Goal: Task Accomplishment & Management: Manage account settings

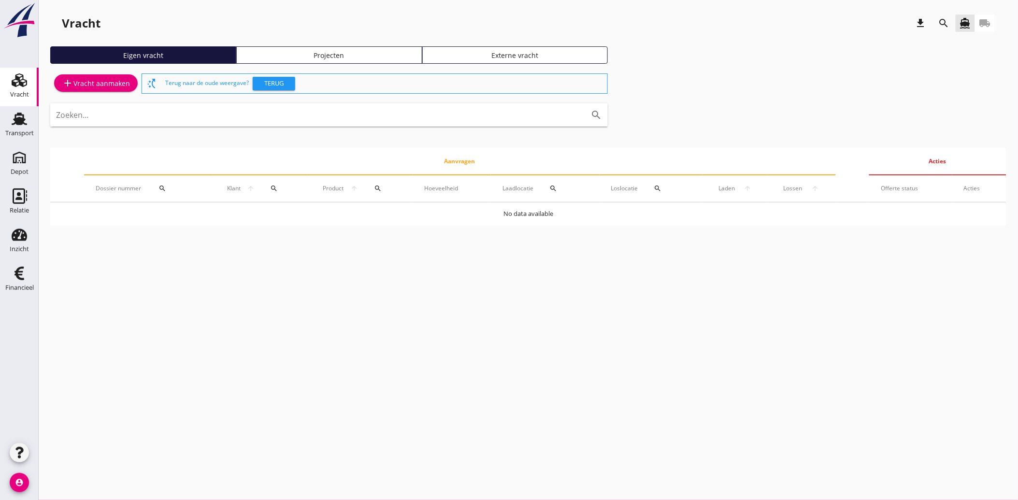
drag, startPoint x: 12, startPoint y: 272, endPoint x: 82, endPoint y: 271, distance: 70.0
click at [12, 272] on icon "Financieel" at bounding box center [19, 273] width 15 height 15
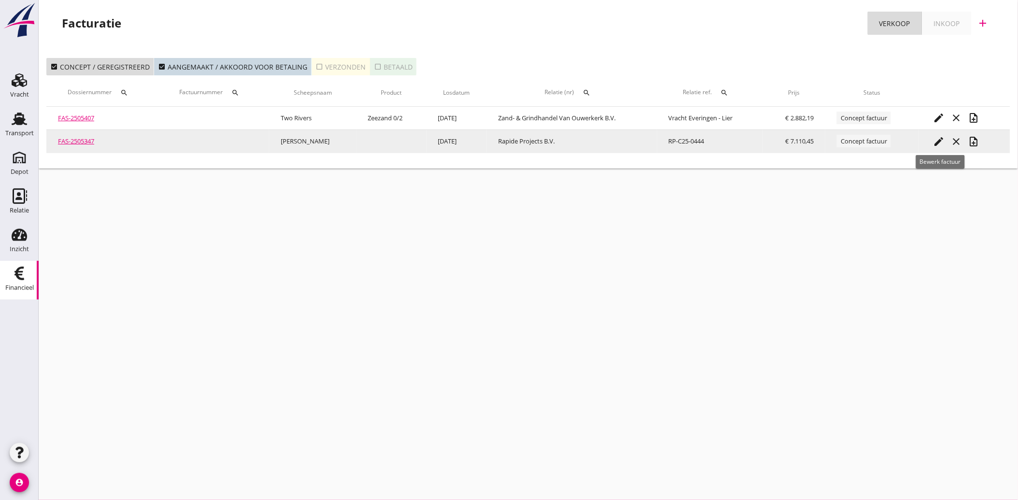
click at [938, 139] on icon "edit" at bounding box center [939, 142] width 12 height 12
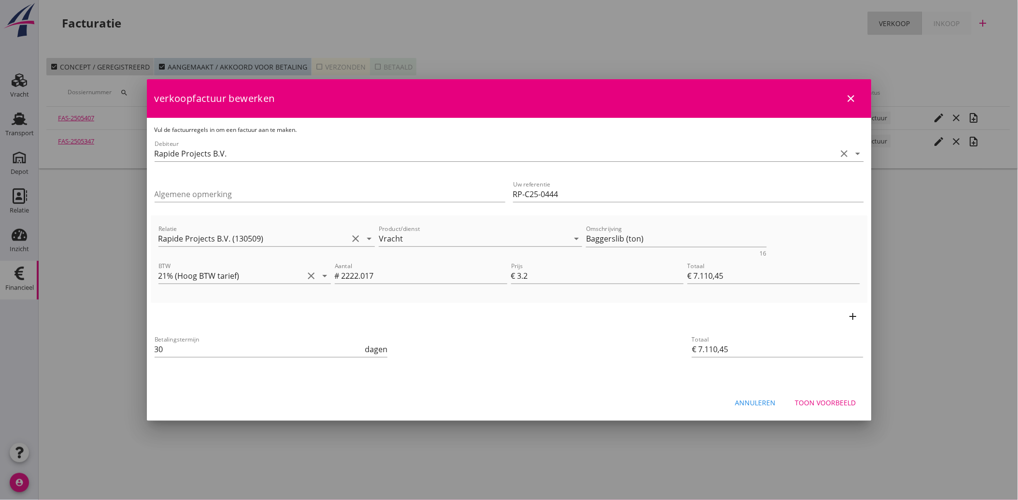
click at [812, 399] on div "Toon voorbeeld" at bounding box center [825, 402] width 61 height 10
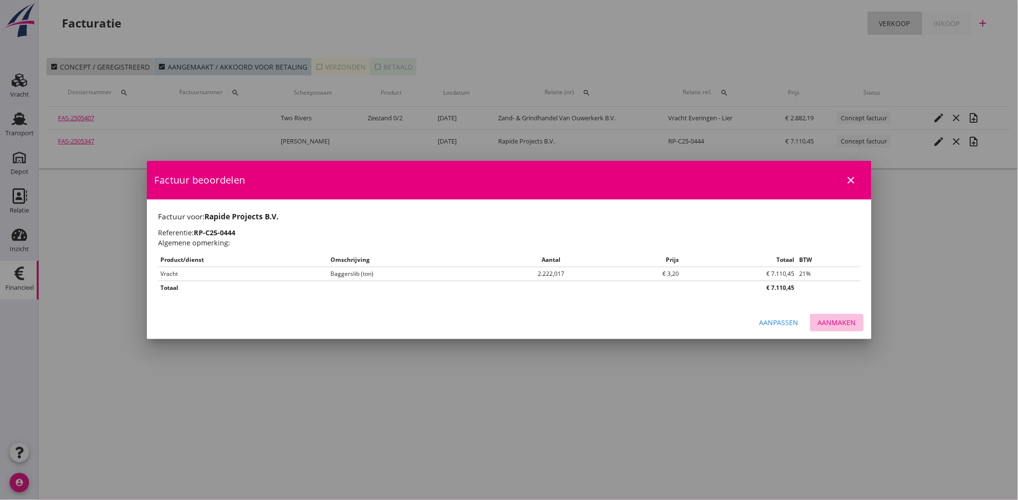
click at [839, 324] on div "Aanmaken" at bounding box center [837, 322] width 38 height 10
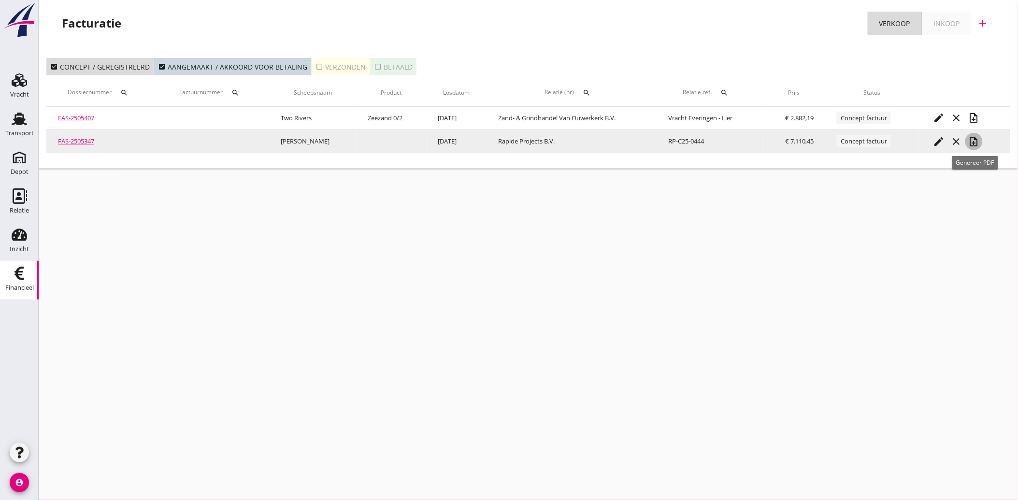
click at [976, 142] on icon "note_add" at bounding box center [974, 142] width 12 height 12
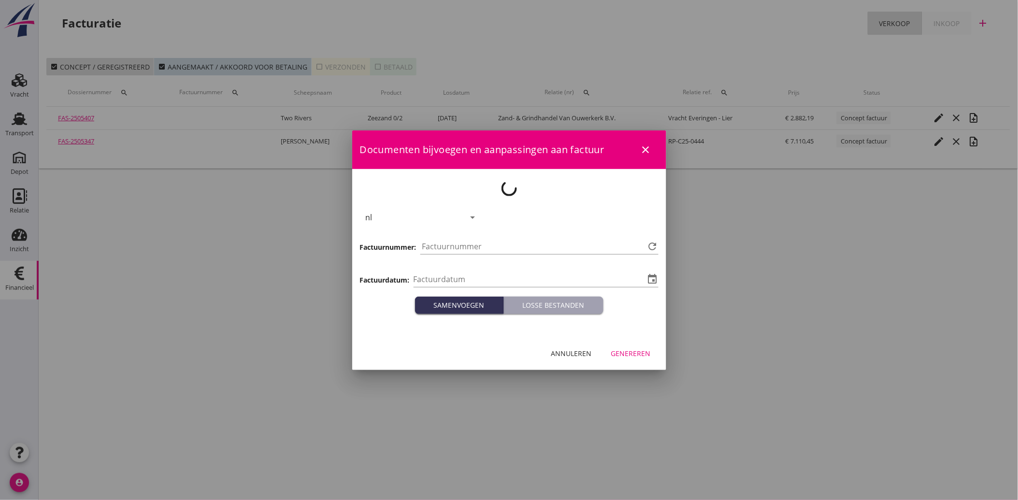
type input "[DATE]"
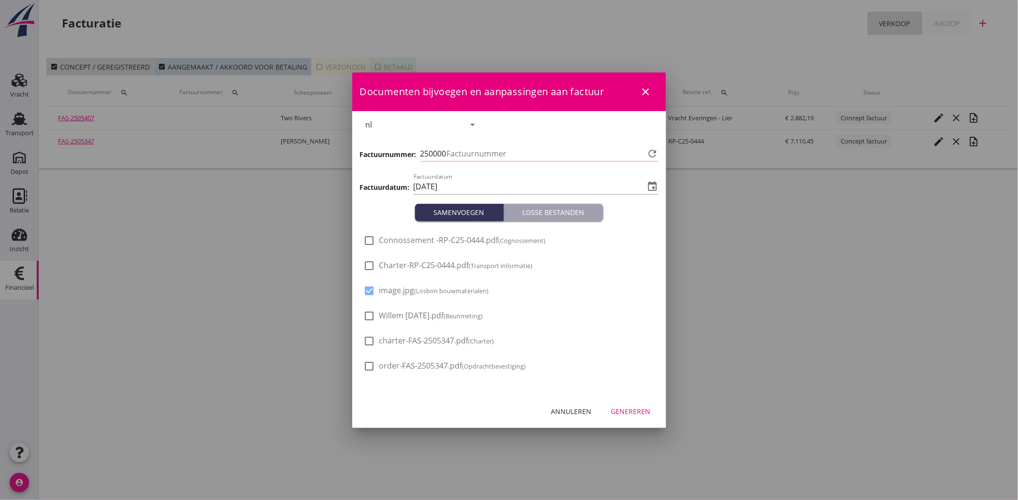
type input "3801"
click at [369, 316] on div at bounding box center [369, 316] width 16 height 16
checkbox input "true"
click at [624, 410] on div "Genereren" at bounding box center [631, 411] width 40 height 10
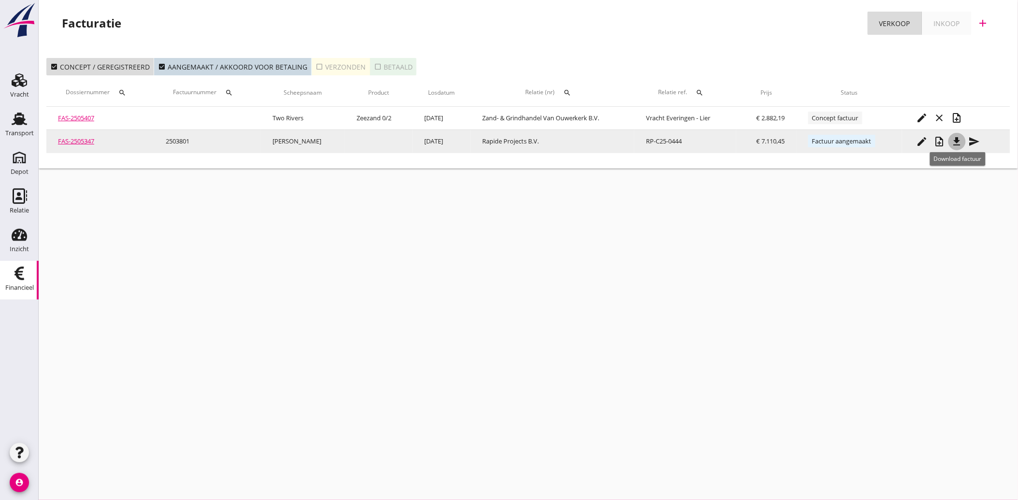
click at [959, 139] on icon "file_download" at bounding box center [957, 142] width 12 height 12
click at [976, 143] on icon "send" at bounding box center [974, 142] width 12 height 12
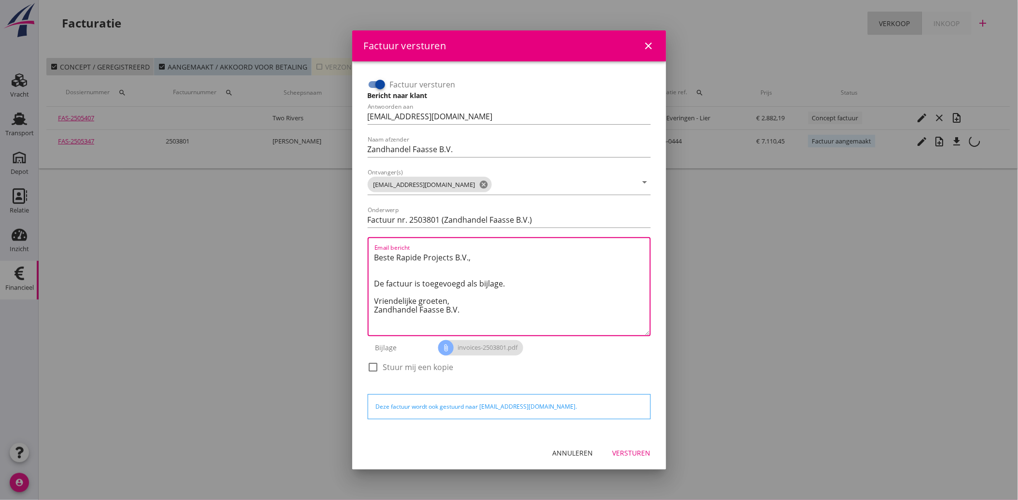
drag, startPoint x: 438, startPoint y: 298, endPoint x: 358, endPoint y: 254, distance: 91.2
click at [358, 254] on div "Factuur versturen Bericht naar klant Antwoorden aan [EMAIL_ADDRESS][DOMAIN_NAME…" at bounding box center [509, 248] width 314 height 375
paste textarea "Geachte heer/mevrouw, Hierbij zenden wij u onze factuur i.v.m. de door ons aan …"
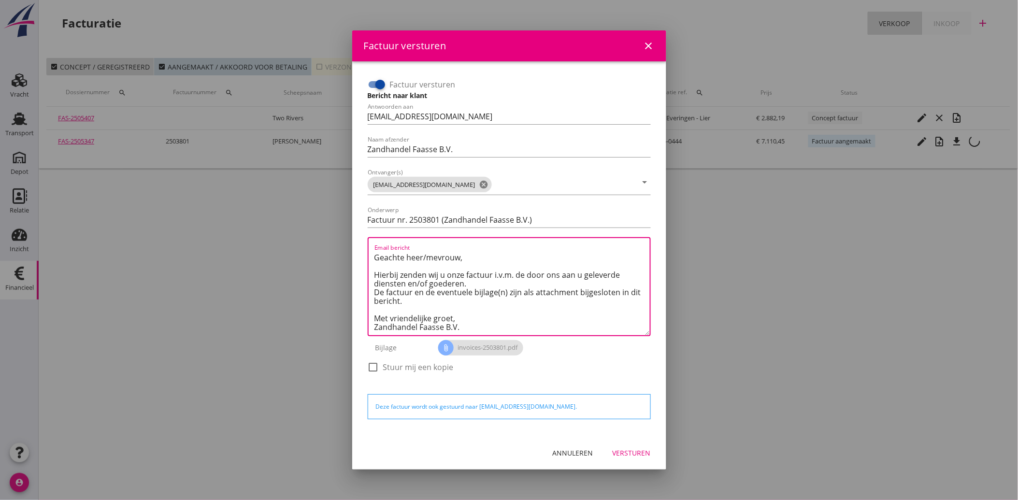
scroll to position [6, 0]
type textarea "Geachte heer/mevrouw, Hierbij zenden wij u onze factuur i.v.m. de door ons aan …"
click at [634, 448] on div "Versturen" at bounding box center [631, 453] width 38 height 10
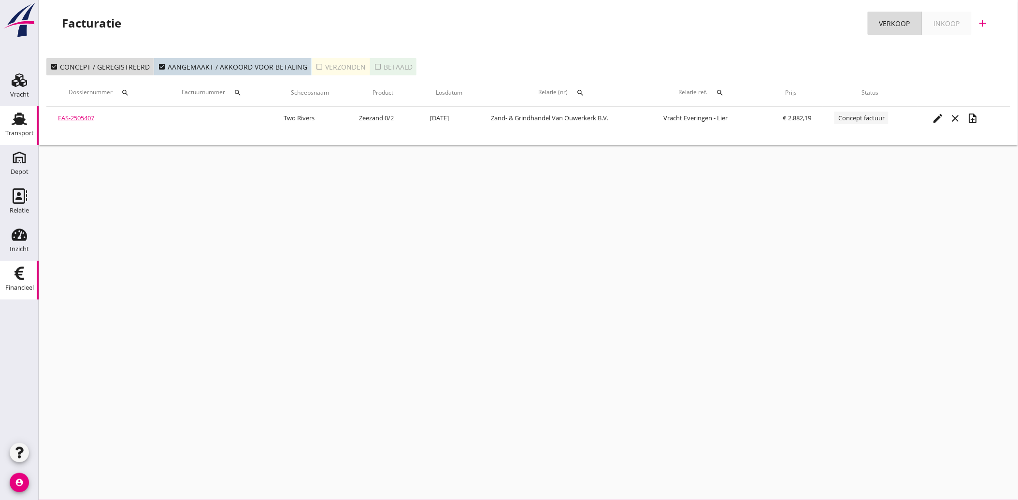
click at [13, 121] on icon "Transport" at bounding box center [19, 118] width 15 height 15
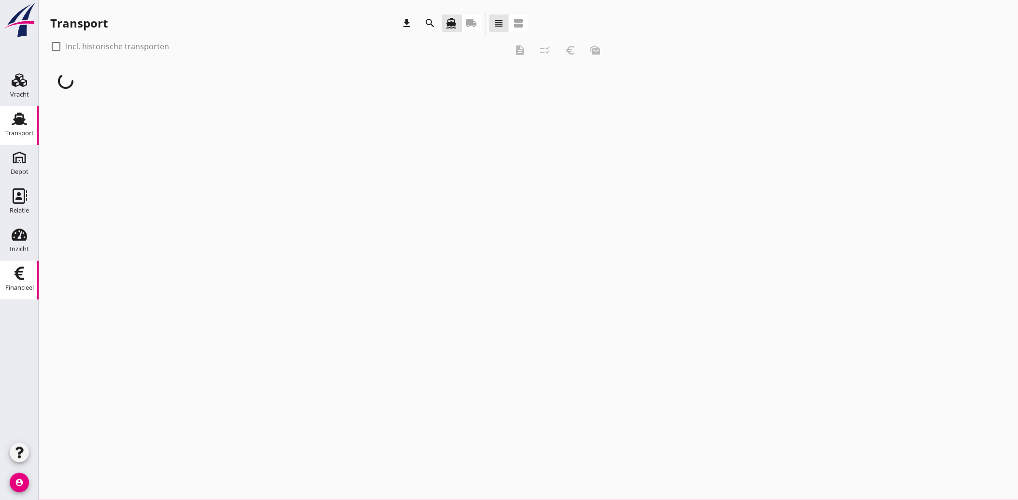
click at [12, 274] on icon "Financieel" at bounding box center [19, 273] width 15 height 15
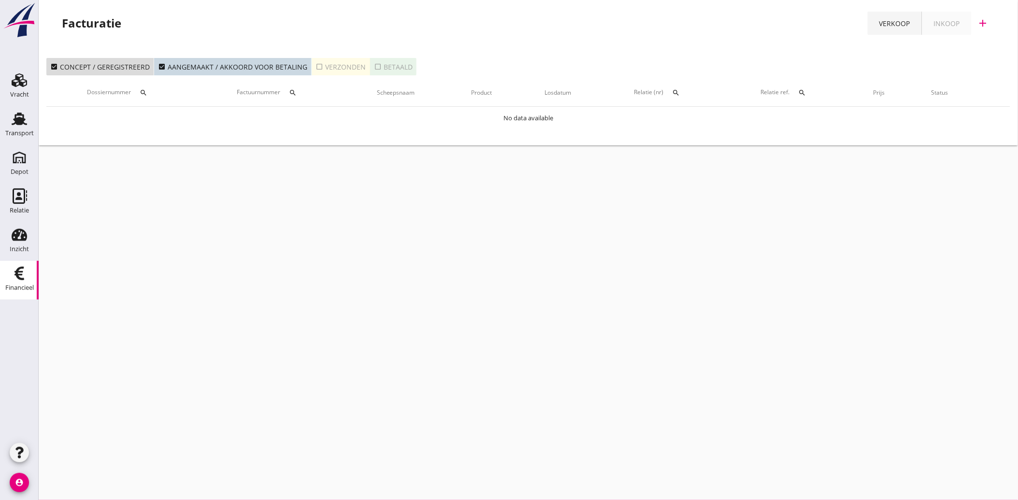
click at [906, 20] on div "Verkoop" at bounding box center [894, 23] width 31 height 10
click at [979, 18] on icon "add" at bounding box center [983, 23] width 12 height 12
click at [968, 47] on div "Verkoopfactuur" at bounding box center [976, 48] width 57 height 12
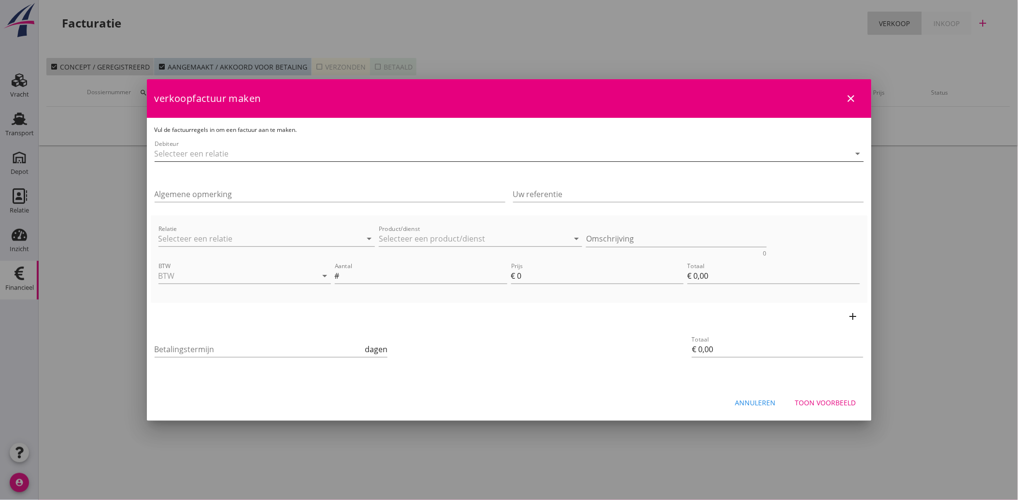
click at [203, 153] on input "Debiteur" at bounding box center [496, 153] width 682 height 15
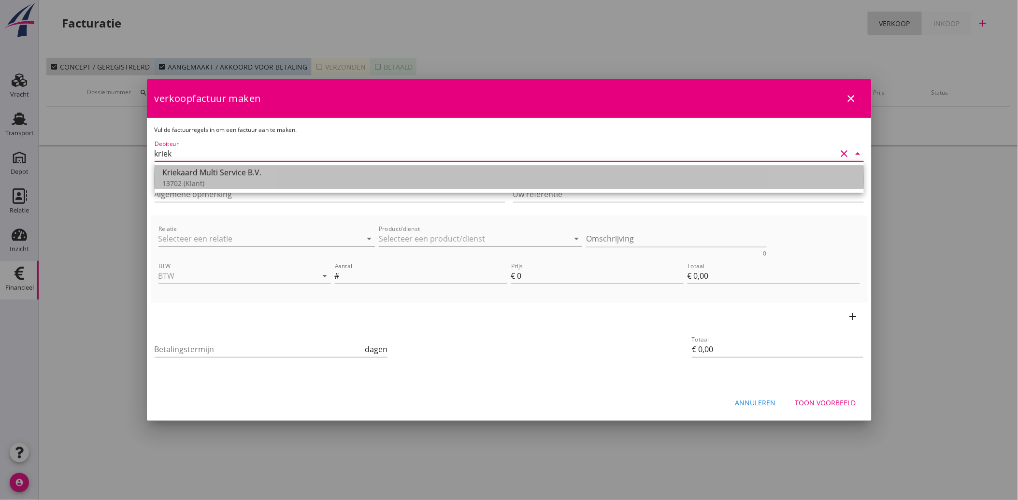
click at [203, 174] on div "Kriekaard Multi Service B.V." at bounding box center [509, 173] width 694 height 12
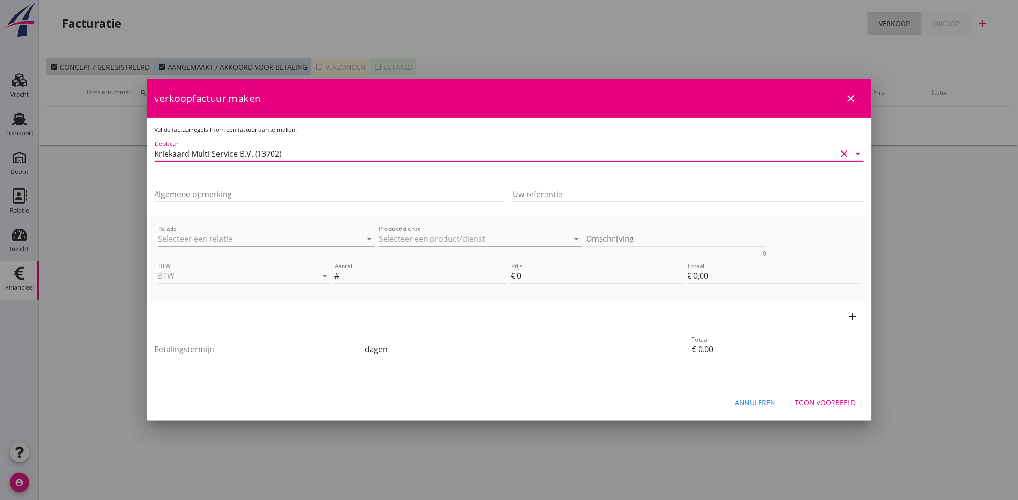
type input "Kriekaard Multi Service B.V. (13702)"
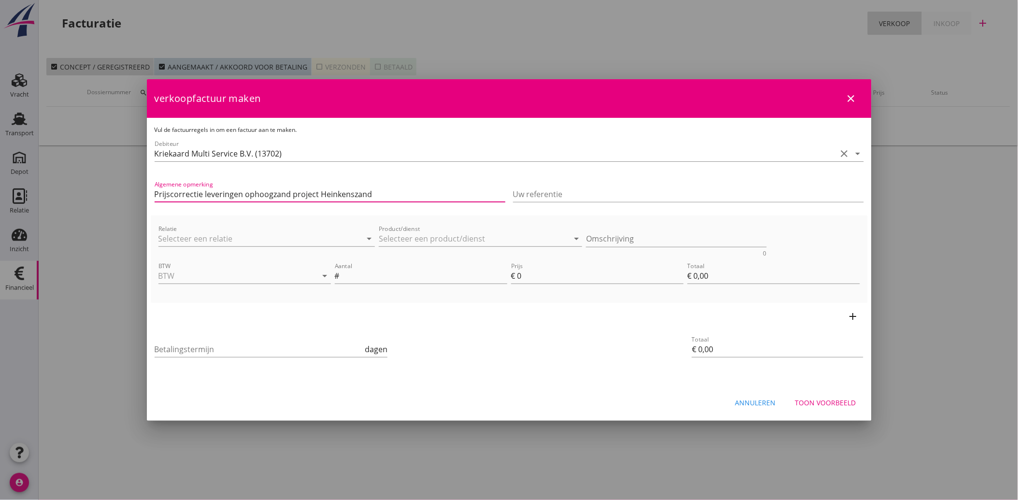
type input "Prijscorrectie leveringen ophoogzand project Heinkenszand"
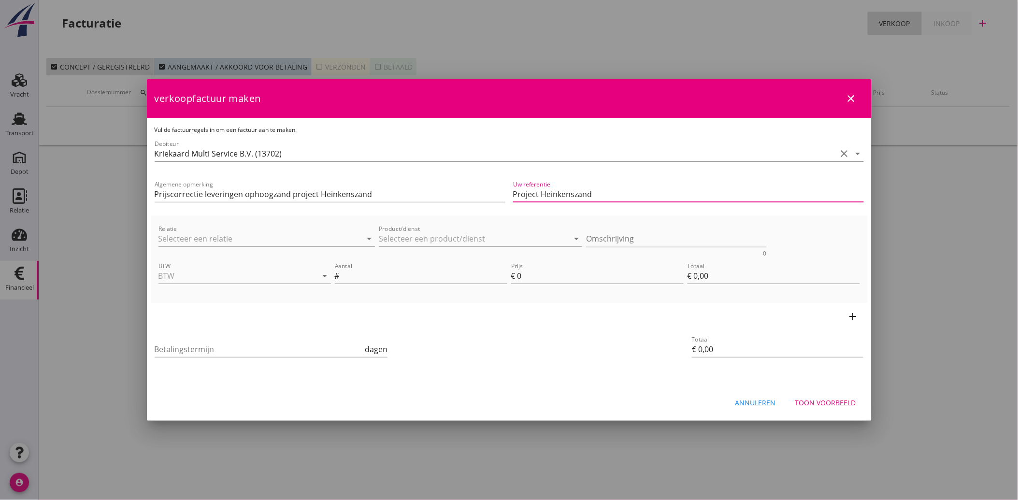
type input "Project Heinkenszand"
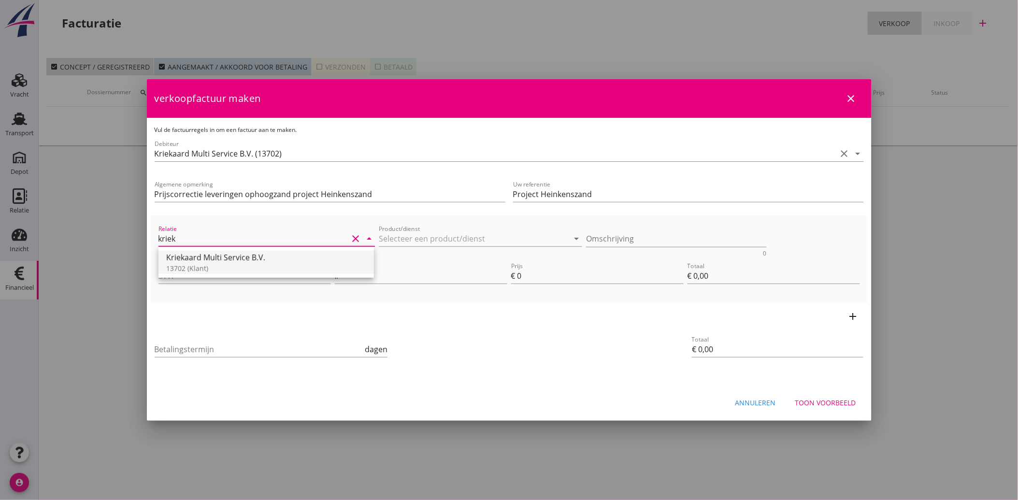
click at [209, 256] on div "Kriekaard Multi Service B.V." at bounding box center [266, 258] width 200 height 12
type input "Kriekaard Multi Service B.V. (13702)"
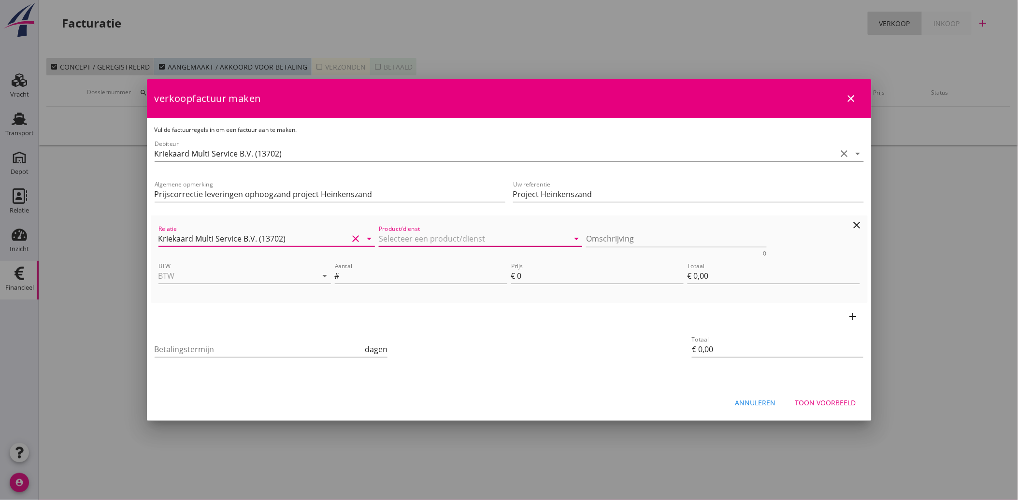
click at [413, 241] on input "Product/dienst" at bounding box center [474, 238] width 190 height 15
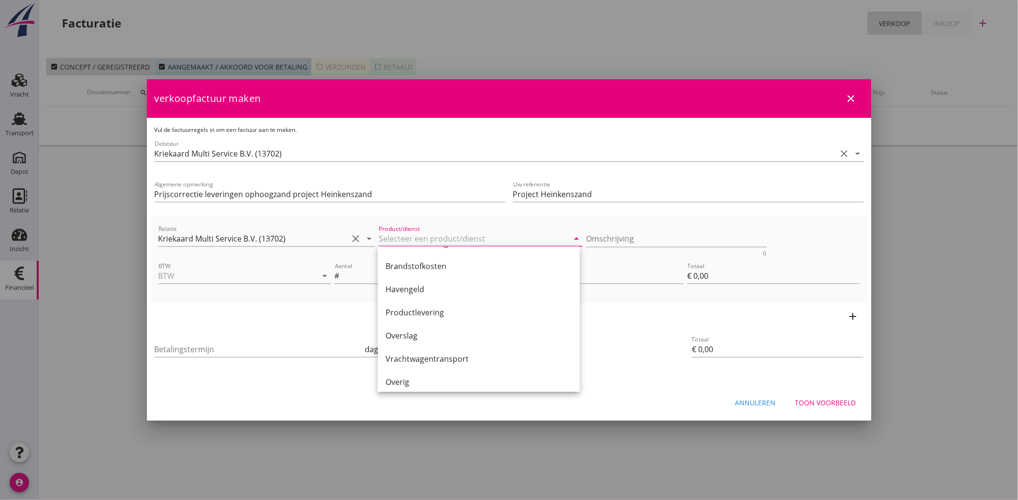
scroll to position [268, 0]
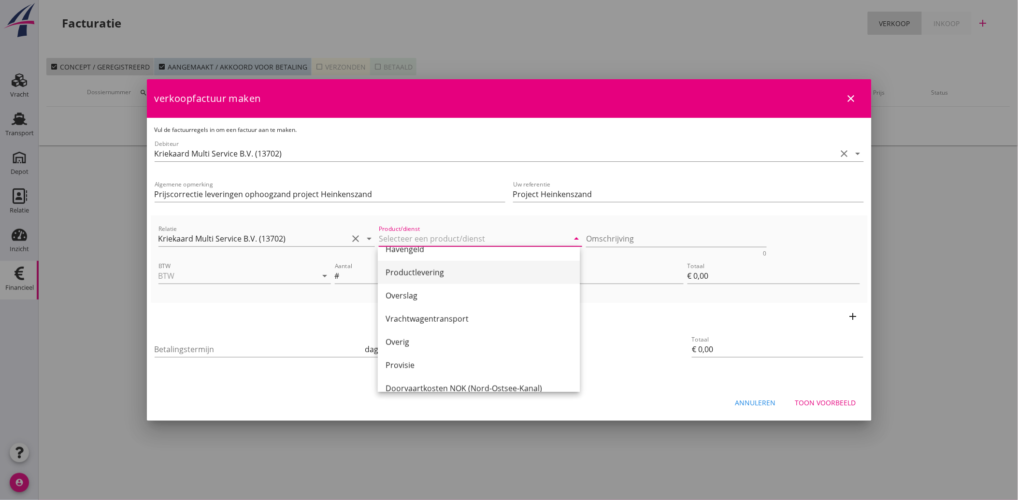
click at [437, 274] on div "Productlevering" at bounding box center [478, 273] width 186 height 12
type input "Productlevering"
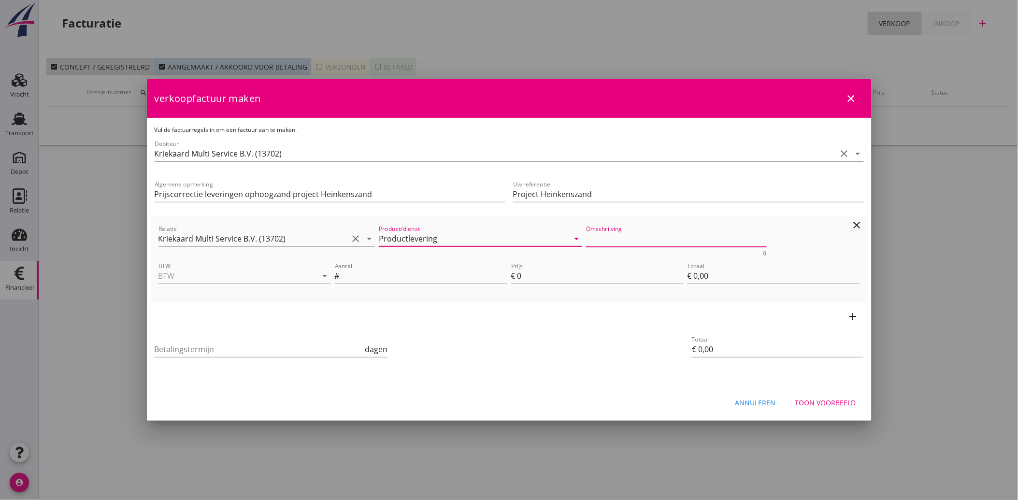
click at [620, 243] on textarea "Omschrijving" at bounding box center [676, 239] width 181 height 16
type textarea "Ophoogzand"
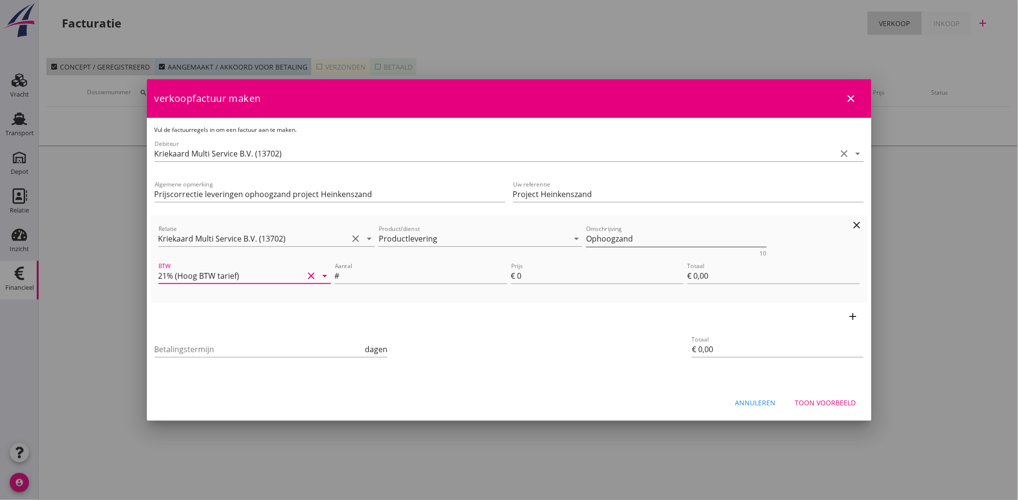
type input "21% (Hoog BTW tarief)"
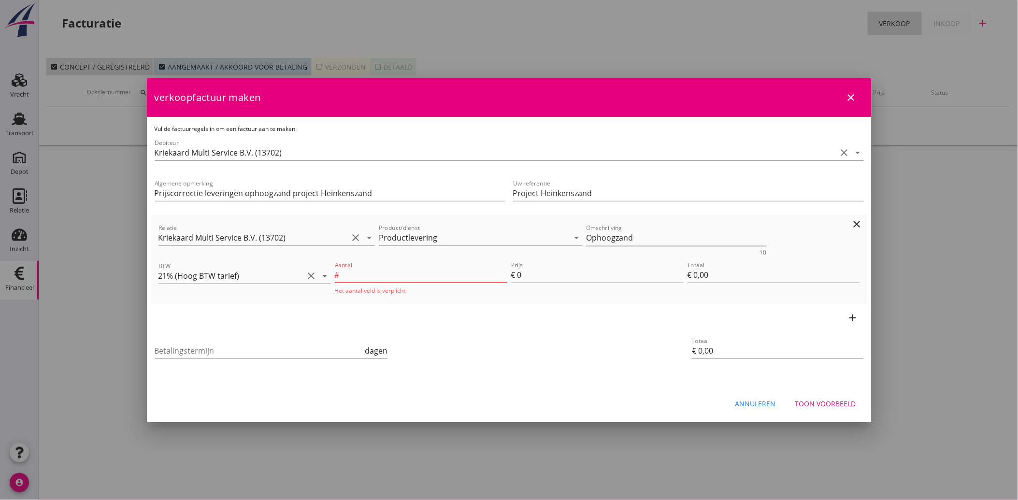
type input "-5"
type input "€ -0,00"
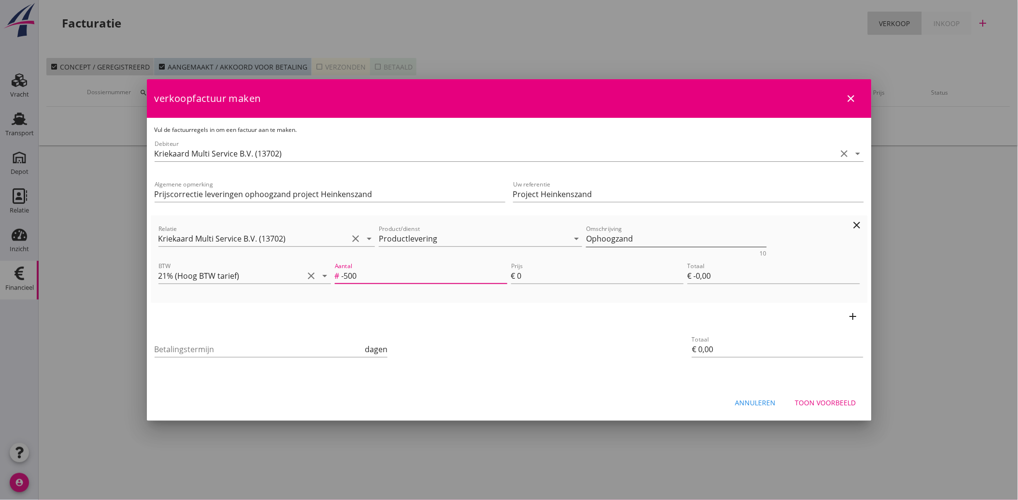
type input "-500"
type input "1"
type input "€ -500,00"
type input "12"
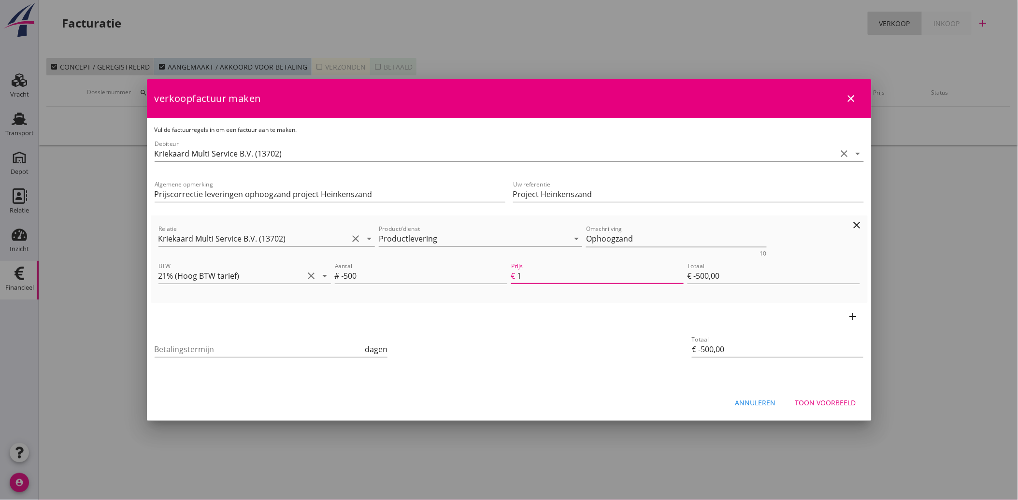
type input "€ -6.000,00"
type input "12.7"
type input "€ -6.350,00"
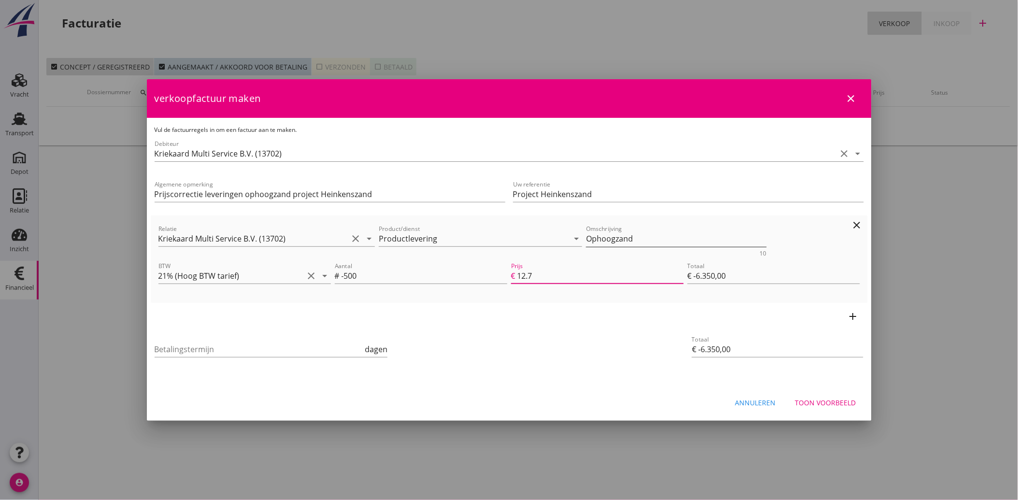
type input "12.75"
type input "€ -6.375,00"
type input "12.75"
click at [846, 310] on button "add" at bounding box center [853, 317] width 14 height 14
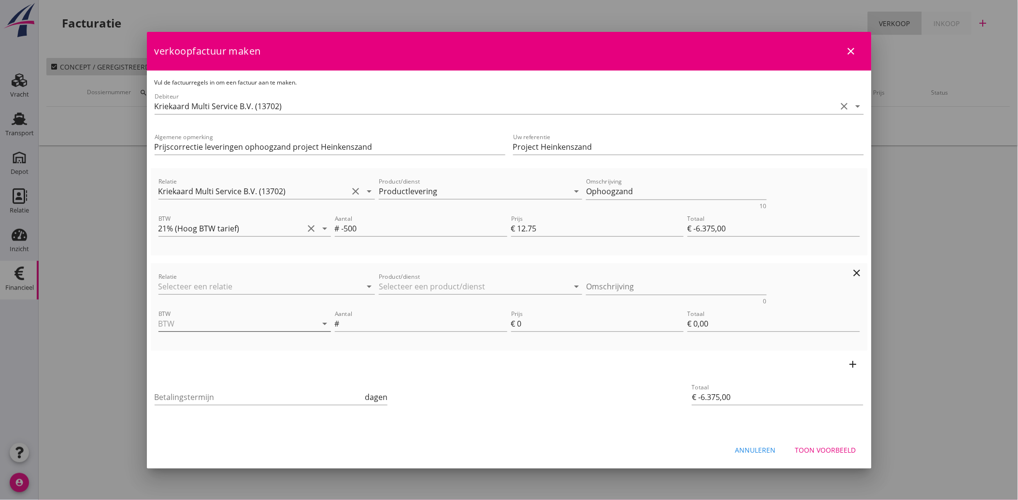
click at [195, 319] on input "BTW" at bounding box center [230, 323] width 145 height 15
type input "21% (Hoog BTW tarief)"
type input "500"
type input "€ -5.875,00"
type input "1"
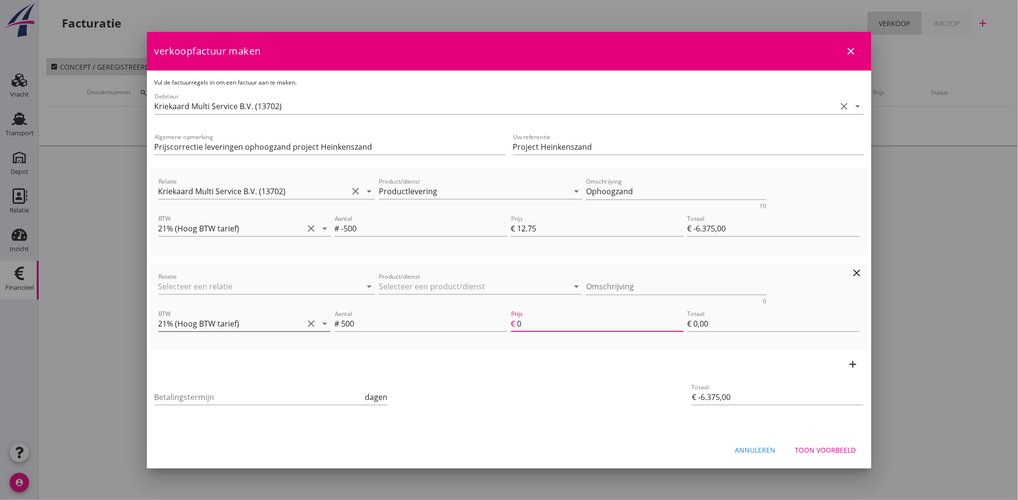
type input "€ 500,00"
type input "12"
type input "€ -375,00"
type input "€ 6.000,00"
type input "€ -6.375,00"
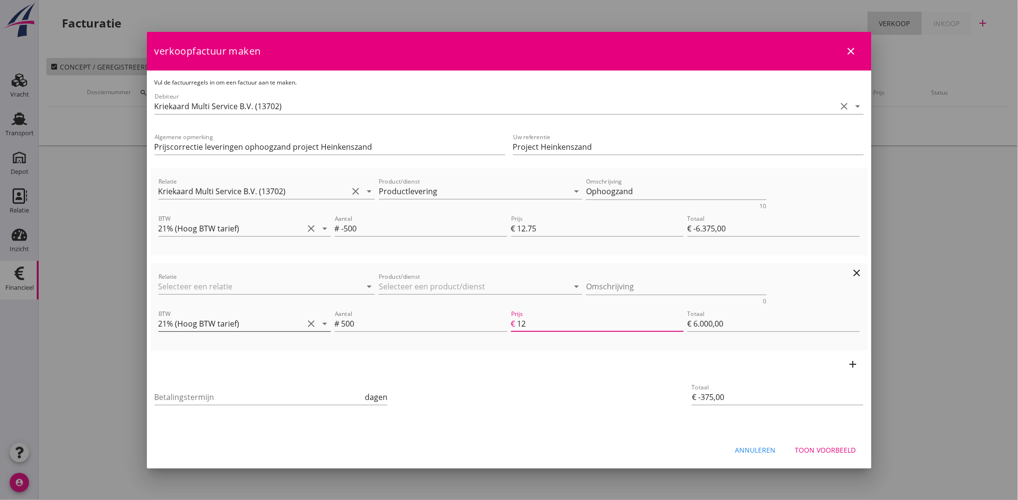
type input "€ 0,00"
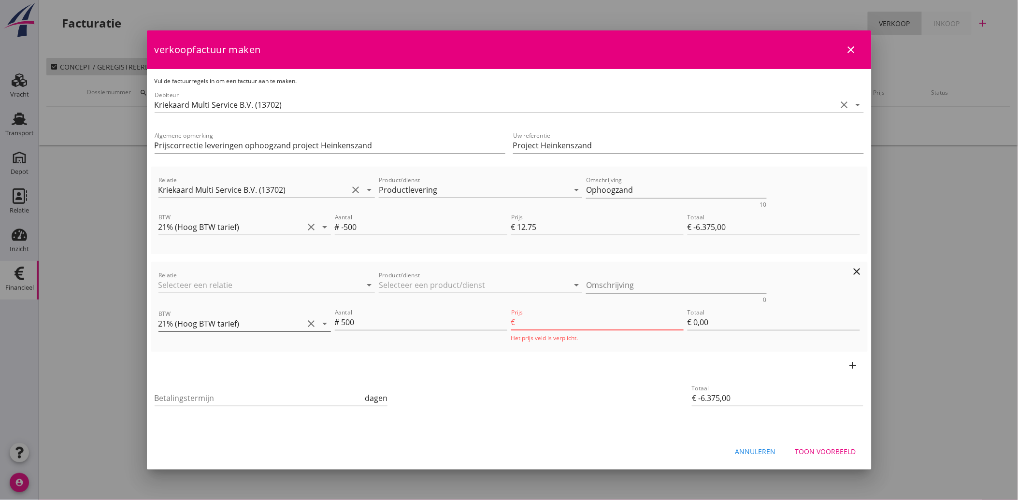
type input "€ -125,00"
type input "12.5"
type input "€ 6.250,00"
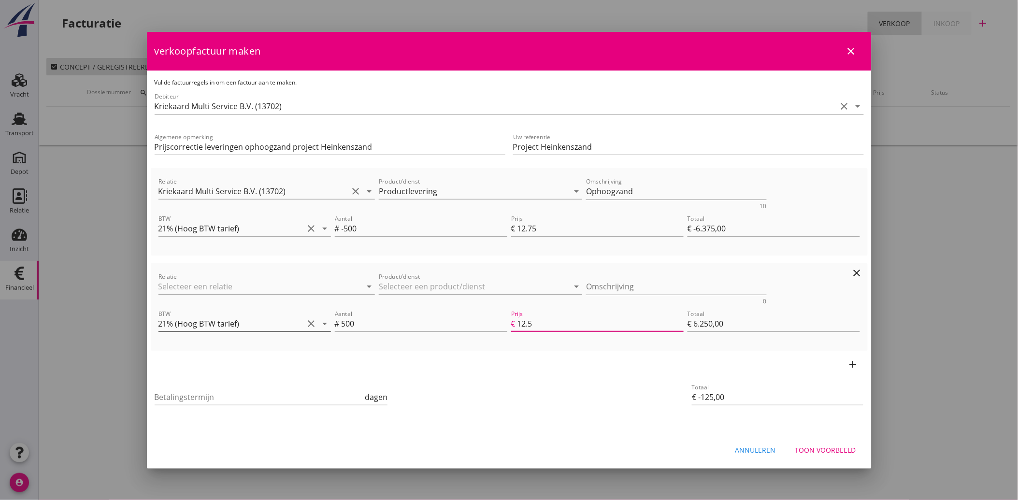
type input "€ -6.375,00"
type input "€ 0,00"
type input "€ -375,00"
type input "12"
type input "€ 6.000,00"
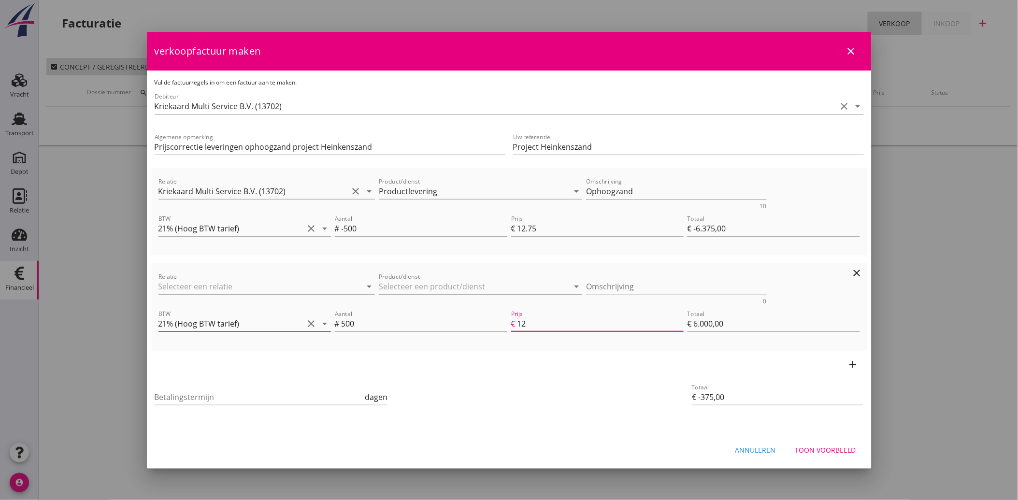
type input "€ -125,00"
type input "12.5"
type input "€ 6.250,00"
type input "12.50"
click at [643, 188] on textarea "Ophoogzand" at bounding box center [676, 192] width 181 height 16
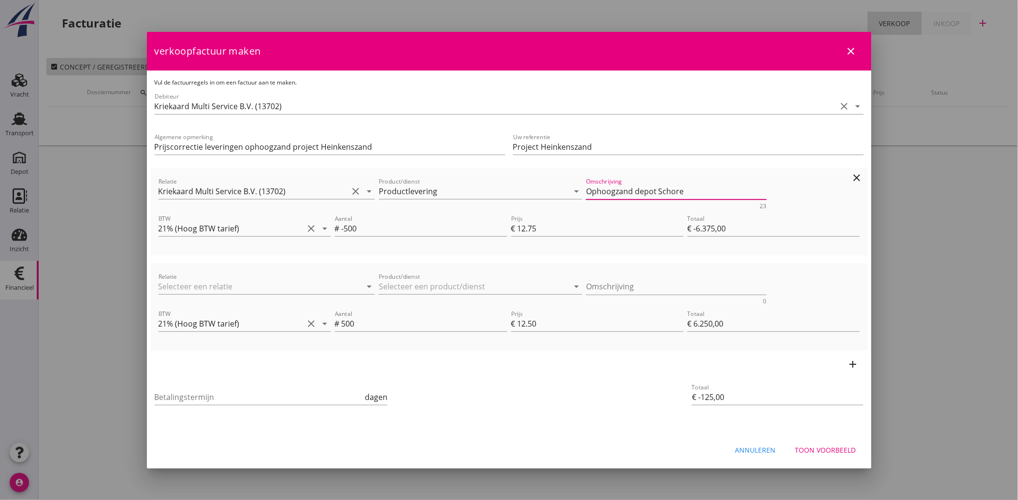
type textarea "Ophoogzand depot Schore"
click at [192, 283] on input "Relatie" at bounding box center [253, 286] width 190 height 15
click at [192, 299] on div "Kriekaard Multi Service B.V." at bounding box center [266, 305] width 200 height 12
type input "Kriekaard Multi Service B.V. (13702)"
click at [420, 290] on input "Product/dienst" at bounding box center [474, 286] width 190 height 15
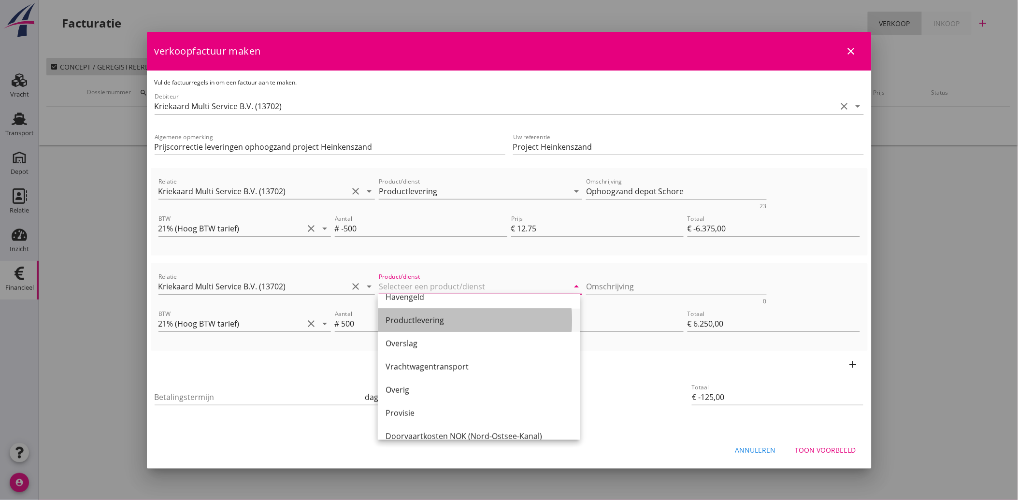
click at [438, 319] on div "Productlevering" at bounding box center [478, 320] width 186 height 12
type input "Productlevering"
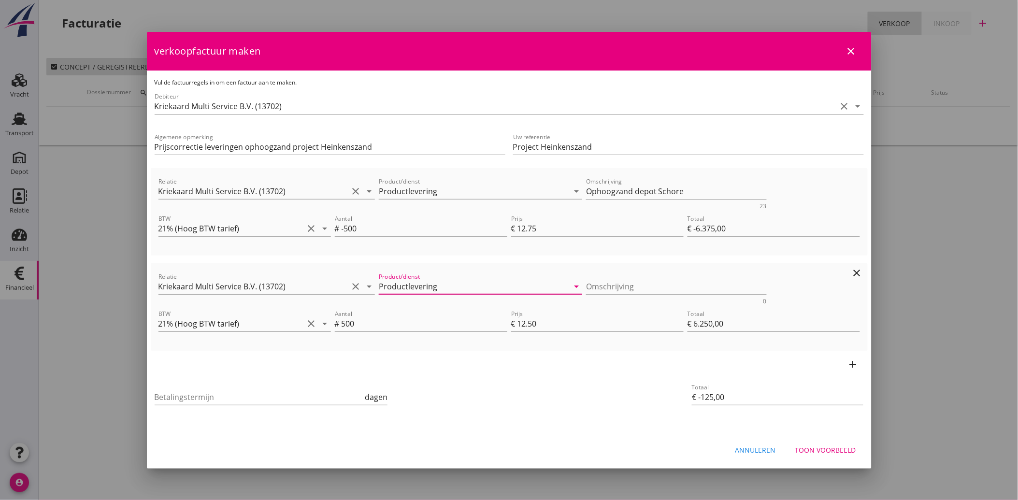
click at [624, 287] on textarea "Omschrijving" at bounding box center [676, 287] width 181 height 16
type textarea "Ophoogzand depot Schore"
drag, startPoint x: 342, startPoint y: 228, endPoint x: 376, endPoint y: 228, distance: 33.8
click at [376, 228] on input "-500" at bounding box center [424, 228] width 166 height 15
type input "€ 0,00"
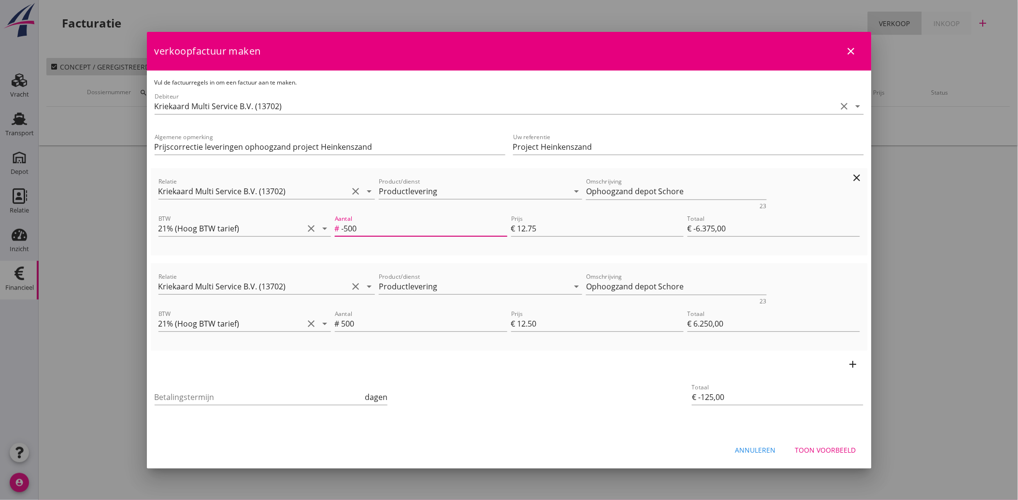
type input "€ 6.250,00"
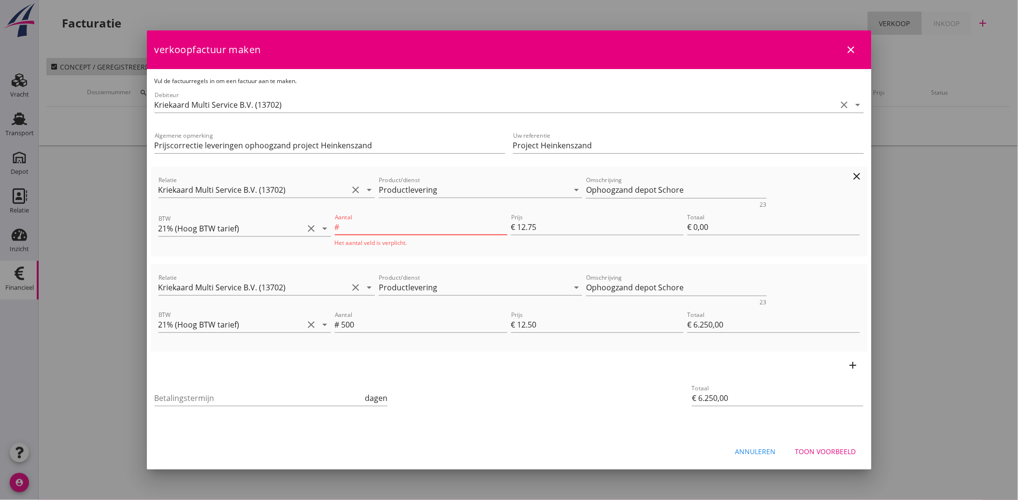
type input "-1"
type input "€ -12,75"
type input "€ 6.237,25"
type input "-11"
type input "€ -140,25"
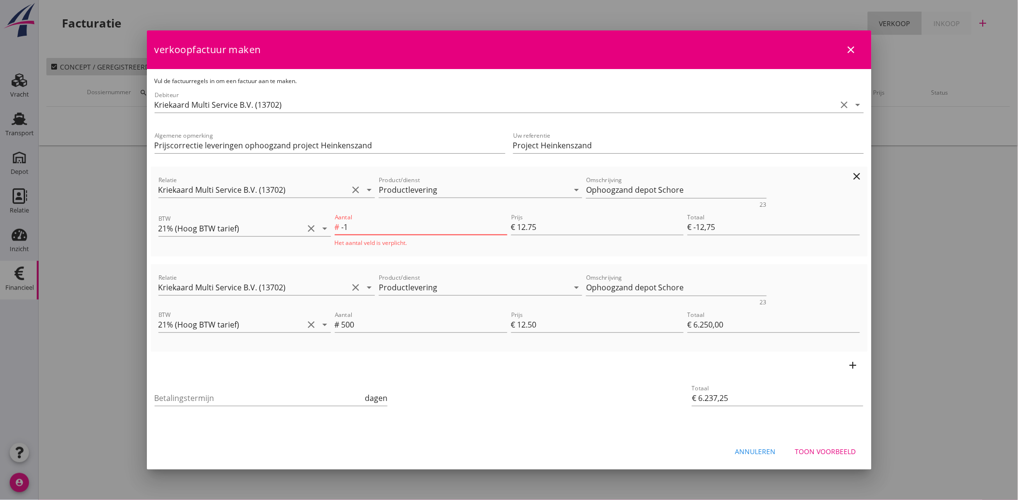
type input "€ 6.109,75"
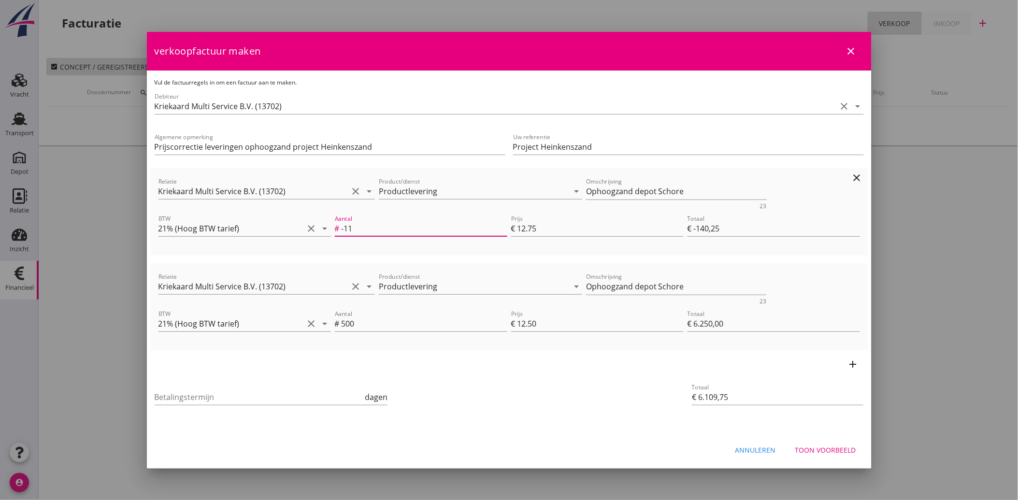
type input "-112"
type input "€ -1.428,00"
type input "€ 4.822,00"
type input "-112"
click at [363, 323] on input "500" at bounding box center [424, 323] width 166 height 15
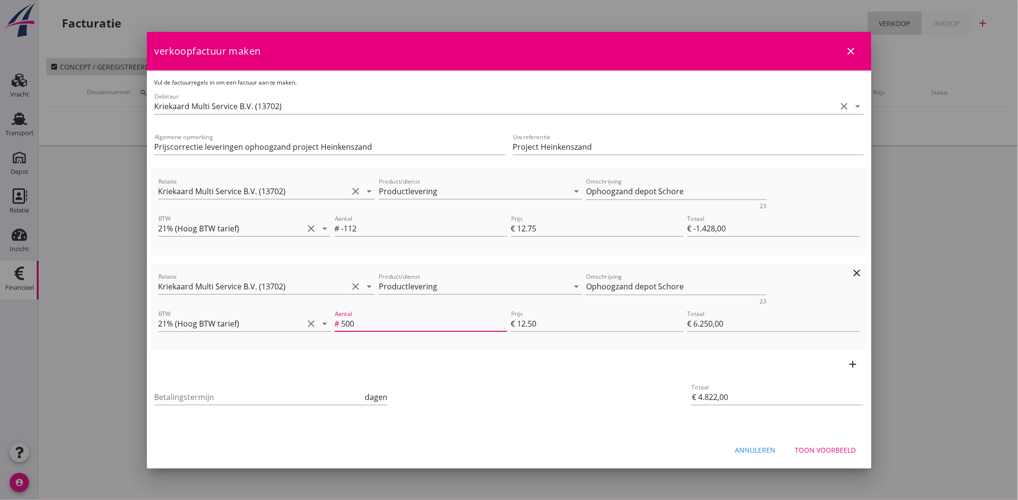
drag, startPoint x: 363, startPoint y: 323, endPoint x: 337, endPoint y: 326, distance: 25.8
click at [337, 326] on div "Aantal # 500" at bounding box center [421, 323] width 172 height 15
type input "€ -1.415,50"
type input "1"
type input "€ 12,50"
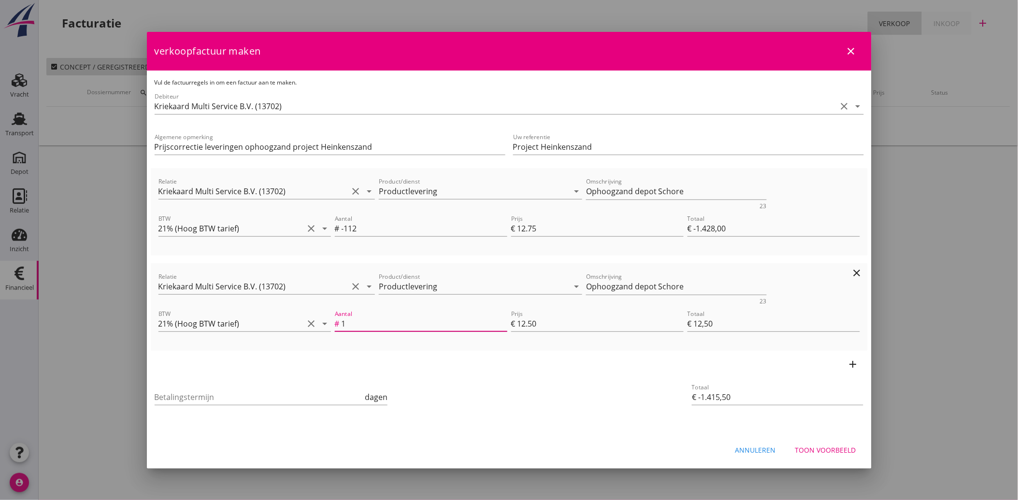
type input "€ -1.290,50"
type input "11"
type input "€ 137,50"
type input "€ -28,00"
type input "112"
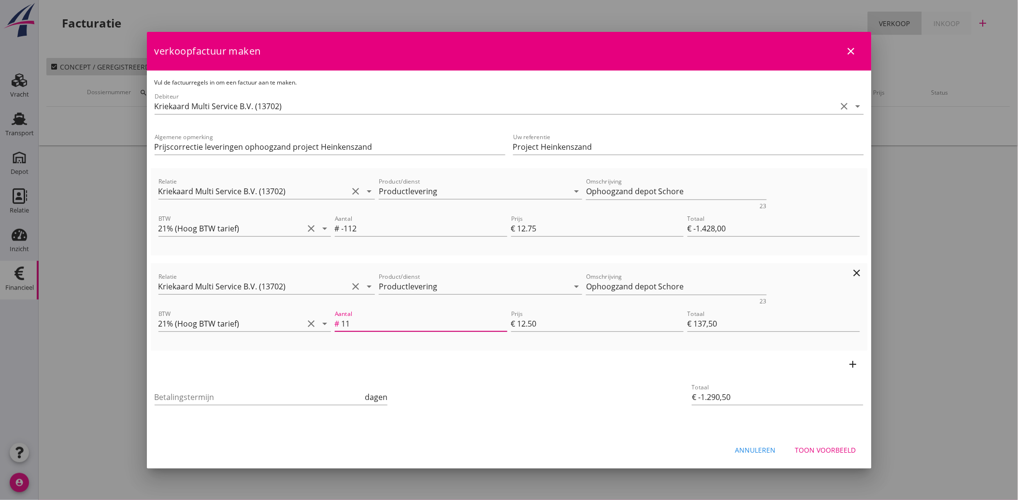
type input "€ 1.400,00"
type input "112"
click at [853, 361] on icon "add" at bounding box center [853, 364] width 12 height 12
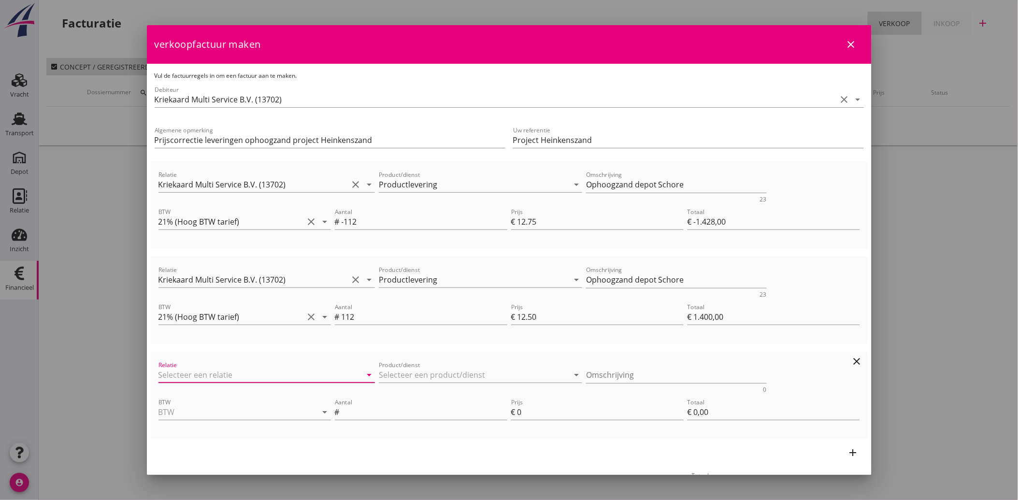
click at [224, 373] on input "Relatie" at bounding box center [253, 374] width 190 height 15
click at [228, 392] on div "Kriekaard Multi Service B.V." at bounding box center [265, 393] width 198 height 12
type input "Kriekaard Multi Service B.V. (13702)"
click at [422, 377] on input "Product/dienst" at bounding box center [474, 374] width 190 height 15
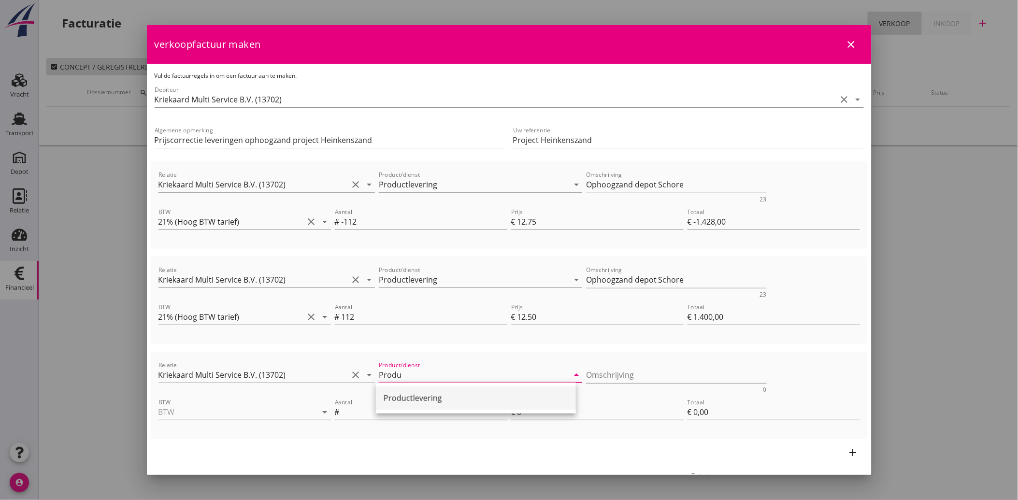
click at [414, 395] on div "Productlevering" at bounding box center [475, 398] width 184 height 12
type input "Productlevering"
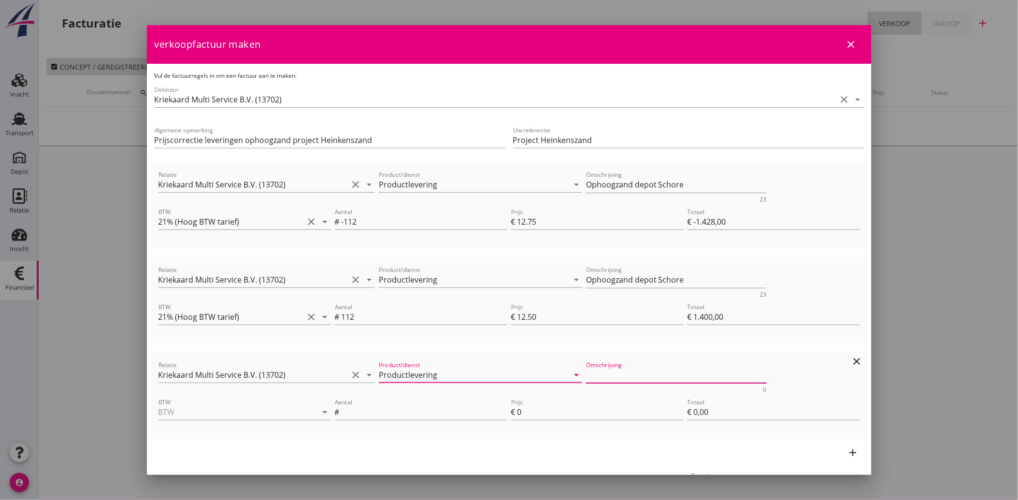
click at [615, 368] on textarea "Omschrijving" at bounding box center [676, 375] width 181 height 16
type textarea "Ophoogzand depot Goes"
type input "21% (Hoog BTW tarief)"
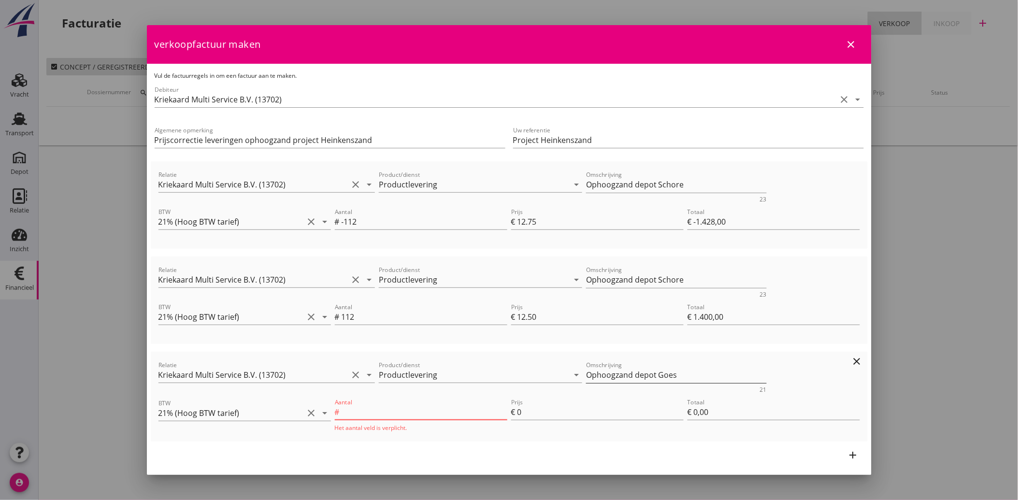
type input "-8"
type input "€ -0,00"
type input "-805"
type input "€ -833,00"
type input "1"
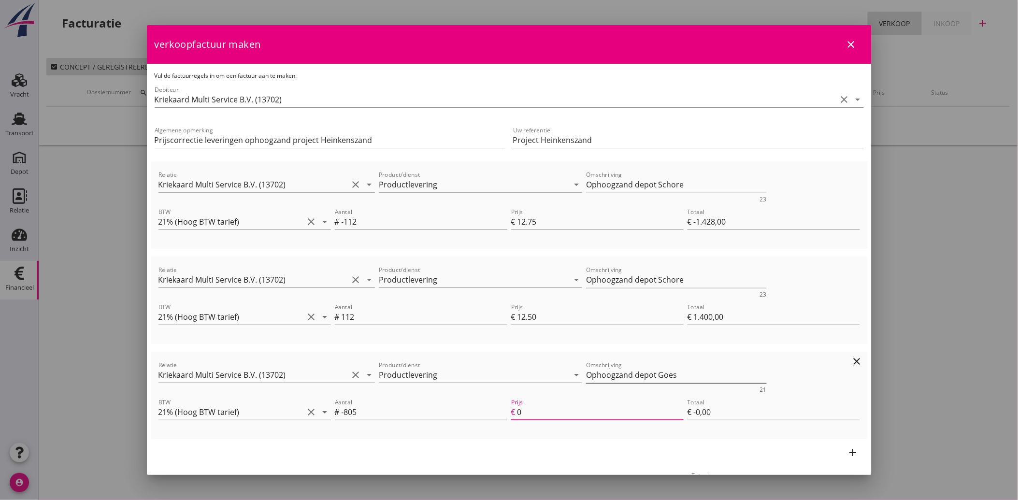
type input "€ -805,00"
type input "€ -10.493,00"
type input "13"
type input "€ -10.465,00"
type input "13"
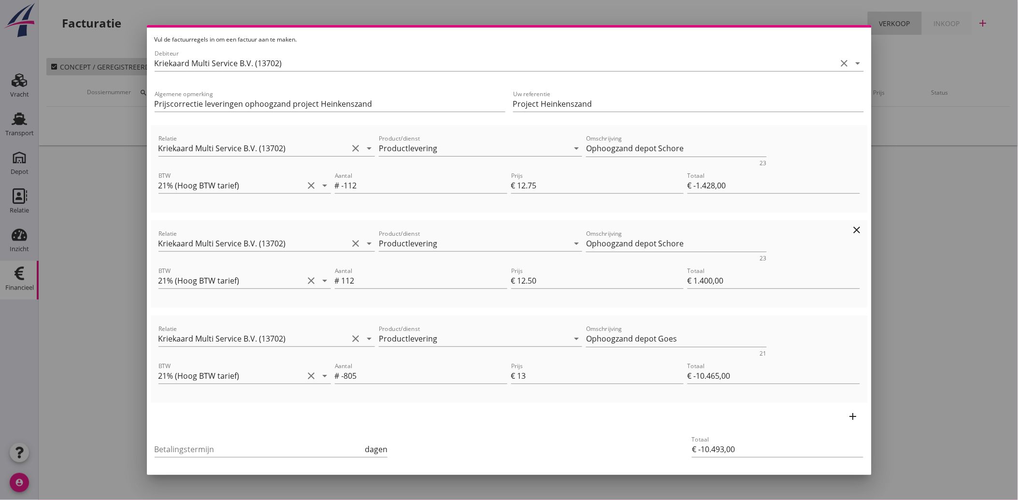
scroll to position [81, 0]
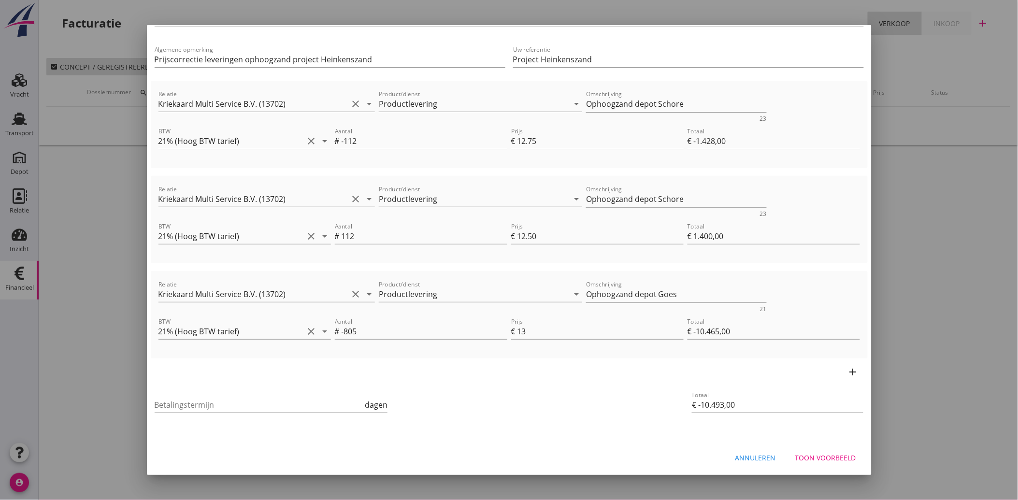
click at [847, 370] on icon "add" at bounding box center [853, 372] width 12 height 12
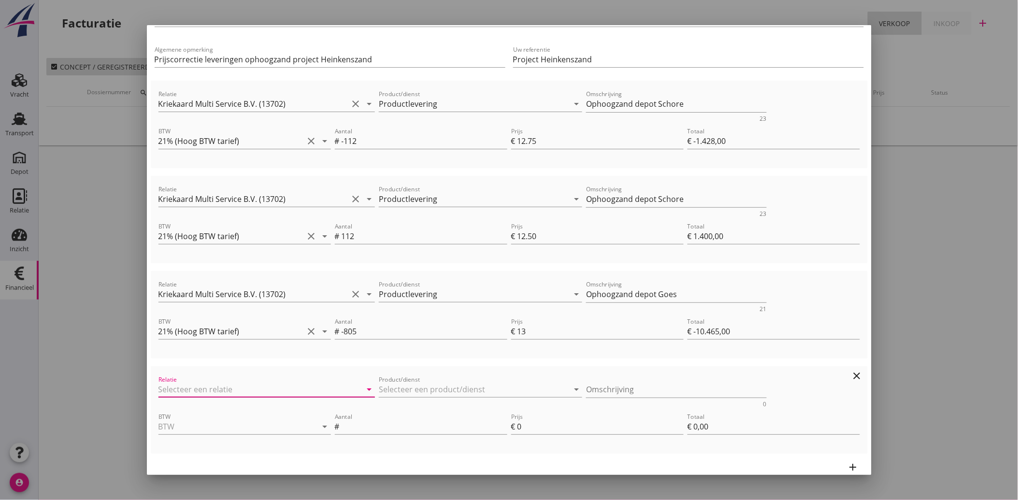
click at [191, 389] on input "Relatie" at bounding box center [253, 389] width 190 height 15
click at [198, 403] on div "Kriekaard Multi Service B.V." at bounding box center [265, 407] width 198 height 12
type input "Kriekaard Multi Service B.V. (13702)"
click at [403, 388] on input "Product/dienst" at bounding box center [474, 389] width 190 height 15
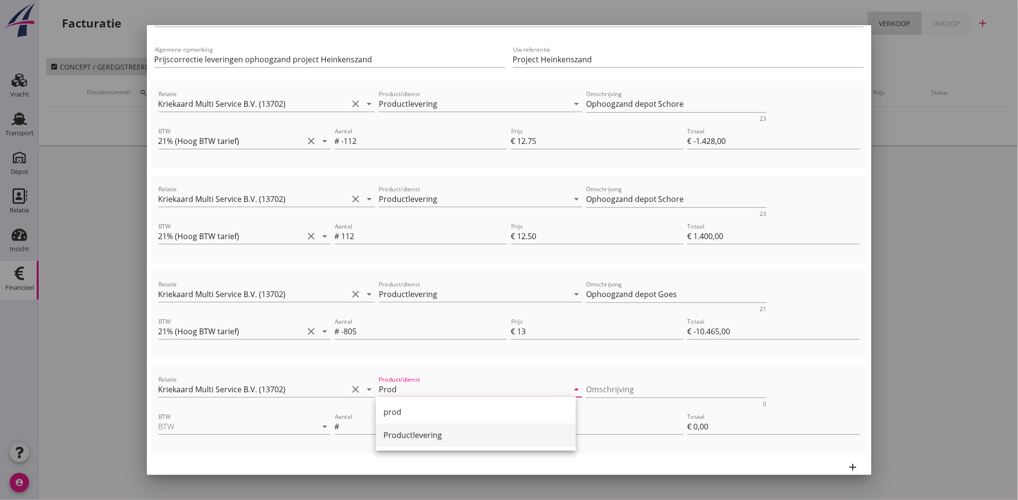
click at [424, 429] on div "Productlevering" at bounding box center [475, 435] width 184 height 12
type input "Productlevering"
click at [640, 390] on textarea "Omschrijving" at bounding box center [676, 390] width 181 height 16
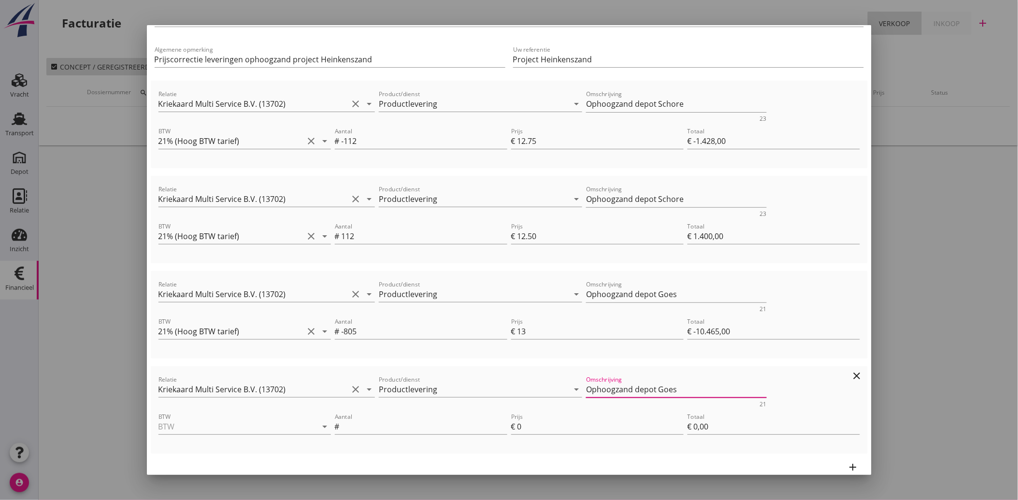
type textarea "Ophoogzand depot Goes"
type input "21% (Hoog BTW tarief)"
type input "805"
type input "€ -9.688,00"
type input "1"
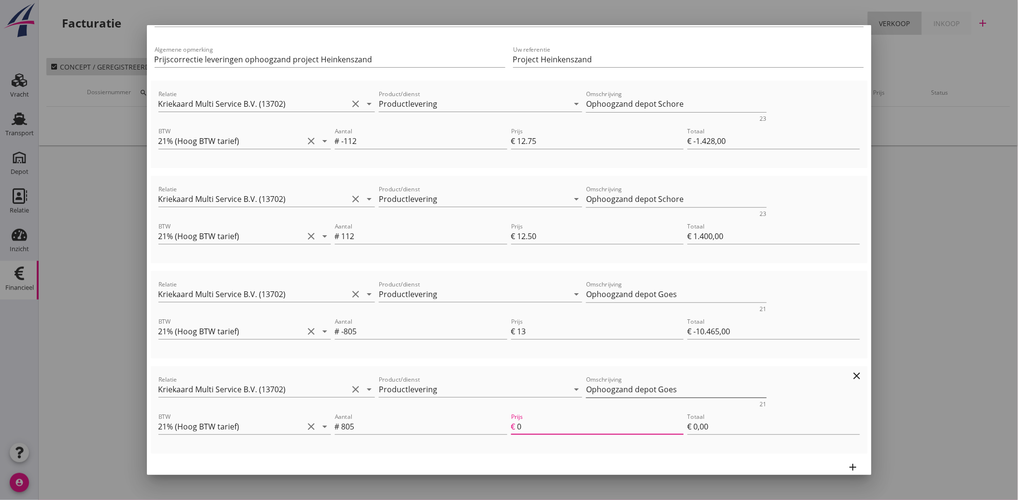
type input "€ 805,00"
type input "12"
type input "€ -833,00"
type input "€ 9.660,00"
type input "€ -10.493,00"
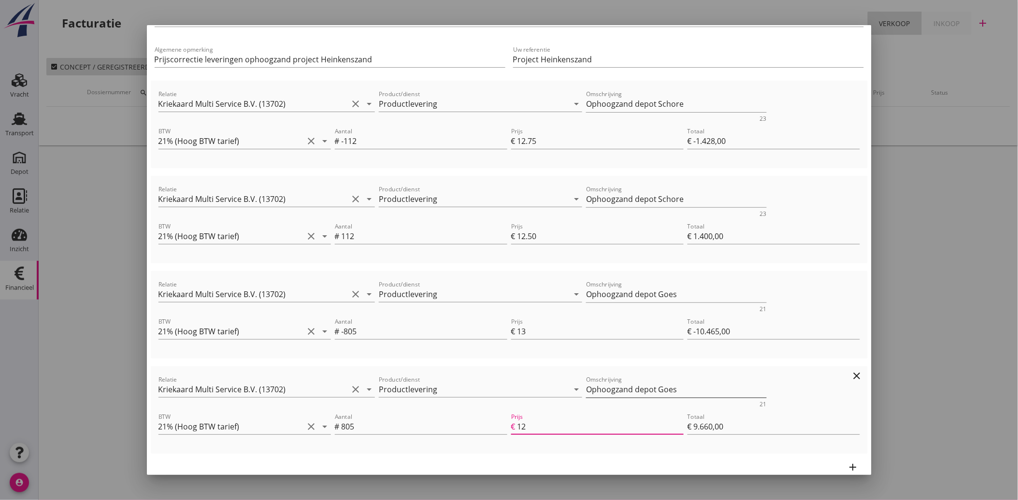
type input "€ 0,00"
type input "€ -269,50"
type input "12.7"
type input "€ 10.223,50"
type input "€ -10.493,00"
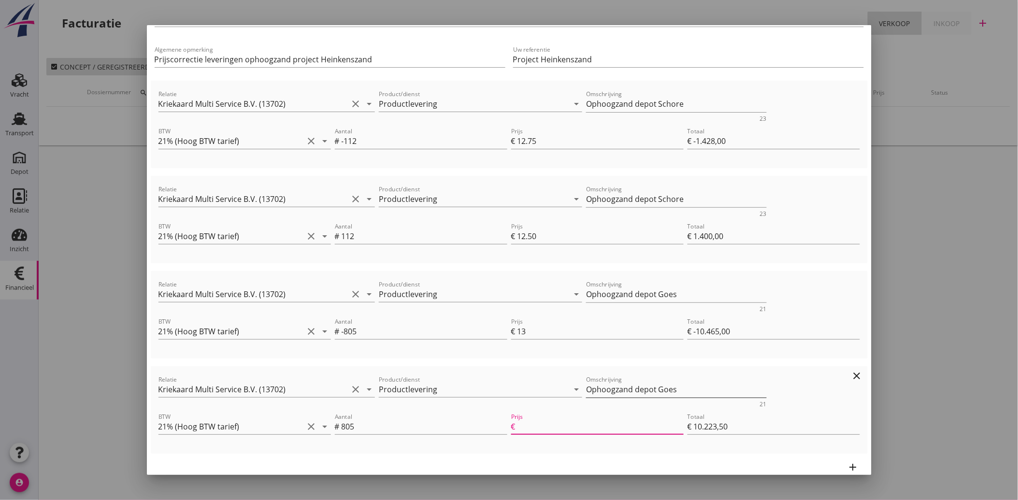
type input "€ 0,00"
type input "€ -833,00"
type input "12"
type input "€ 9.660,00"
type input "€ -269,50"
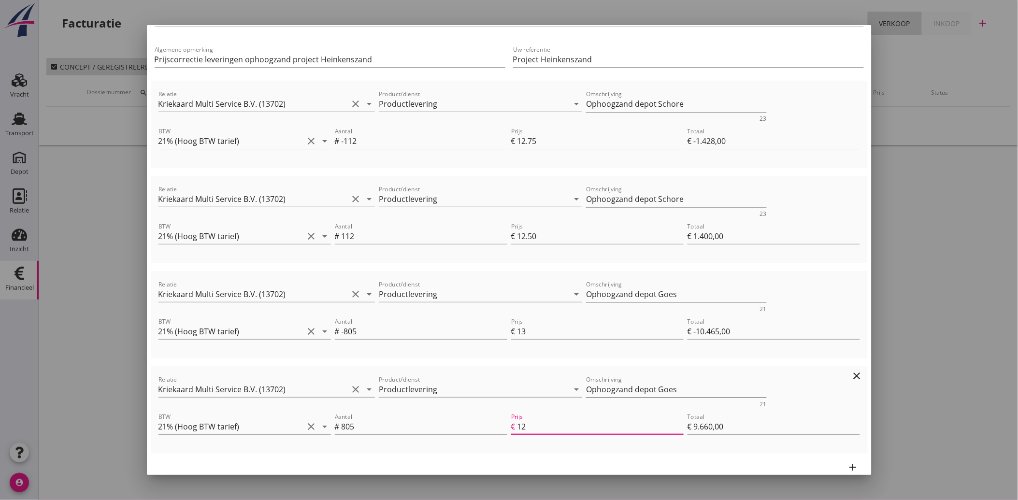
type input "12.7"
type input "€ 10.223,50"
type input "12.75"
type input "€ -229,25"
type input "€ 10.263,75"
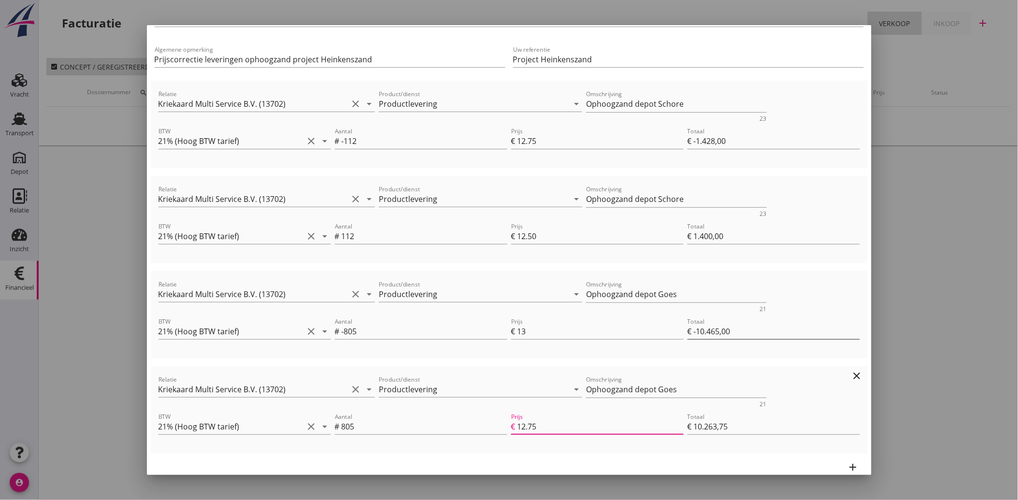
type input "12.75"
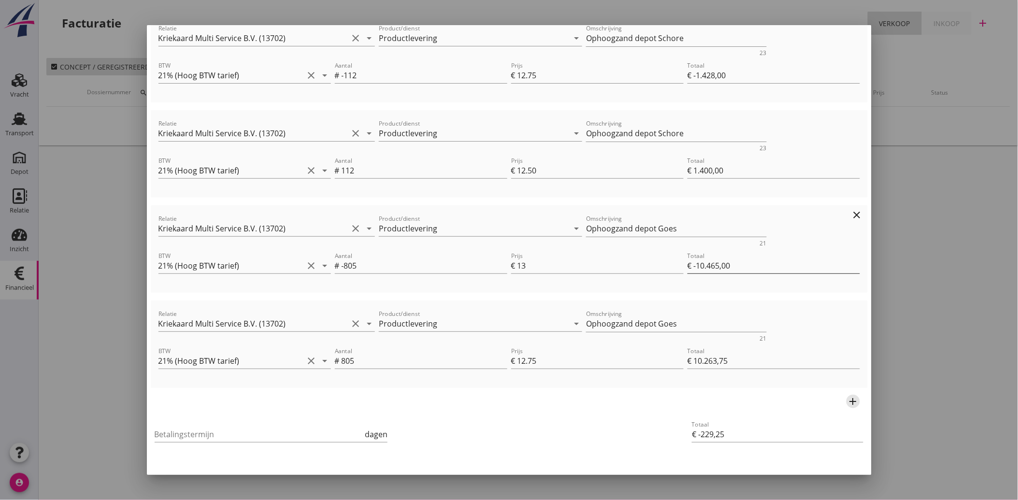
scroll to position [176, 0]
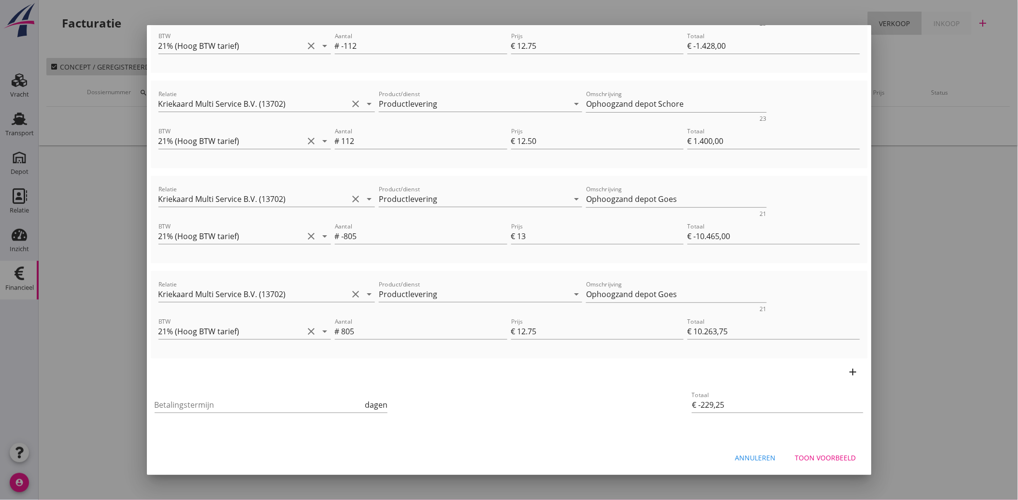
click at [578, 418] on div "Betalingstermijn dagen" at bounding box center [390, 405] width 474 height 37
click at [223, 407] on input "Betalingstermijn" at bounding box center [259, 404] width 209 height 15
type input "30"
click at [672, 424] on div "Betalingstermijn 30 dagen Totaal € -229,25" at bounding box center [509, 405] width 717 height 41
click at [809, 460] on div "Toon voorbeeld" at bounding box center [825, 458] width 61 height 10
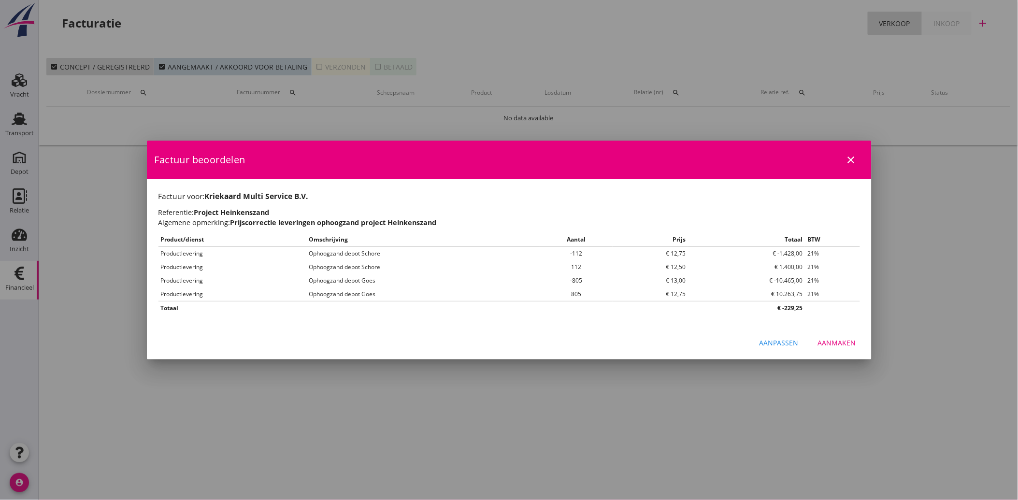
scroll to position [0, 0]
click at [844, 344] on div "Aanmaken" at bounding box center [837, 343] width 38 height 10
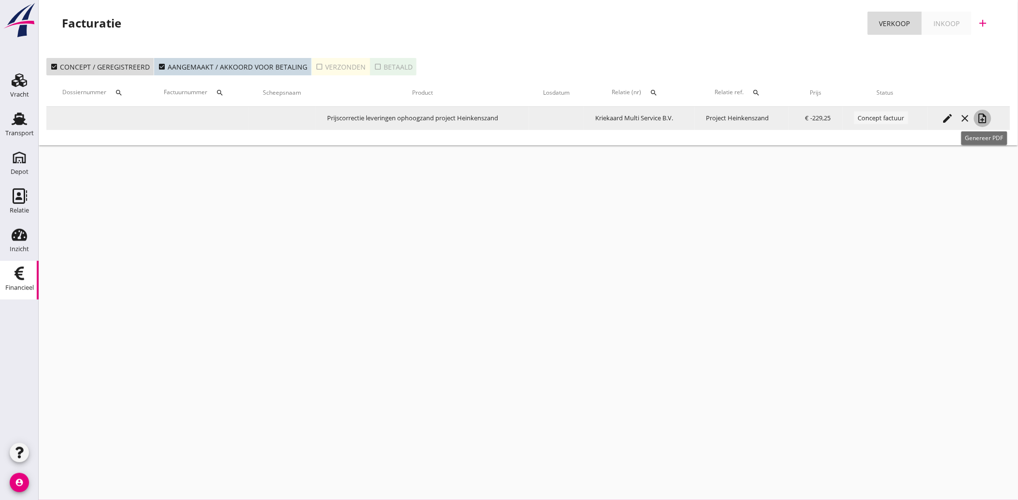
click at [983, 117] on icon "note_add" at bounding box center [983, 119] width 12 height 12
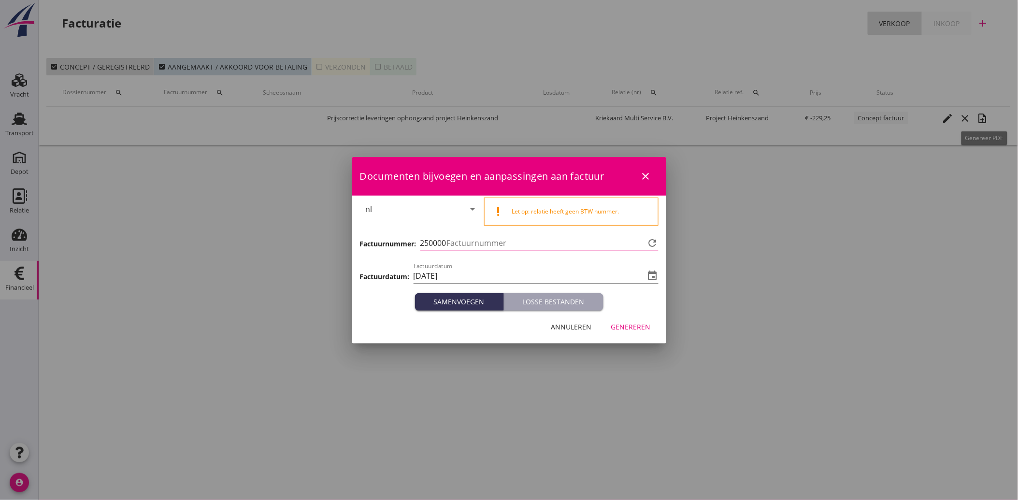
type input "3803"
click at [624, 326] on div "Genereren" at bounding box center [631, 327] width 40 height 10
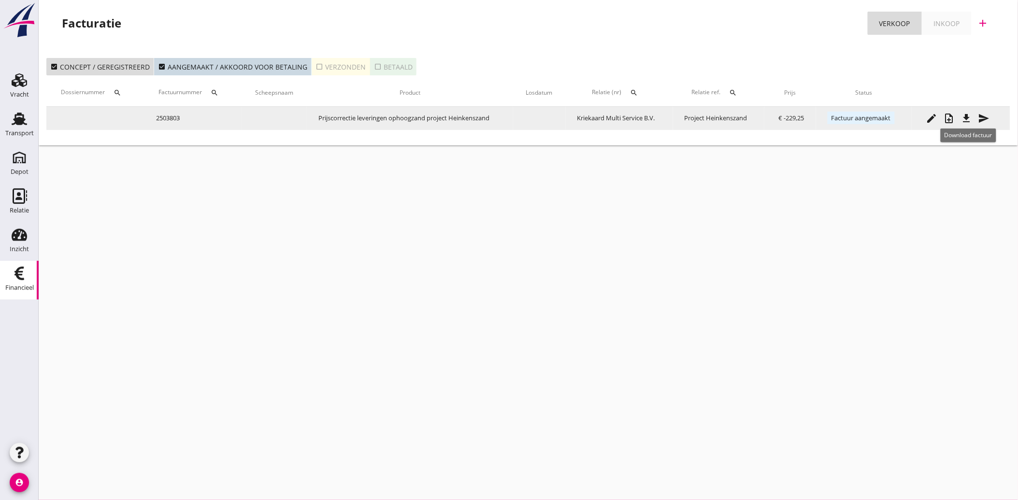
click at [968, 117] on icon "file_download" at bounding box center [967, 119] width 12 height 12
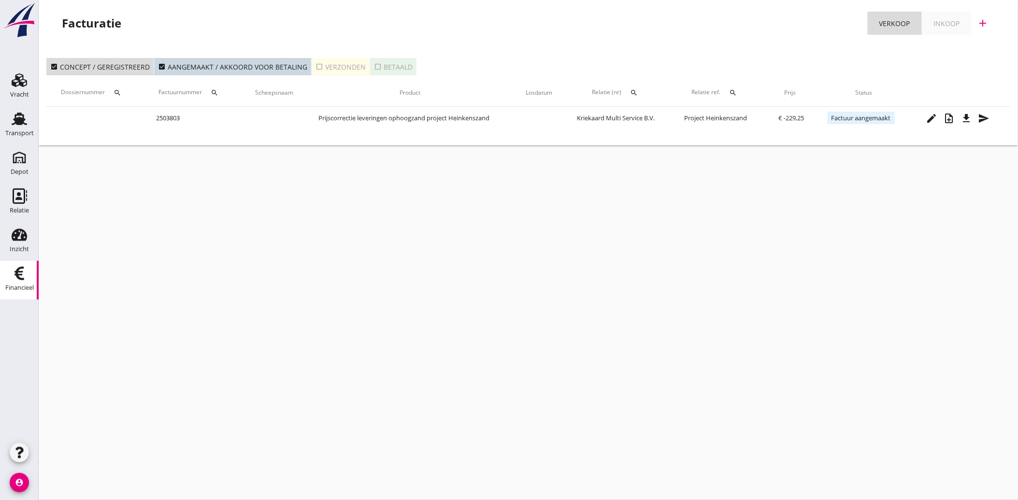
click at [315, 70] on icon "check_box_outline_blank" at bounding box center [319, 67] width 8 height 8
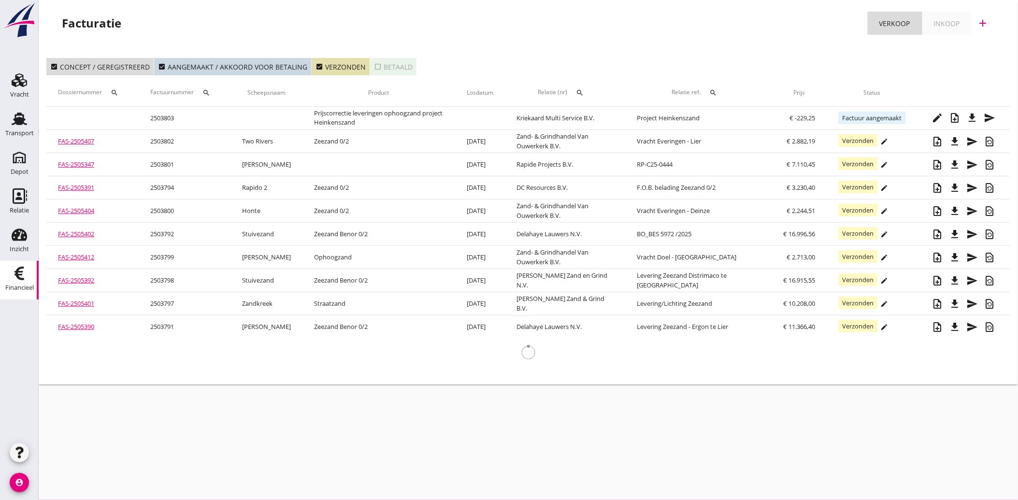
click at [583, 94] on icon "search" at bounding box center [580, 93] width 8 height 8
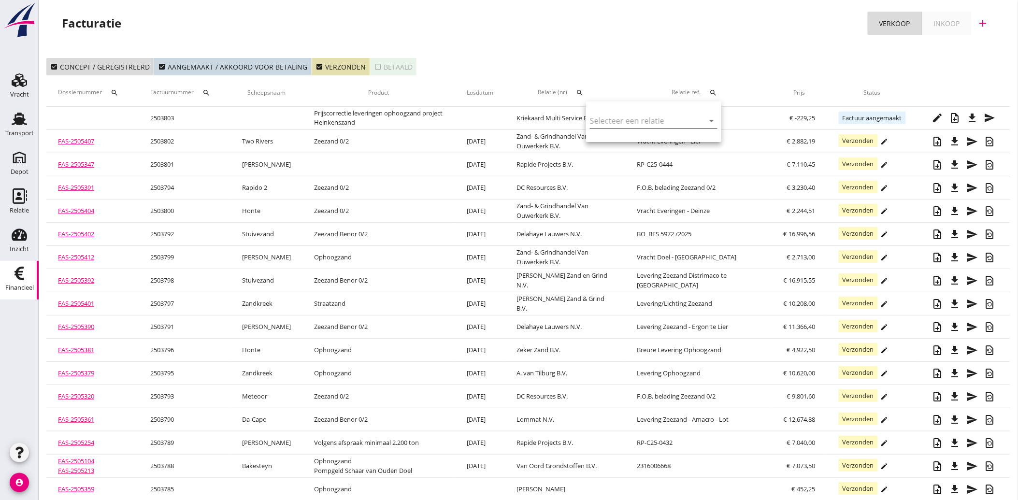
click at [595, 122] on input "text" at bounding box center [640, 120] width 100 height 15
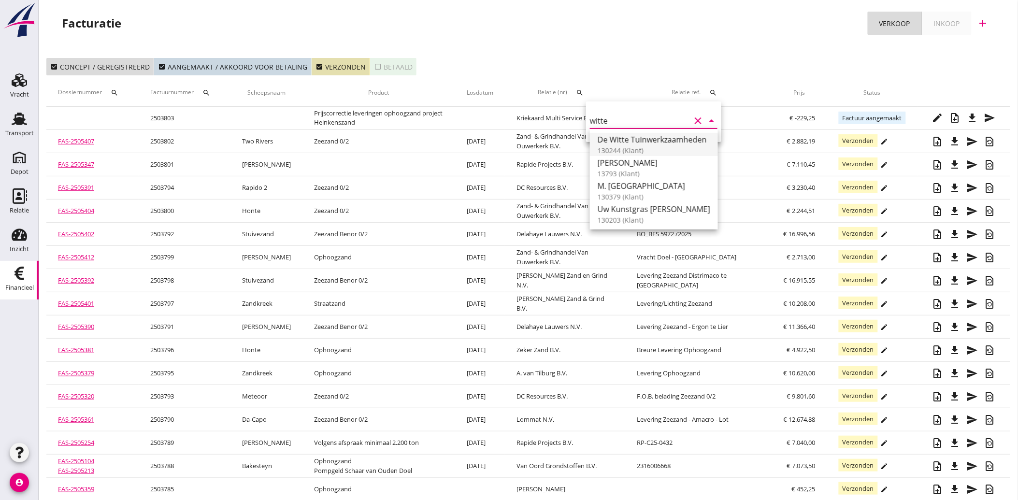
click at [647, 137] on div "De Witte Tuinwerkzaamheden" at bounding box center [653, 140] width 113 height 12
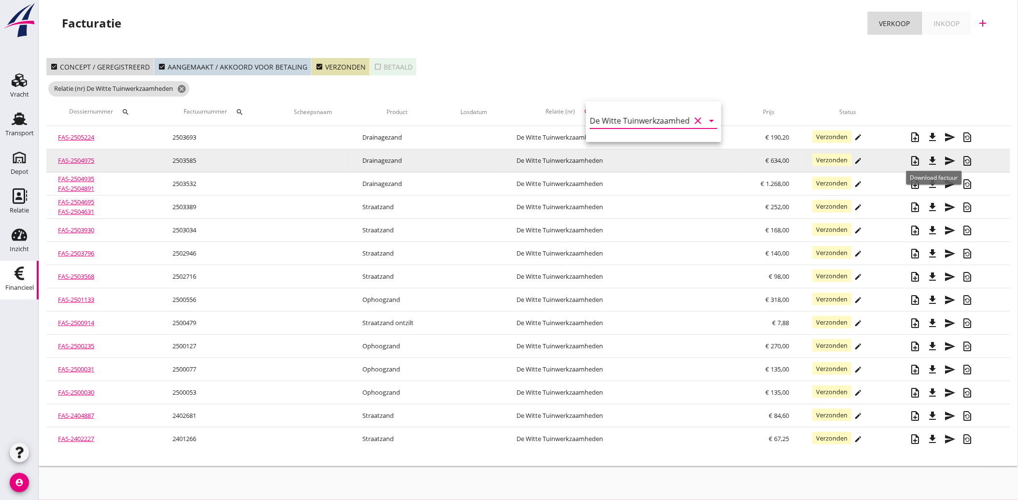
type input "De Witte Tuinwerkzaamheden (130244)"
click at [931, 156] on icon "file_download" at bounding box center [933, 161] width 12 height 12
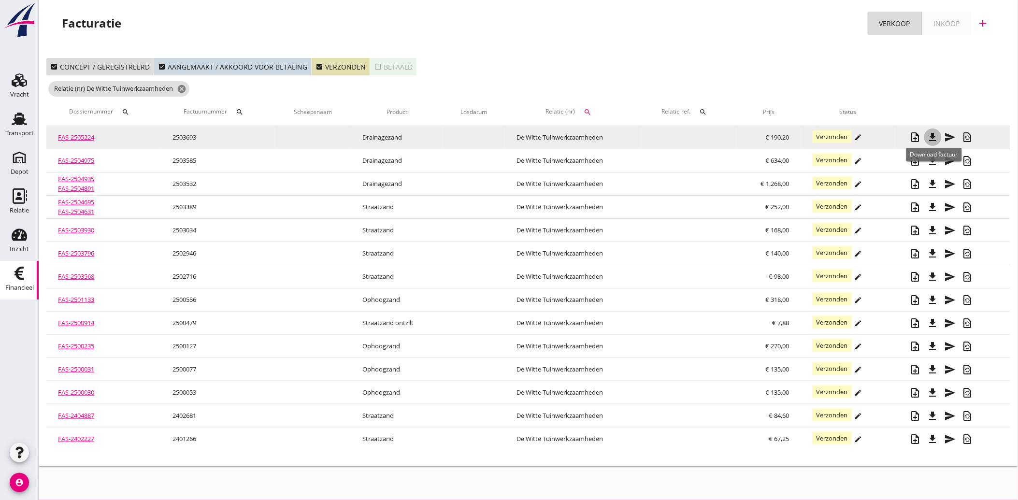
click at [936, 133] on icon "file_download" at bounding box center [933, 137] width 12 height 12
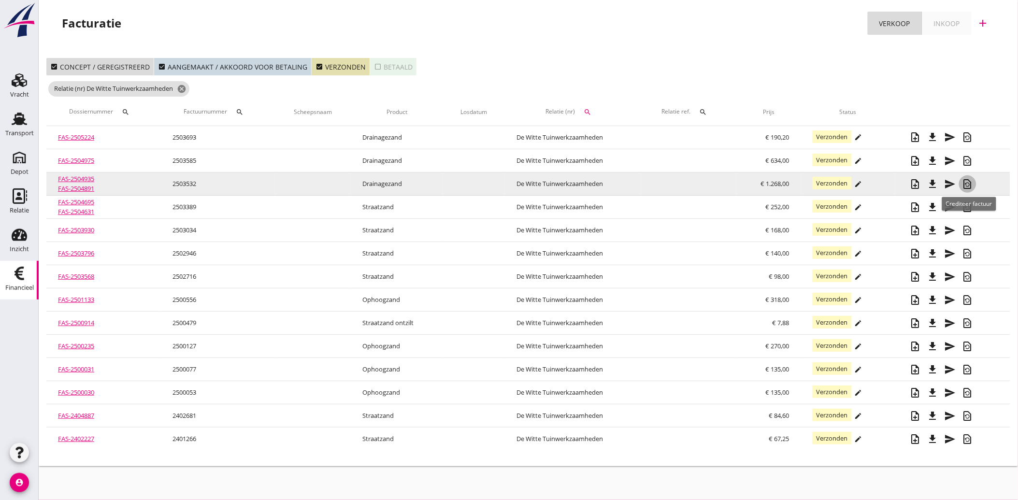
click at [968, 185] on icon "restore_page" at bounding box center [968, 184] width 12 height 12
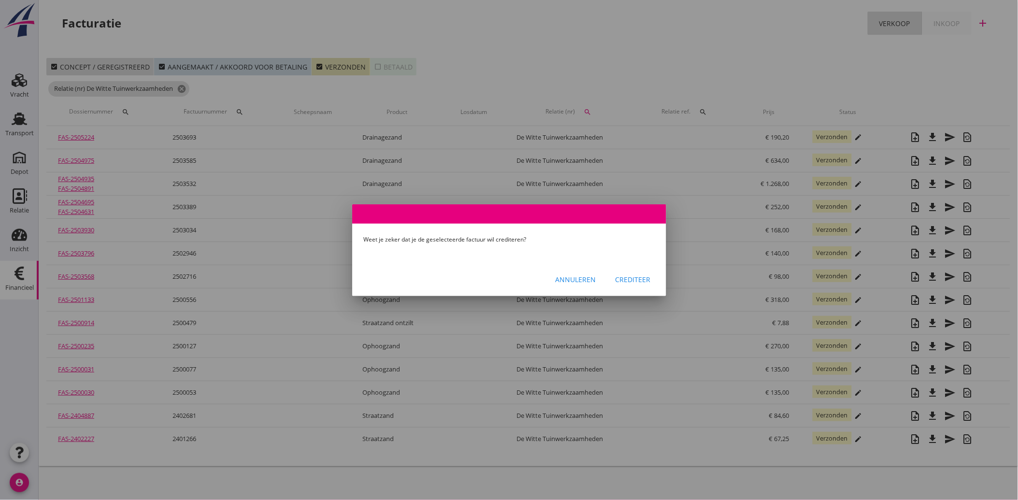
click at [629, 279] on div "Crediteer" at bounding box center [632, 279] width 35 height 10
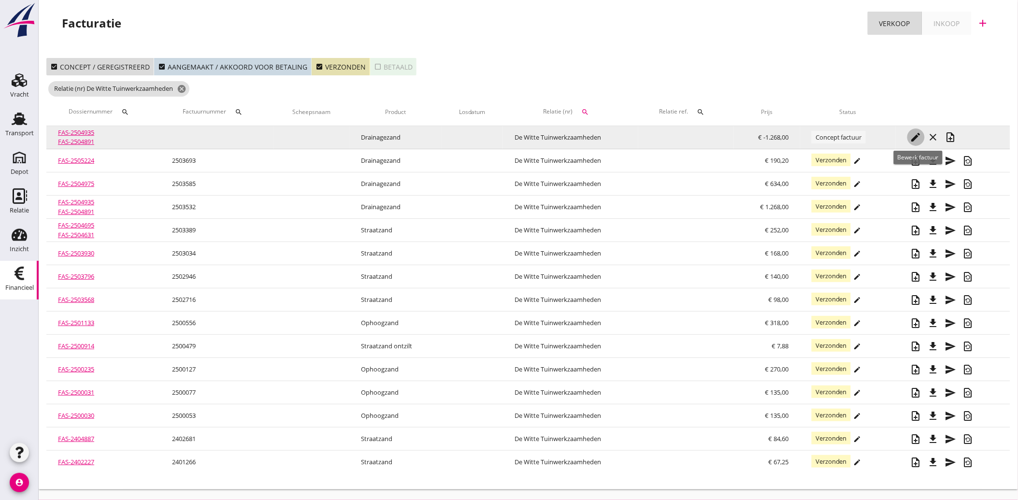
click at [918, 138] on icon "edit" at bounding box center [916, 137] width 12 height 12
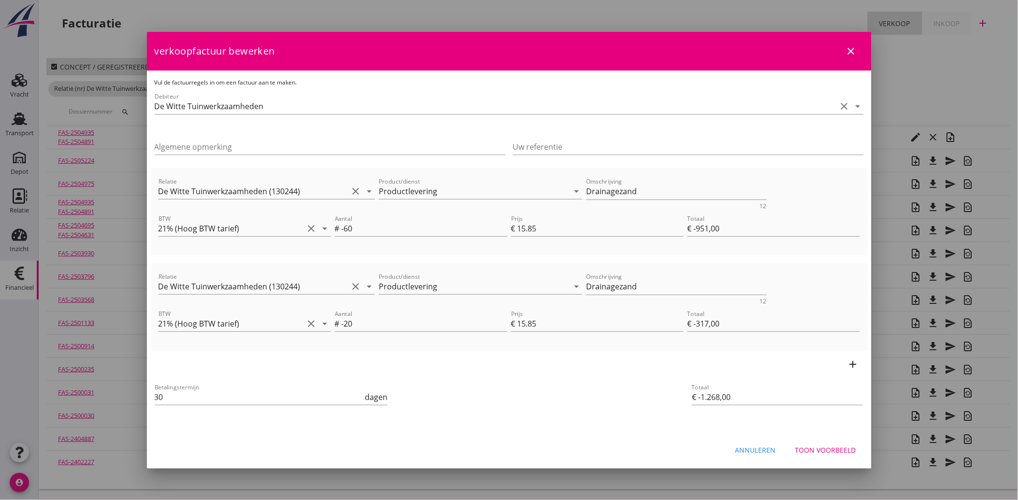
click at [826, 446] on div "Toon voorbeeld" at bounding box center [825, 450] width 61 height 10
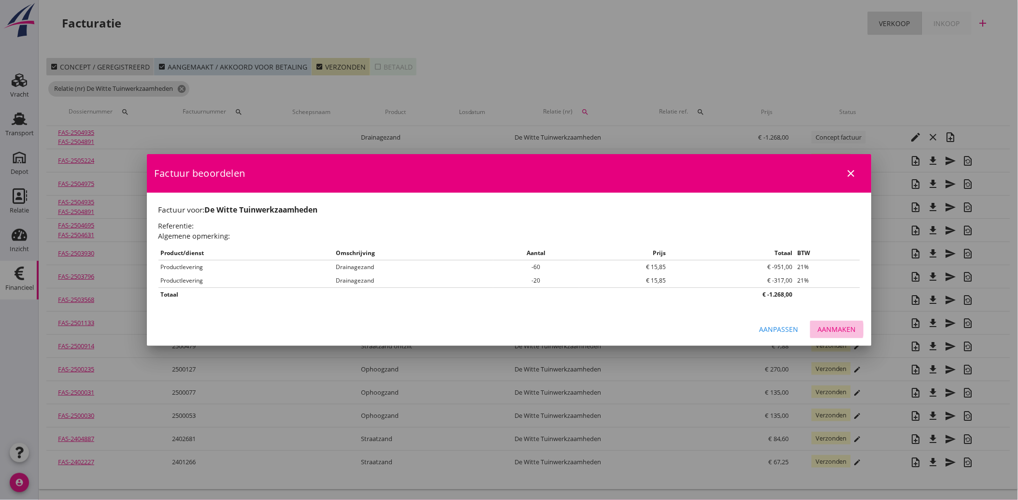
click at [832, 324] on button "Aanmaken" at bounding box center [837, 329] width 54 height 17
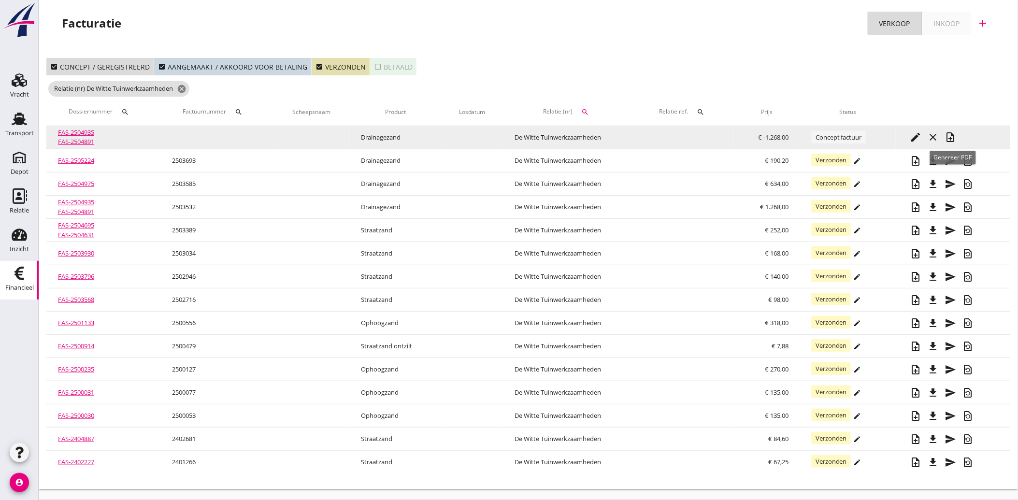
click at [951, 134] on icon "note_add" at bounding box center [951, 137] width 12 height 12
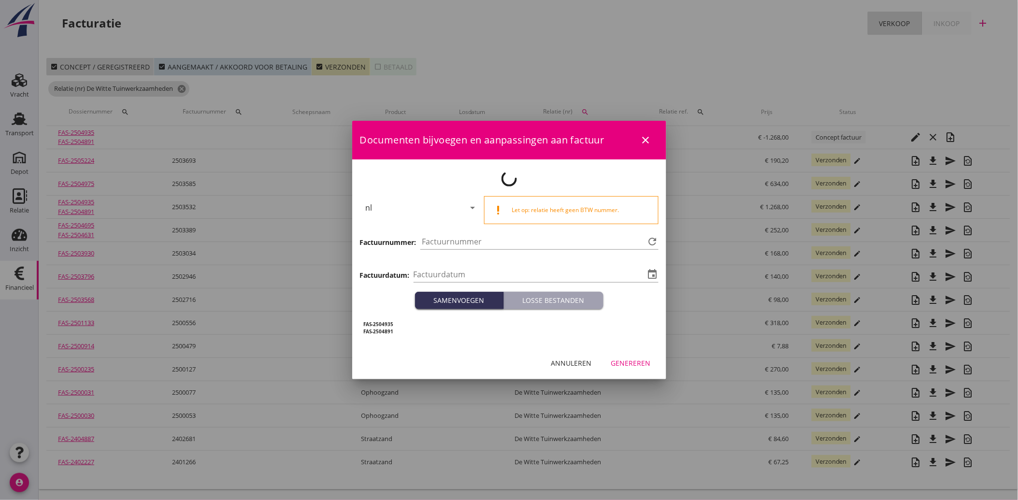
type input "[DATE]"
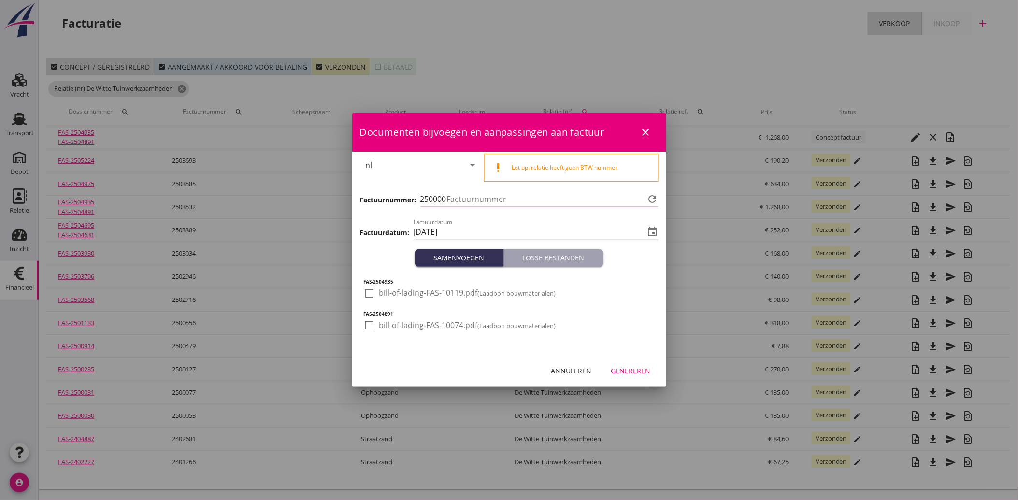
type input "3804"
click at [364, 292] on div at bounding box center [369, 293] width 16 height 16
checkbox input "true"
click at [368, 326] on div at bounding box center [369, 325] width 16 height 16
checkbox input "true"
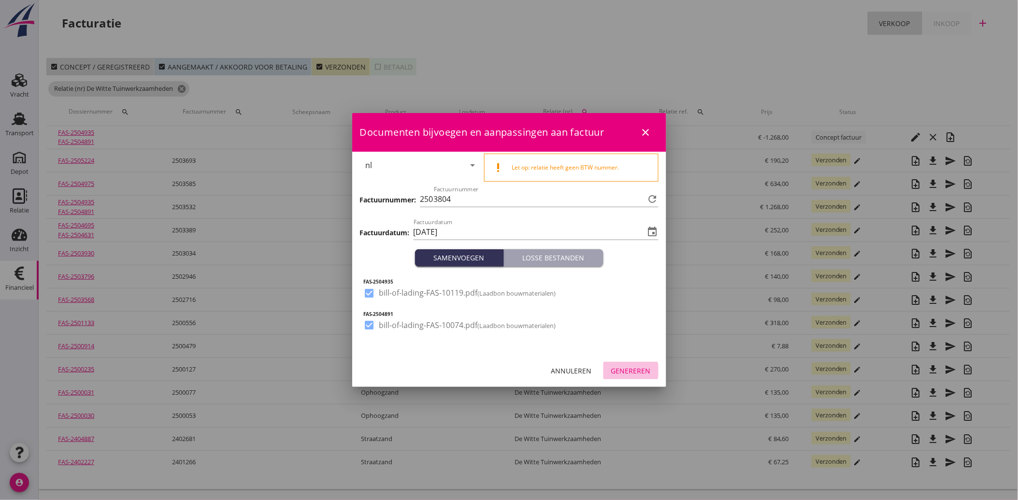
click at [631, 367] on div "Genereren" at bounding box center [631, 371] width 40 height 10
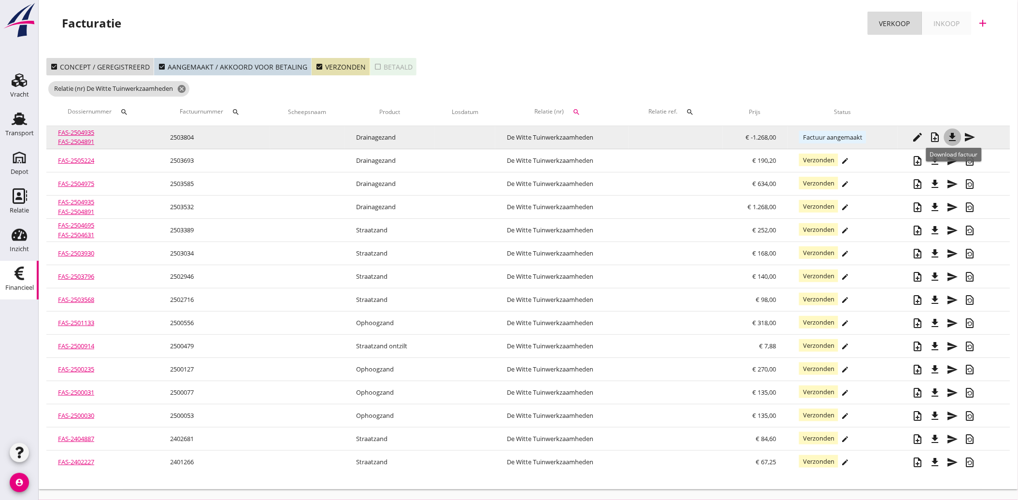
click at [952, 134] on icon "file_download" at bounding box center [953, 137] width 12 height 12
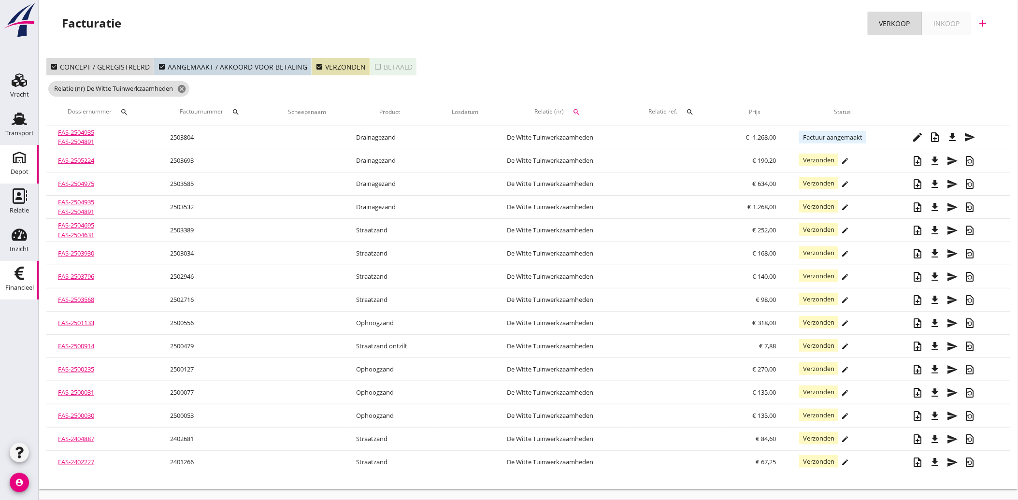
click at [23, 166] on div "Depot" at bounding box center [20, 172] width 18 height 14
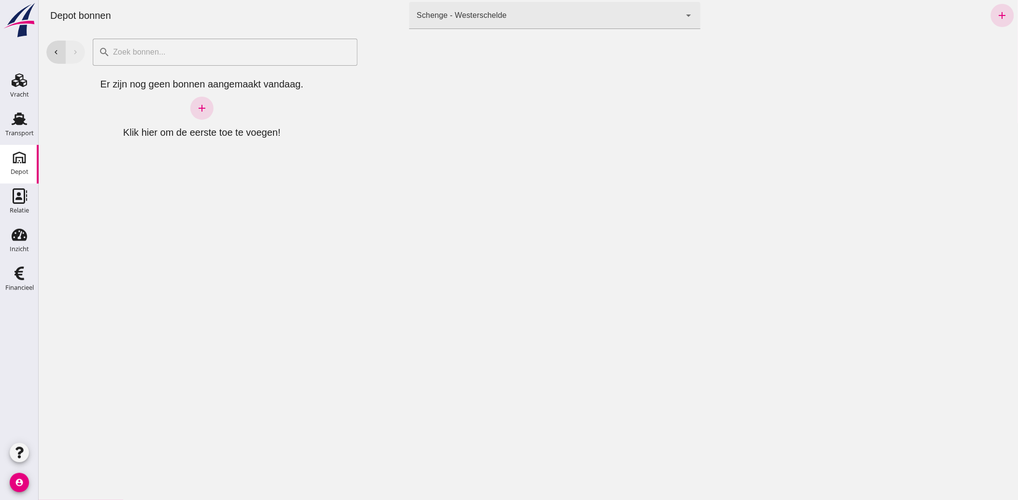
click at [682, 18] on icon "arrow_drop_down" at bounding box center [688, 16] width 12 height 12
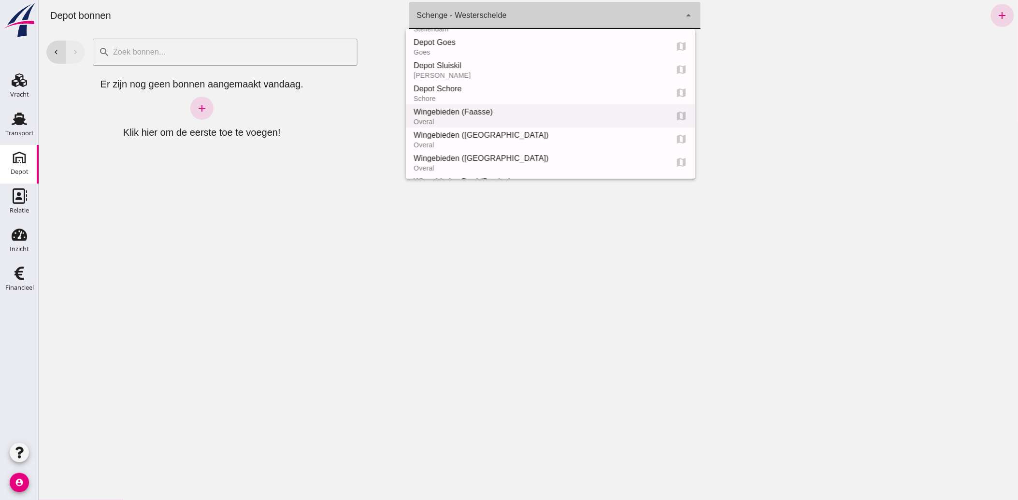
scroll to position [107, 0]
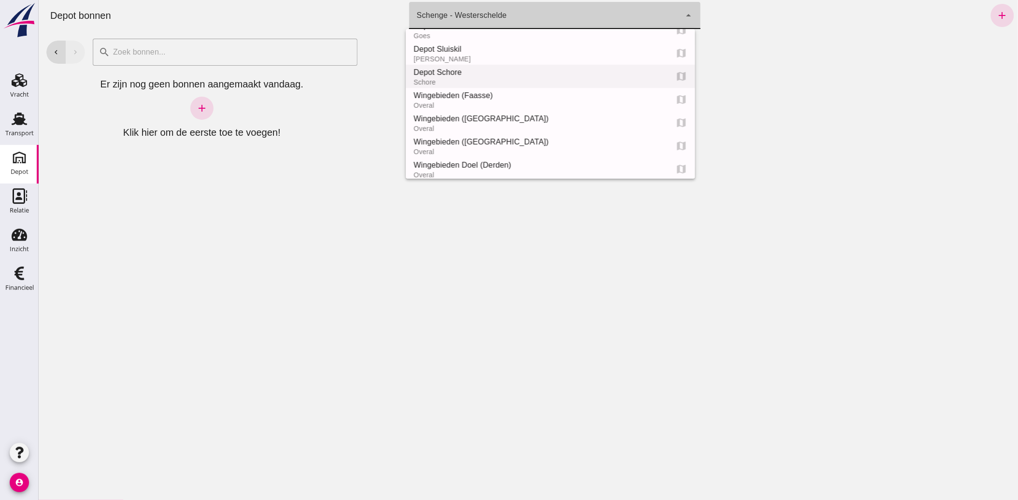
click at [428, 73] on div "Depot Schore" at bounding box center [536, 73] width 247 height 12
type input "da4e762a-ddf1-4556-b2ca-bcf6277de398"
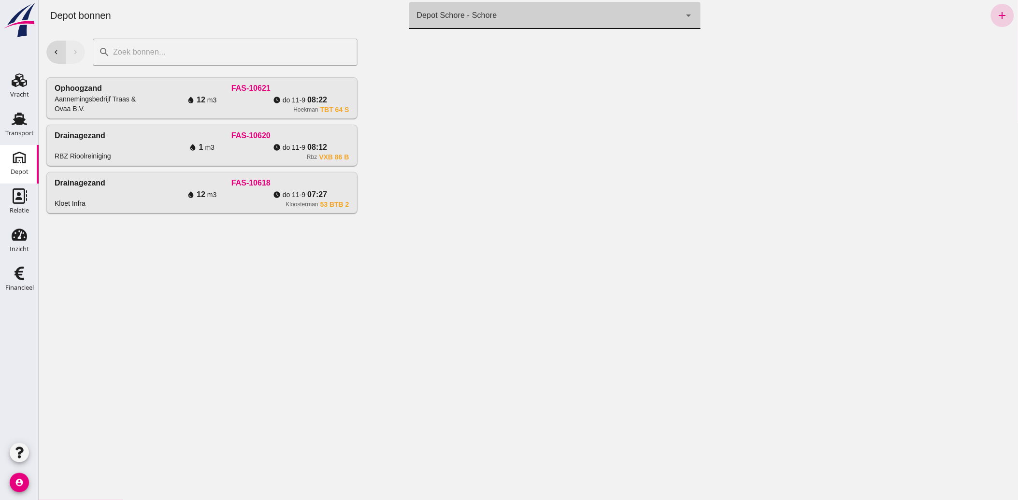
click at [996, 14] on icon "add" at bounding box center [1002, 16] width 12 height 12
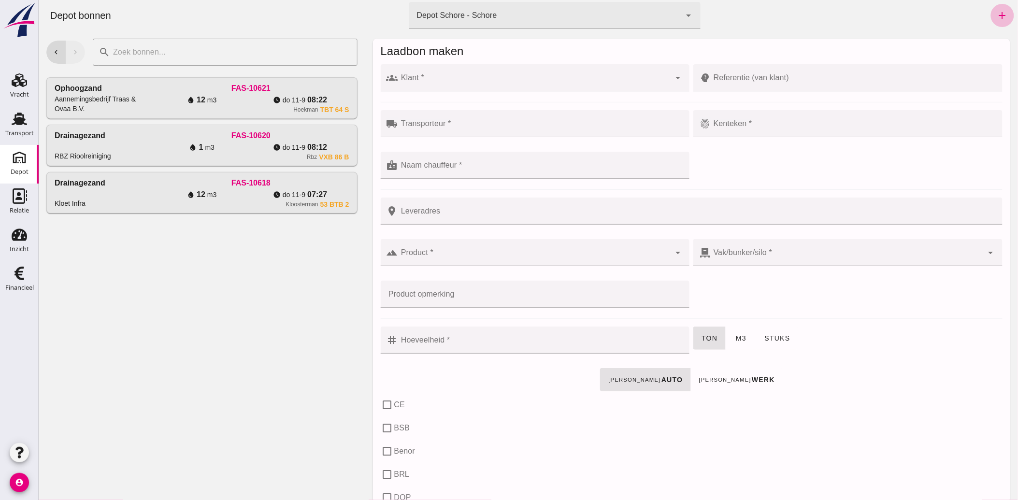
click at [486, 82] on input "Klant *" at bounding box center [533, 83] width 272 height 12
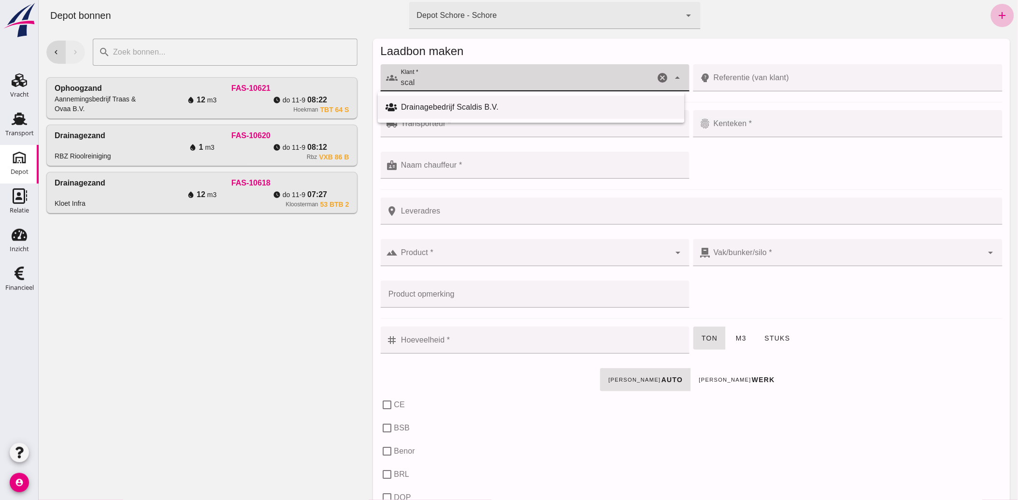
click at [456, 104] on div "Drainagebedrijf Scaldis B.V." at bounding box center [537, 107] width 275 height 12
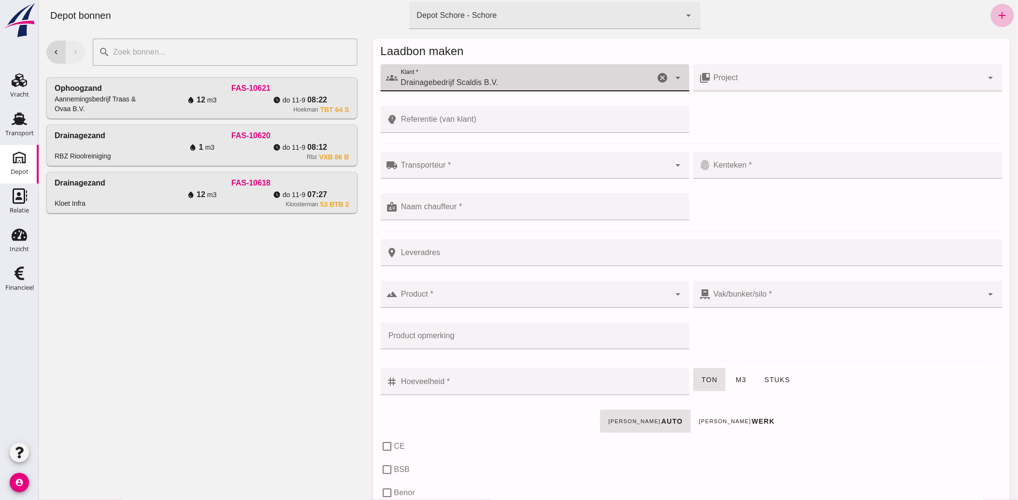
type input "Drainagebedrijf Scaldis B.V."
click at [421, 167] on input "Transporteur *" at bounding box center [533, 170] width 272 height 12
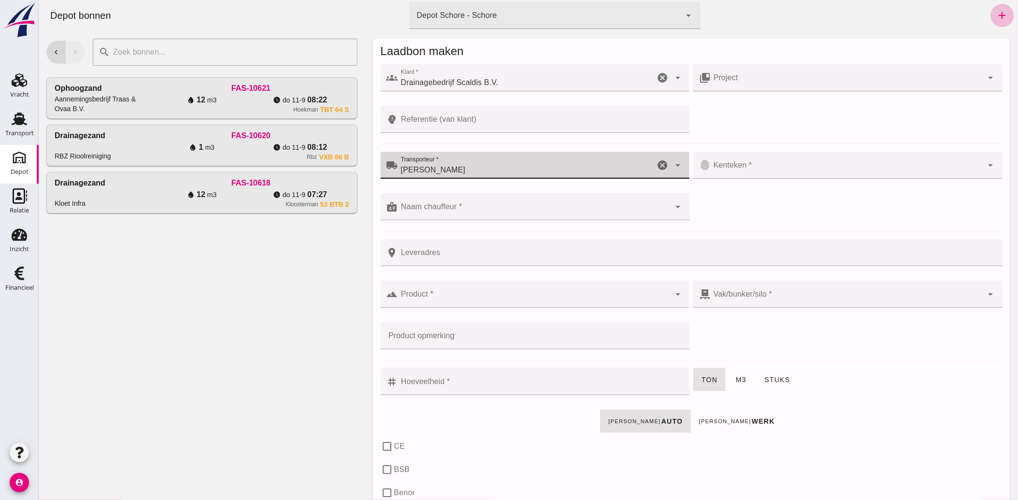
type input "[PERSON_NAME]"
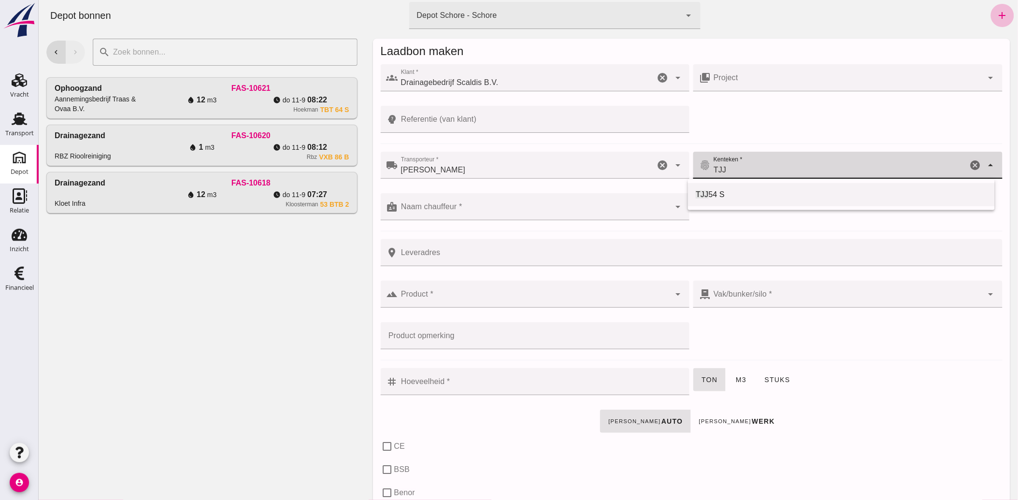
click at [709, 195] on span "54 S" at bounding box center [716, 194] width 16 height 8
type input "TJJ 54 S"
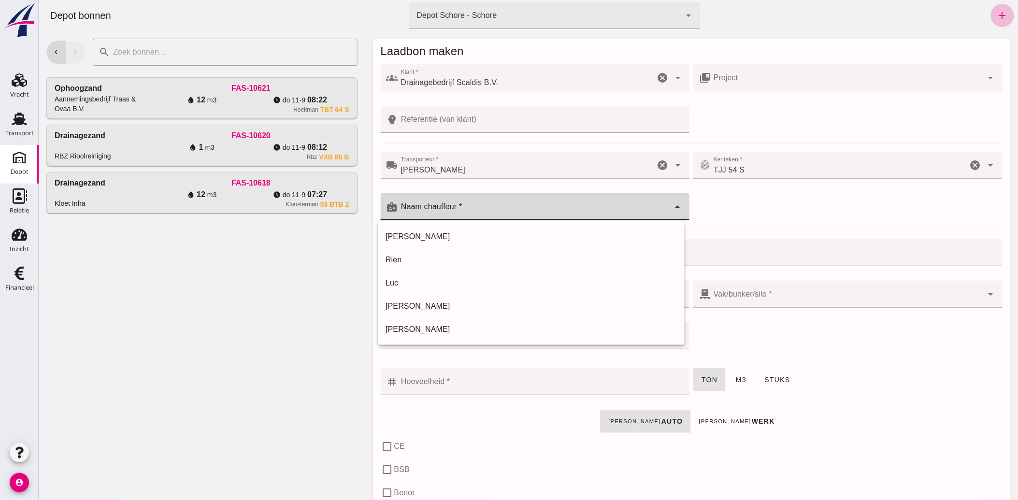
click at [446, 208] on input "Naam chauffeur *" at bounding box center [533, 212] width 272 height 12
click at [404, 324] on div "[PERSON_NAME]" at bounding box center [530, 330] width 291 height 12
type input "[PERSON_NAME]"
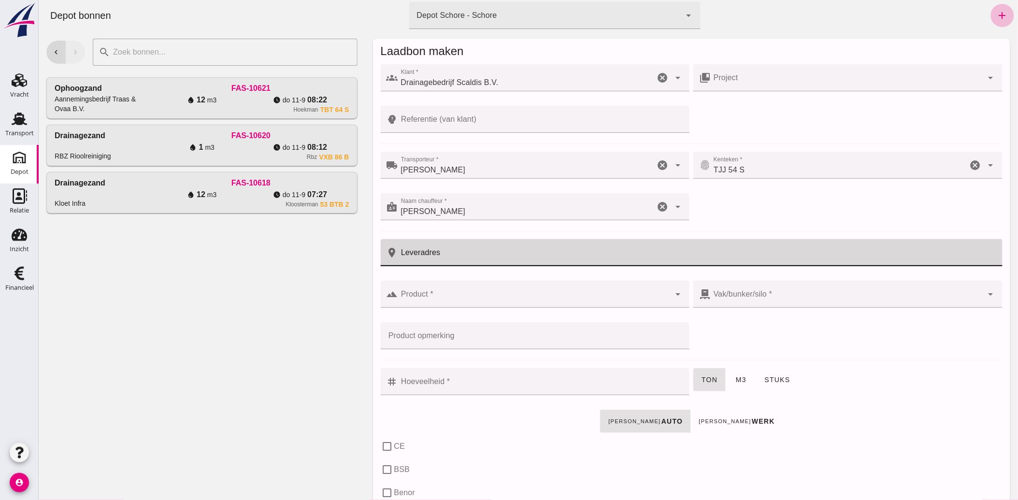
click at [432, 259] on input "Leveradres" at bounding box center [696, 252] width 598 height 27
type input "Oostdijk"
click at [435, 295] on input "Product *" at bounding box center [533, 299] width 272 height 12
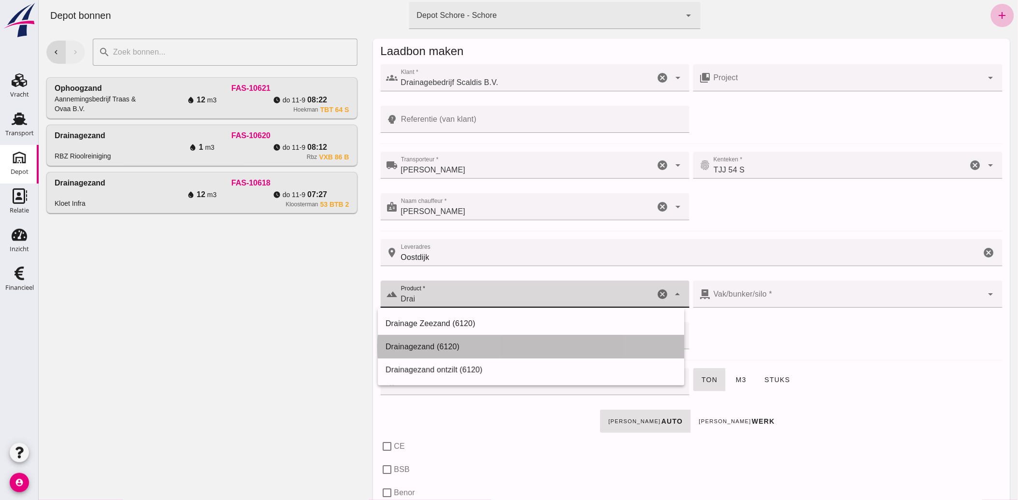
click at [417, 346] on div "Drainagezand (6120)" at bounding box center [530, 347] width 291 height 12
type input "Drainagezand (6120)"
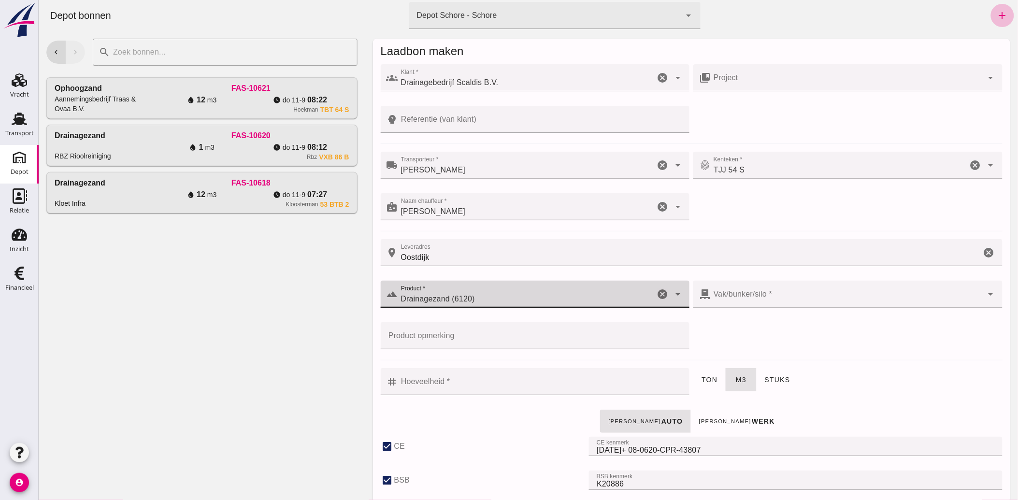
type input "280"
checkbox input "true"
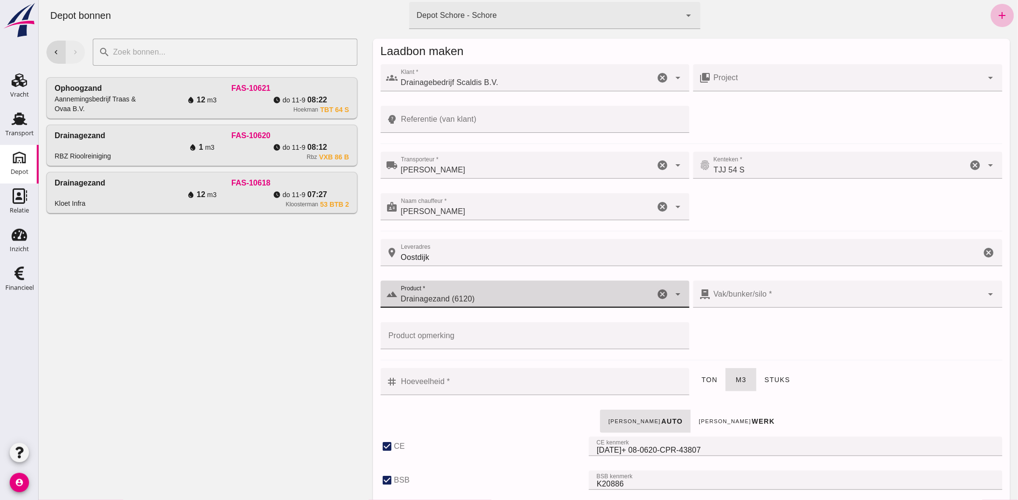
type input "40"
checkbox input "true"
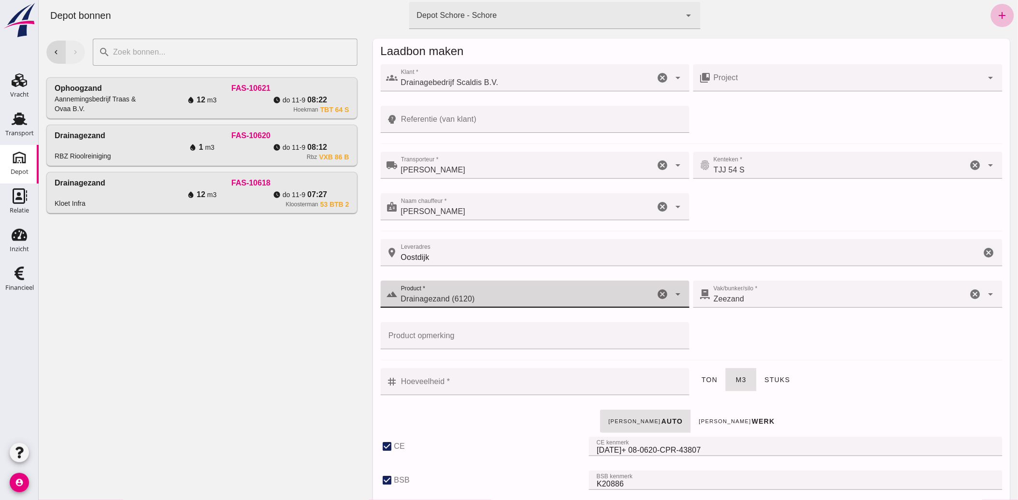
type input "Drainagezand (6120)"
click at [447, 385] on input "Hoeveelheid *" at bounding box center [540, 381] width 286 height 27
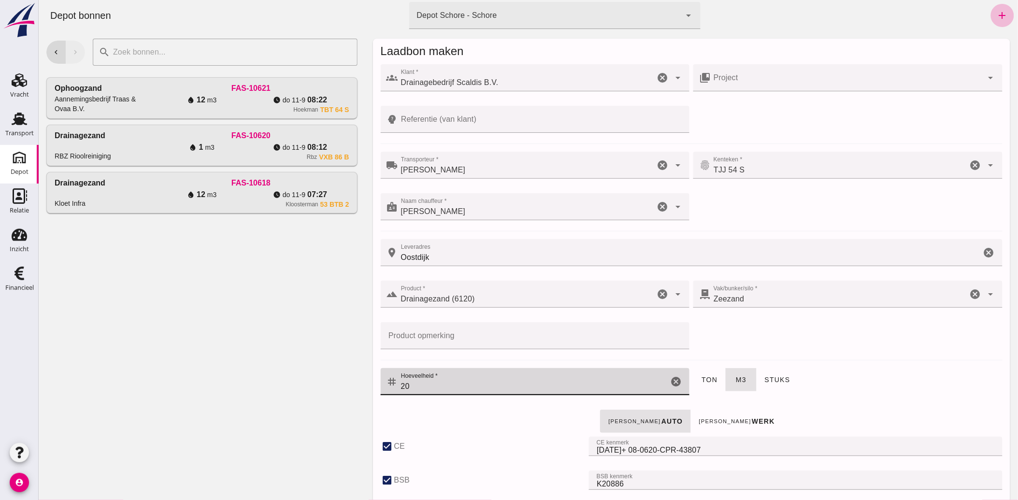
type input "20"
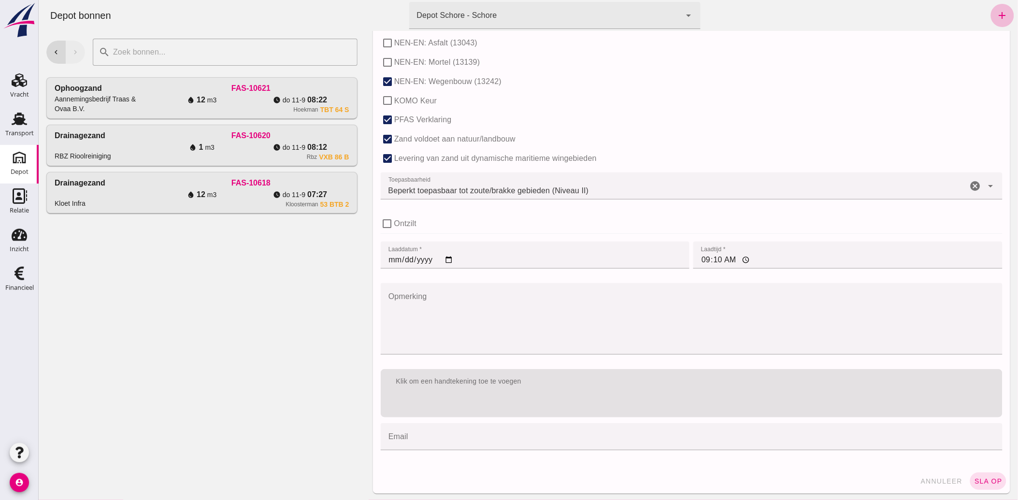
scroll to position [582, 0]
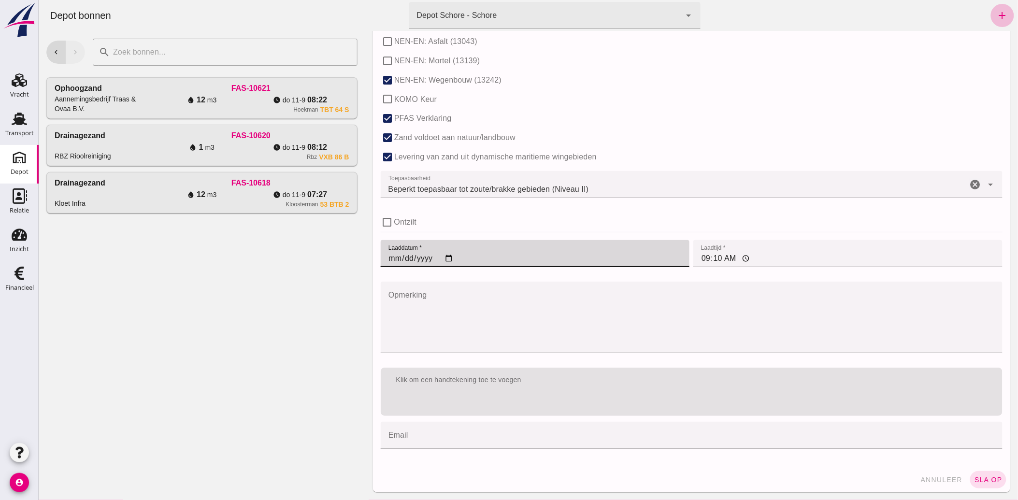
click at [446, 257] on input "[DATE]" at bounding box center [534, 253] width 309 height 27
type input "[DATE]"
click at [699, 257] on input "09:10" at bounding box center [847, 253] width 309 height 27
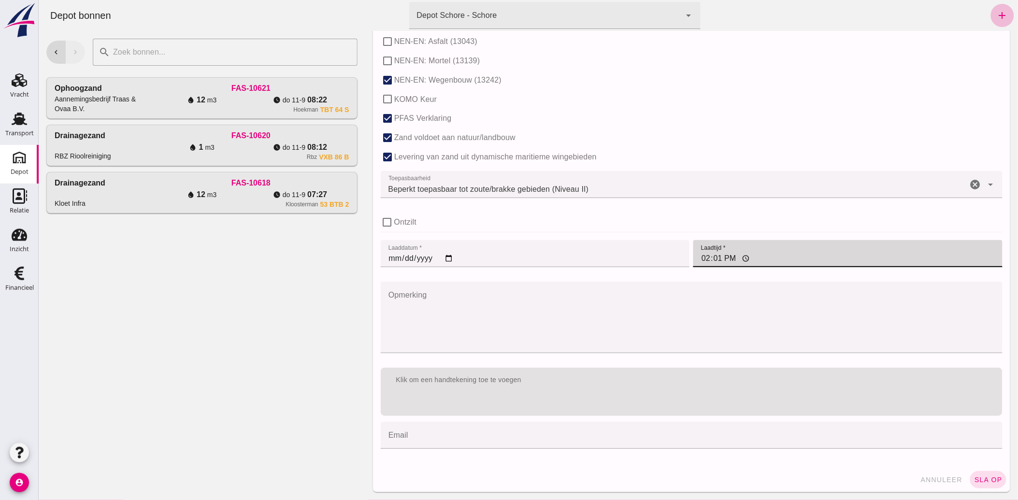
type input "14:16"
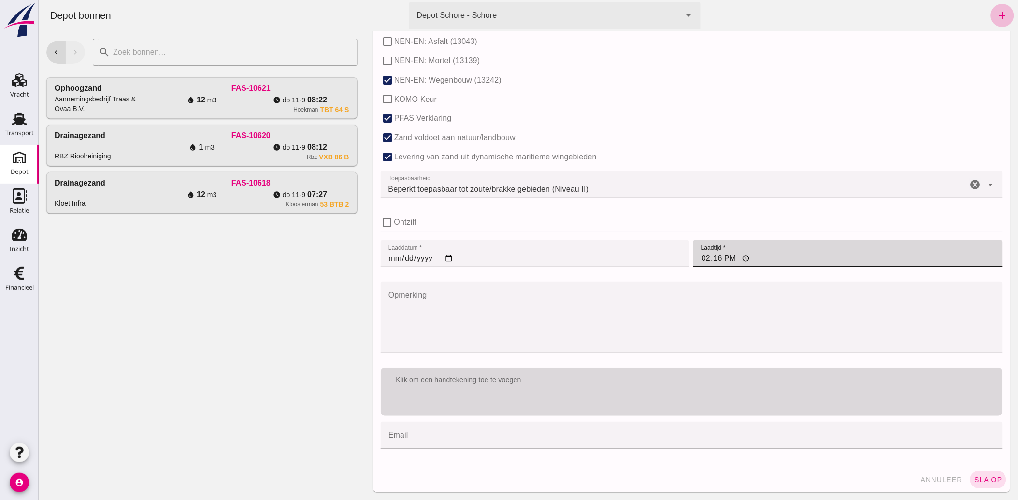
click at [532, 389] on div "Klik om een handtekening toe te voegen" at bounding box center [691, 380] width 622 height 25
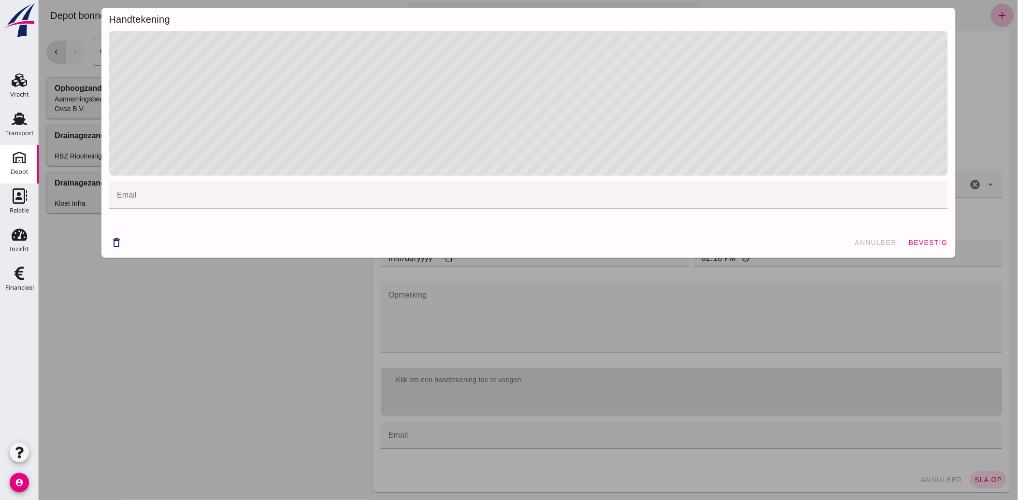
click at [424, 200] on div "email email cancel" at bounding box center [528, 129] width 854 height 196
click at [921, 241] on span "bevestig" at bounding box center [926, 243] width 39 height 8
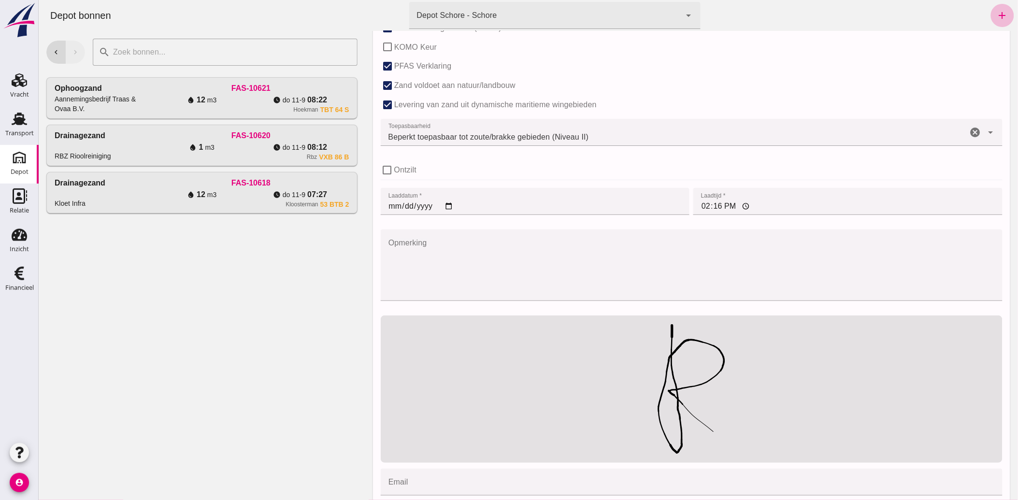
scroll to position [682, 0]
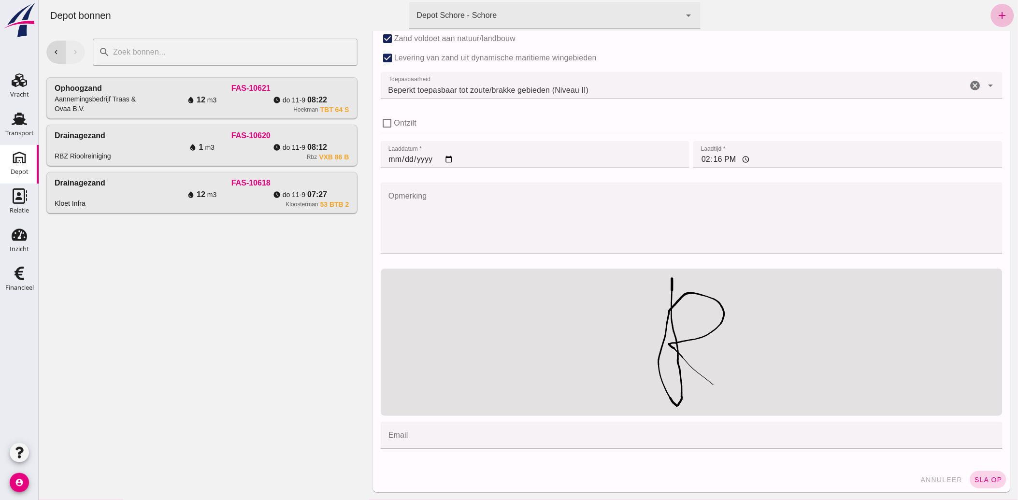
click at [984, 478] on span "sla op" at bounding box center [987, 480] width 28 height 8
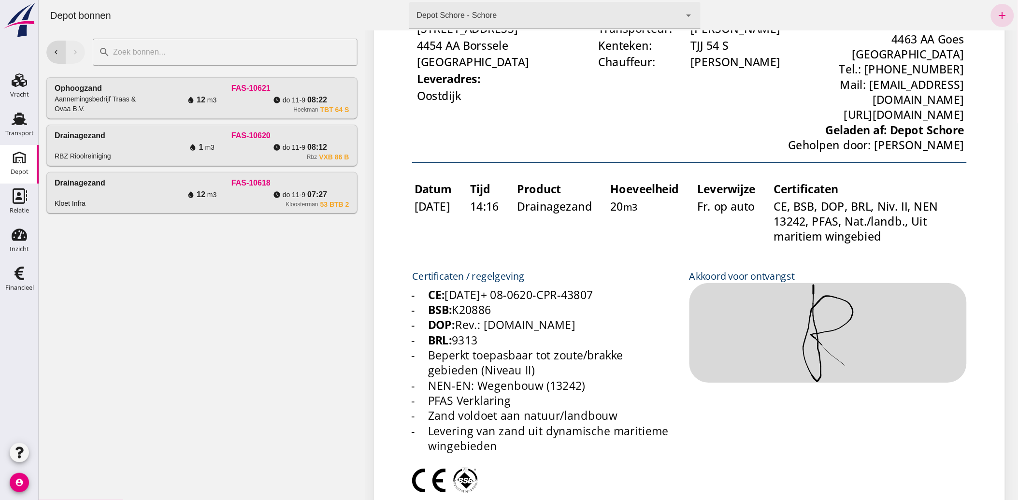
scroll to position [0, 0]
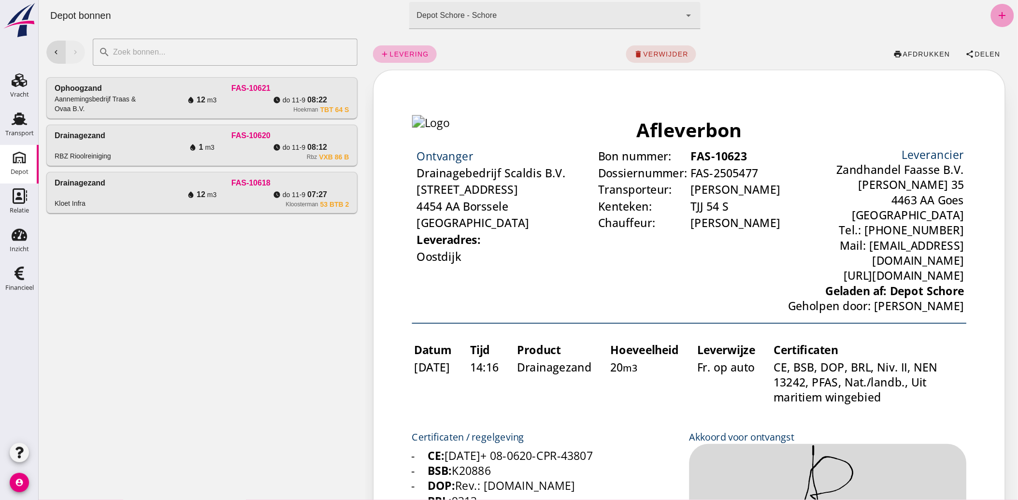
click at [996, 13] on icon "add" at bounding box center [1002, 16] width 12 height 12
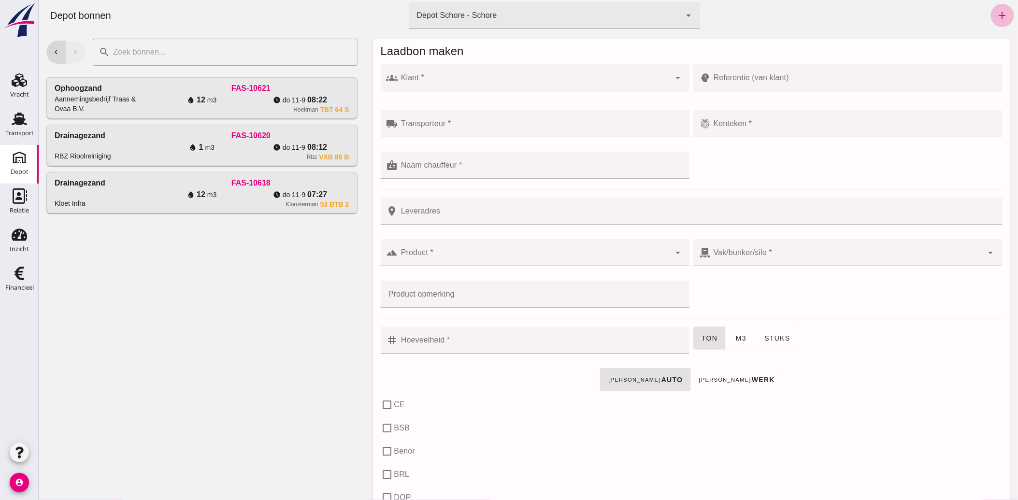
click at [457, 71] on div at bounding box center [533, 77] width 272 height 27
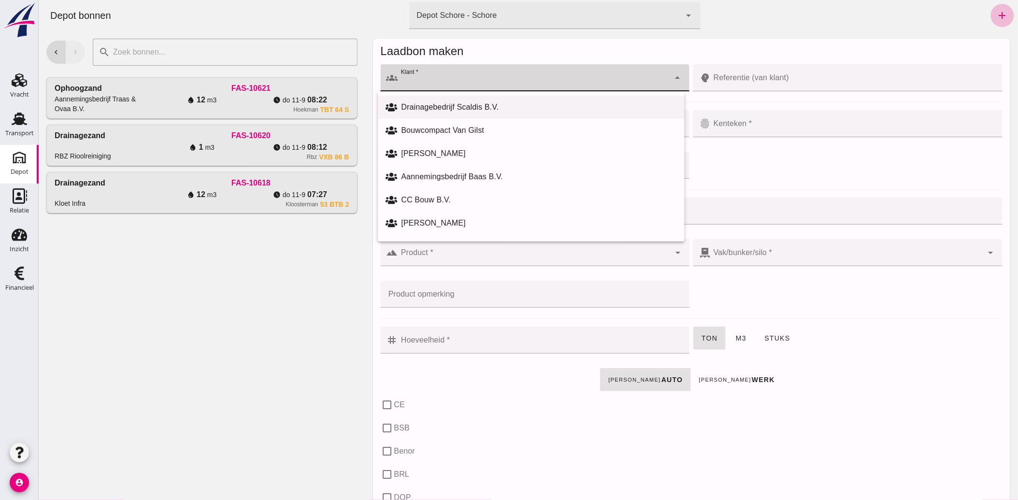
click at [440, 107] on div "Drainagebedrijf Scaldis B.V." at bounding box center [537, 107] width 275 height 12
type input "Drainagebedrijf Scaldis B.V."
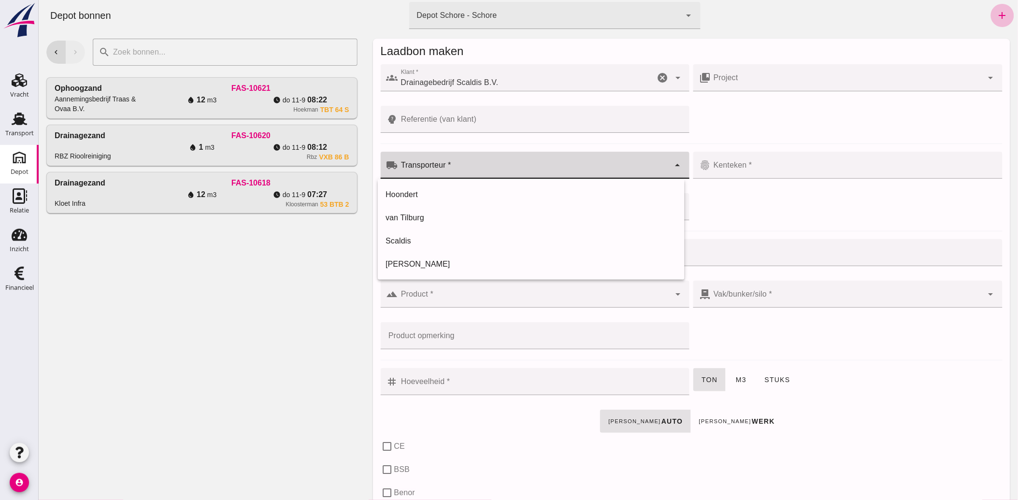
click at [450, 162] on div at bounding box center [533, 165] width 272 height 27
click at [411, 262] on div "[PERSON_NAME]" at bounding box center [530, 264] width 291 height 12
type input "[PERSON_NAME]"
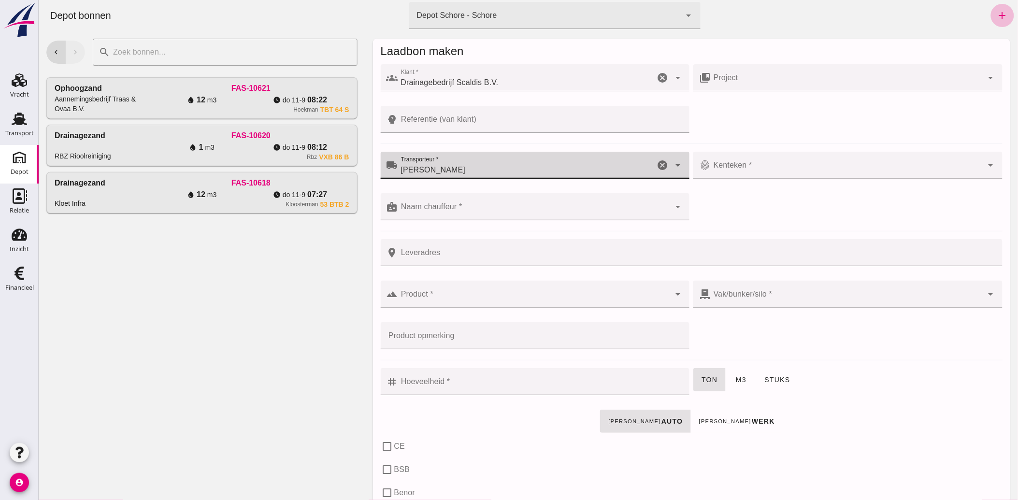
click at [732, 163] on div at bounding box center [846, 165] width 272 height 27
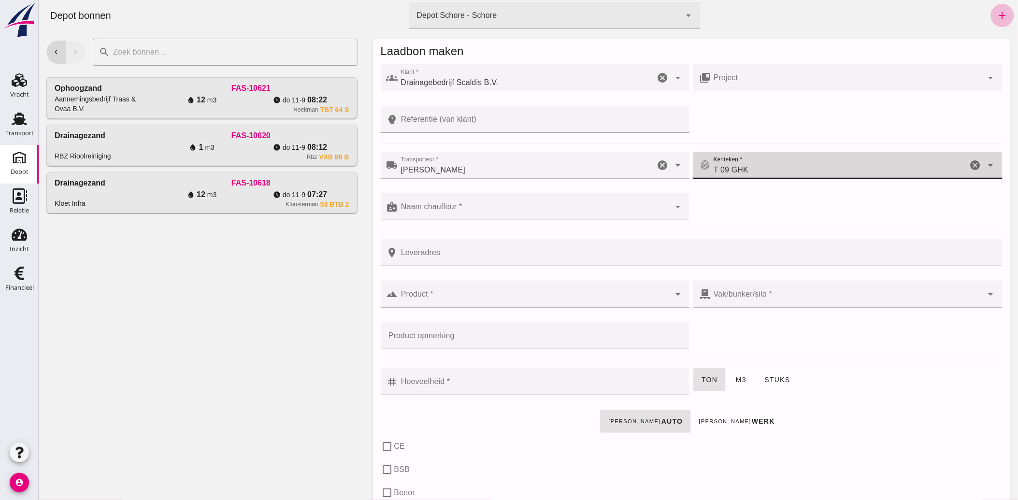
type input "T 09 GHK"
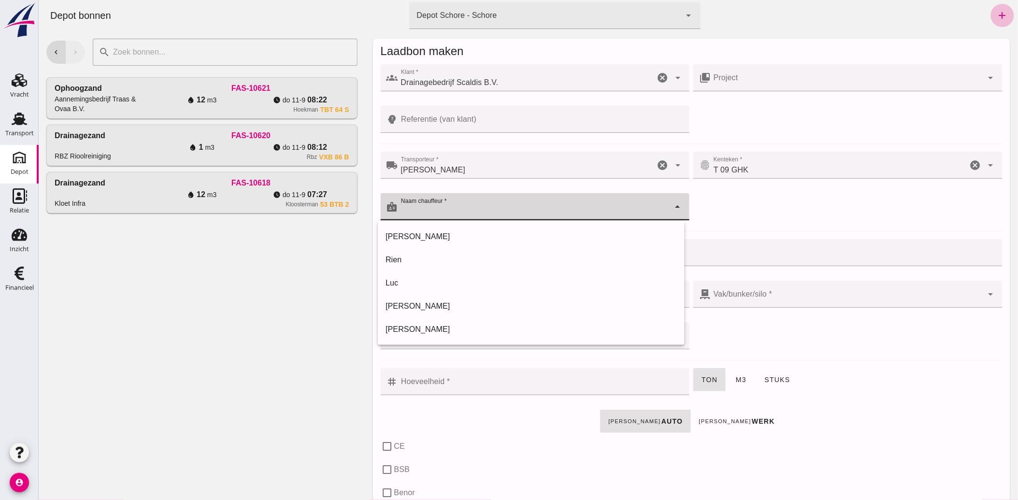
click at [481, 206] on input "Naam chauffeur *" at bounding box center [533, 212] width 272 height 12
click at [409, 255] on div "Rien" at bounding box center [530, 260] width 291 height 12
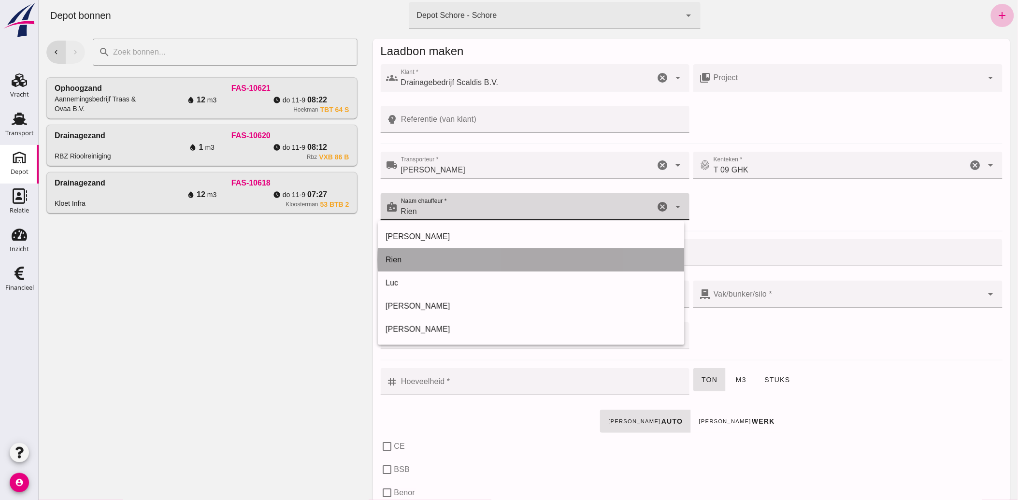
type input "Rien"
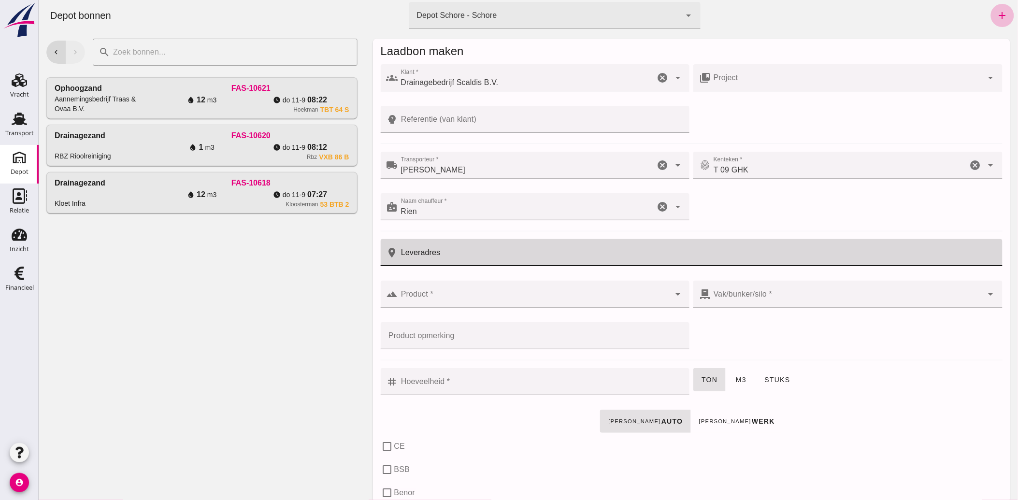
click at [425, 256] on input "Leveradres" at bounding box center [696, 252] width 598 height 27
type input "Oostdijk"
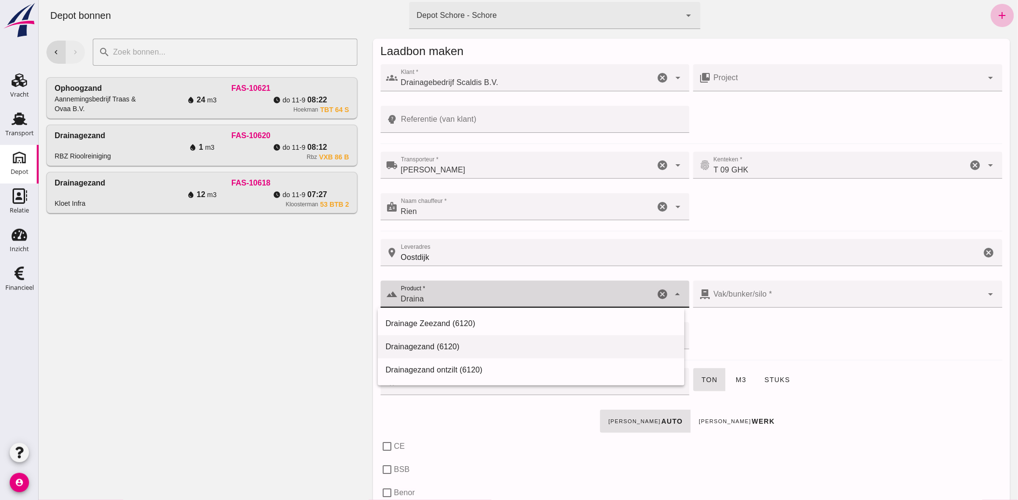
click at [415, 343] on div "Drainagezand (6120)" at bounding box center [530, 347] width 291 height 12
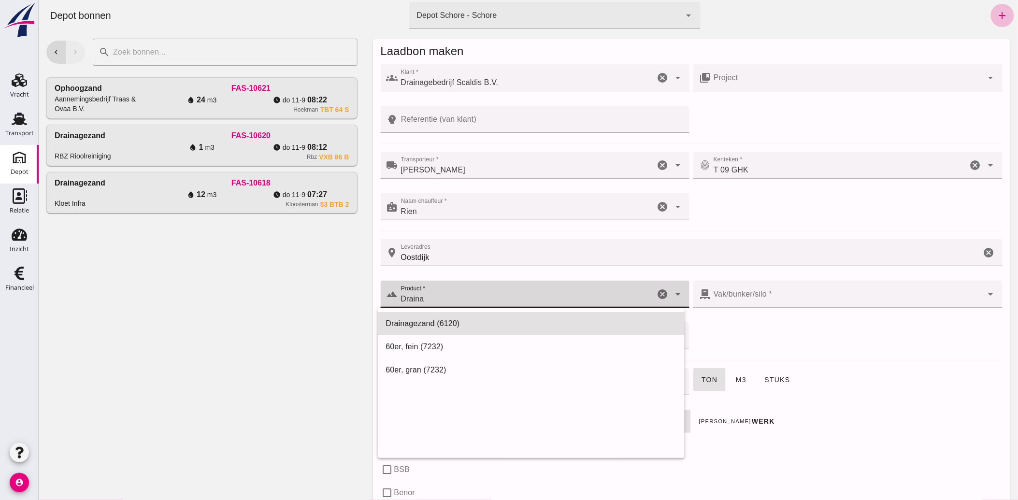
type input "Drainagezand (6120)"
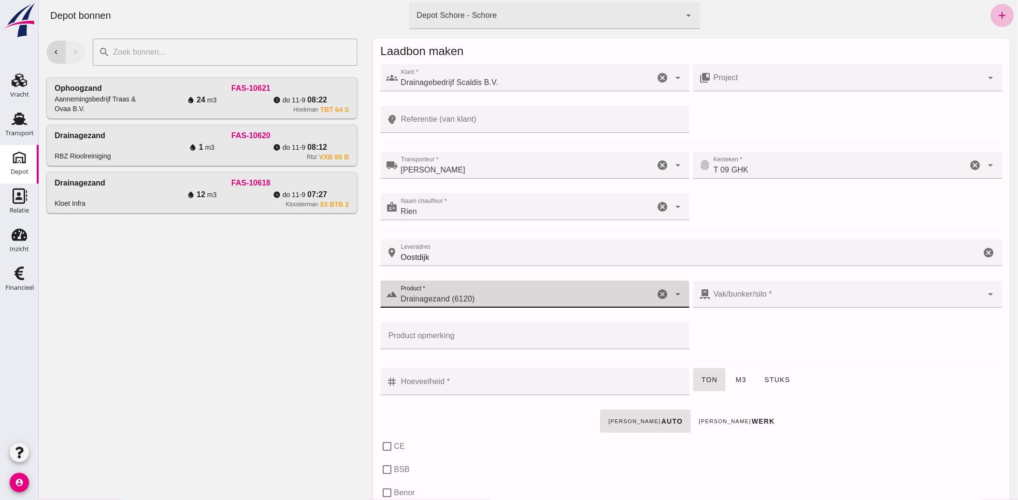
checkbox input "true"
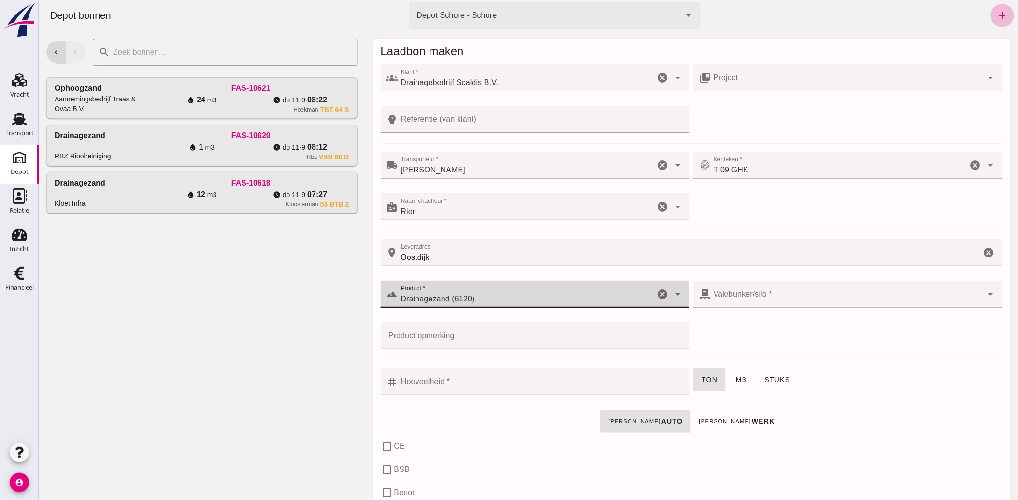
checkbox input "true"
type input "40"
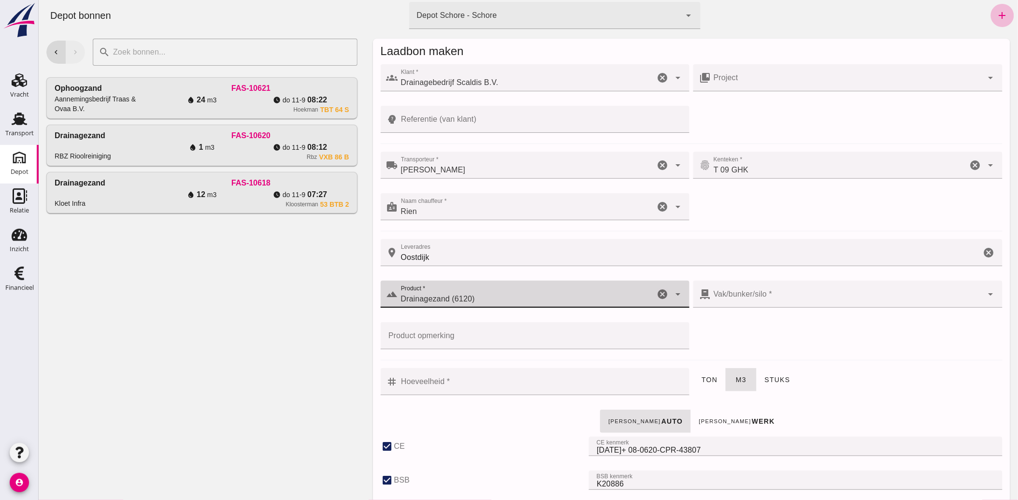
type input "280"
type input "Drainagezand (6120)"
click at [412, 388] on input "Hoeveelheid *" at bounding box center [540, 381] width 286 height 27
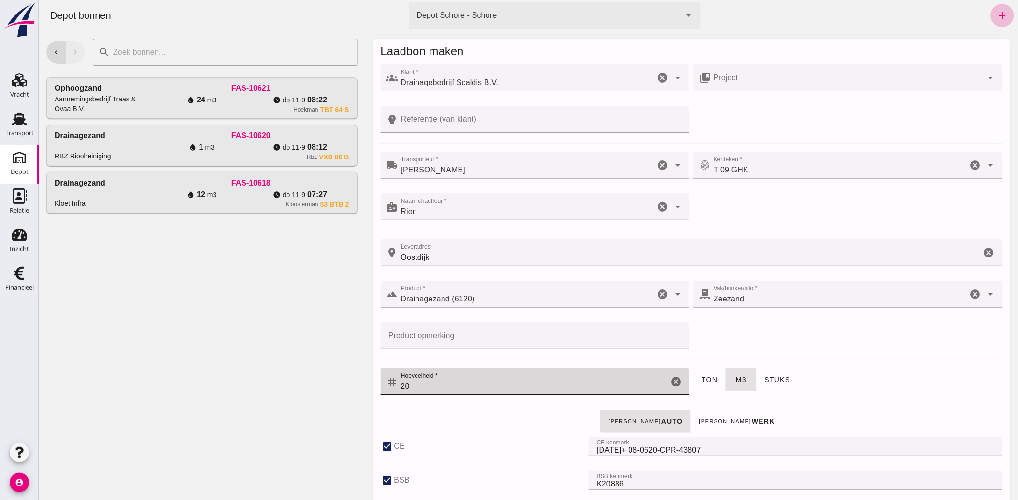
type input "20"
type button "tonnes"
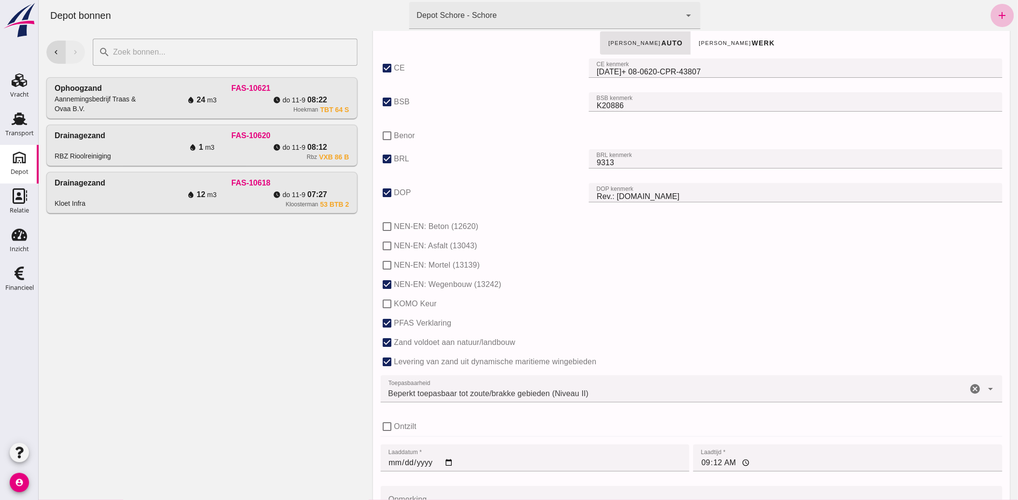
scroll to position [429, 0]
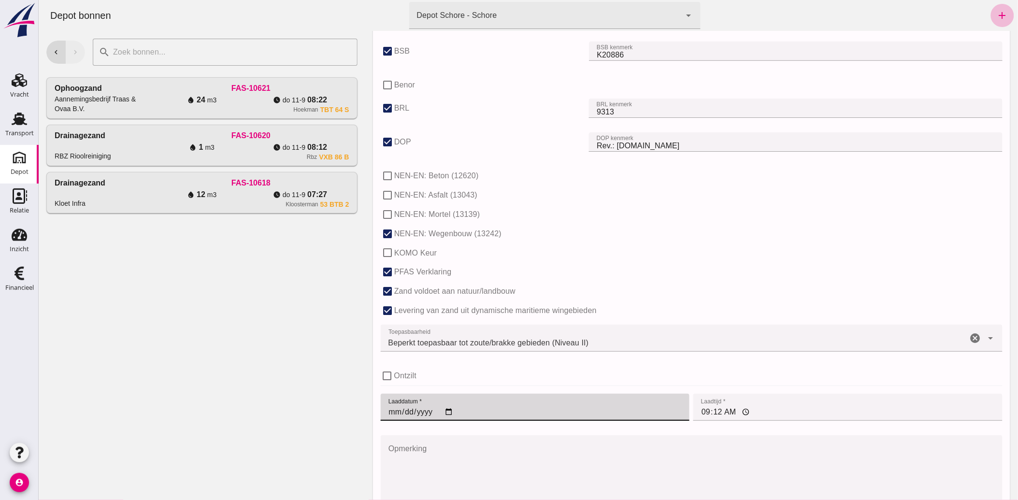
click at [444, 412] on input "[DATE]" at bounding box center [534, 407] width 309 height 27
type input "[DATE]"
click at [699, 412] on input "09:12" at bounding box center [847, 407] width 309 height 27
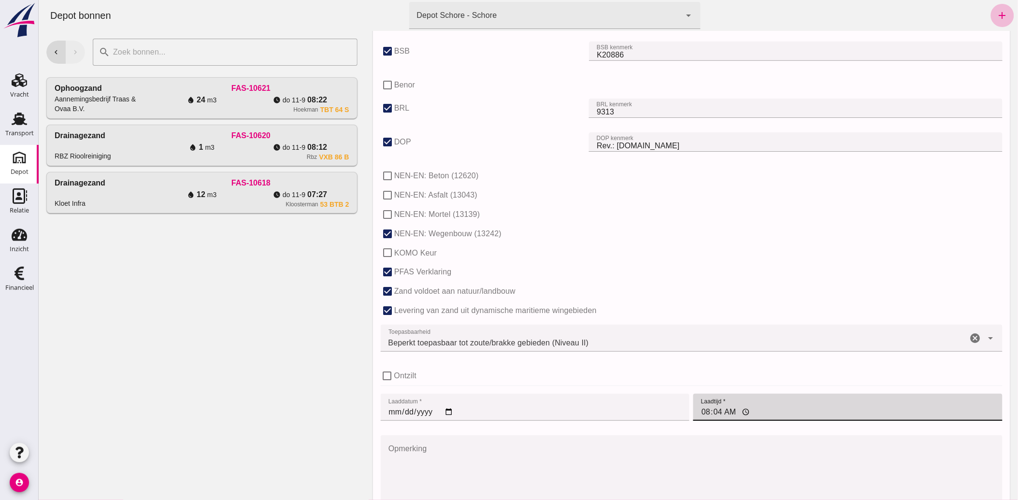
type input "08:46"
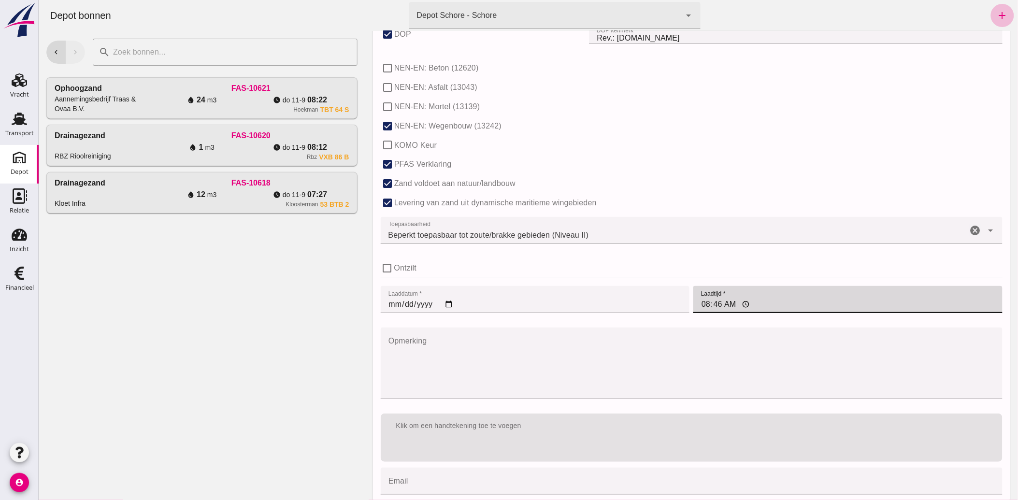
scroll to position [582, 0]
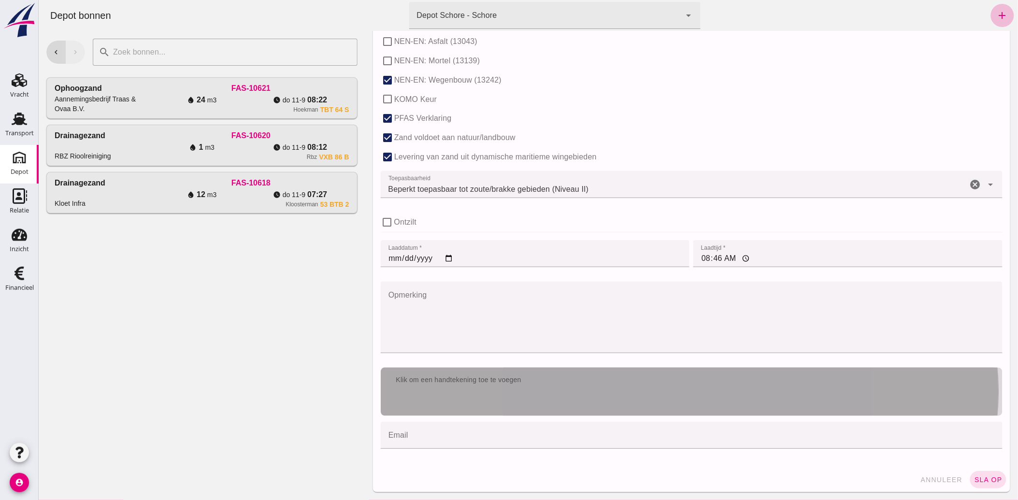
click at [524, 392] on div "Klik om een handtekening toe te voegen" at bounding box center [691, 380] width 622 height 25
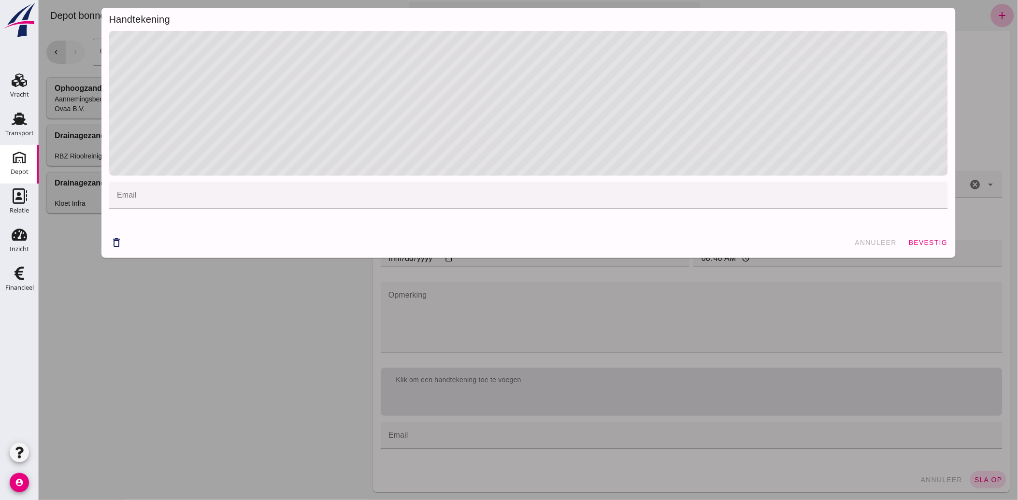
click at [517, 189] on div "email email cancel" at bounding box center [528, 129] width 854 height 196
click at [929, 245] on span "bevestig" at bounding box center [926, 243] width 39 height 8
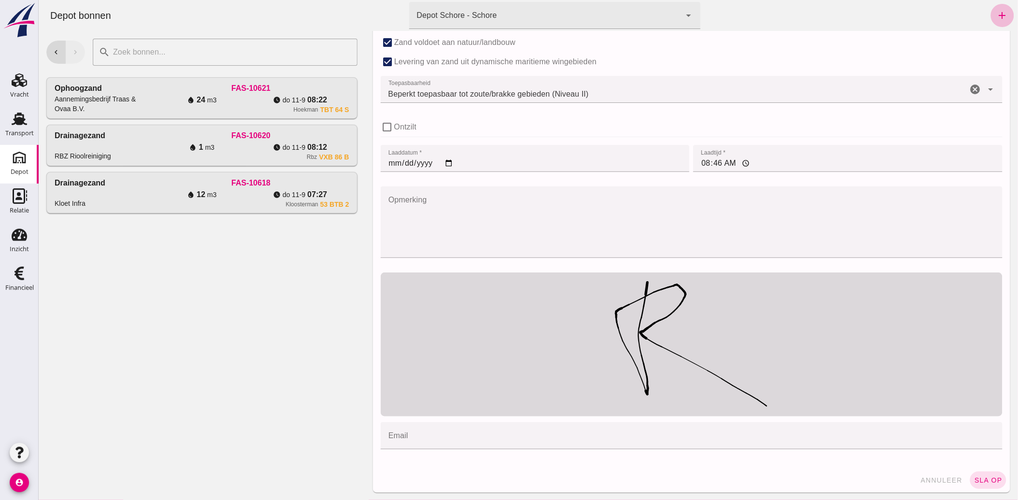
scroll to position [678, 0]
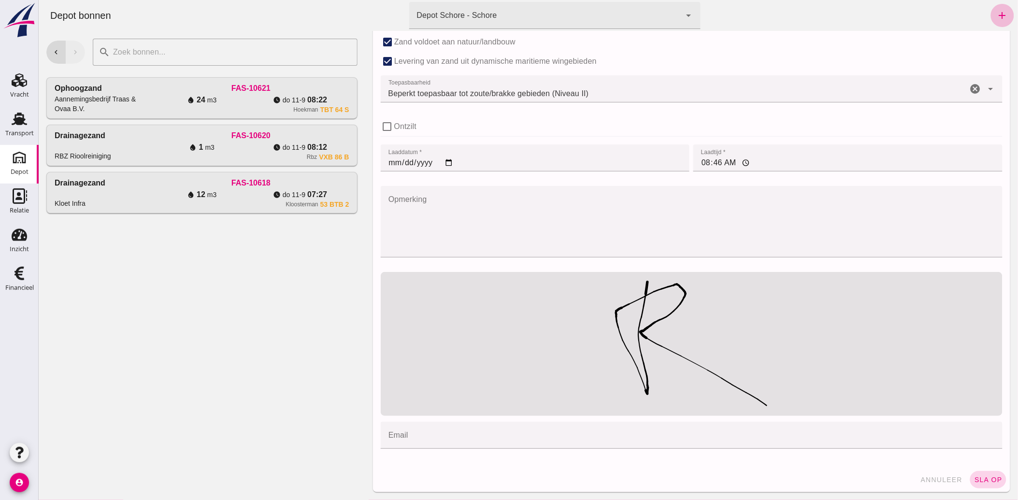
click at [977, 481] on span "sla op" at bounding box center [987, 480] width 28 height 8
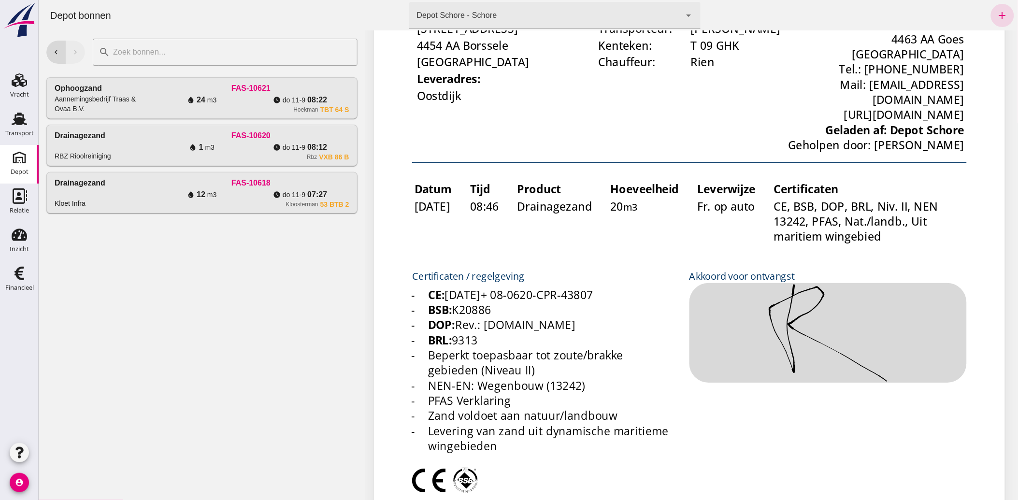
scroll to position [0, 0]
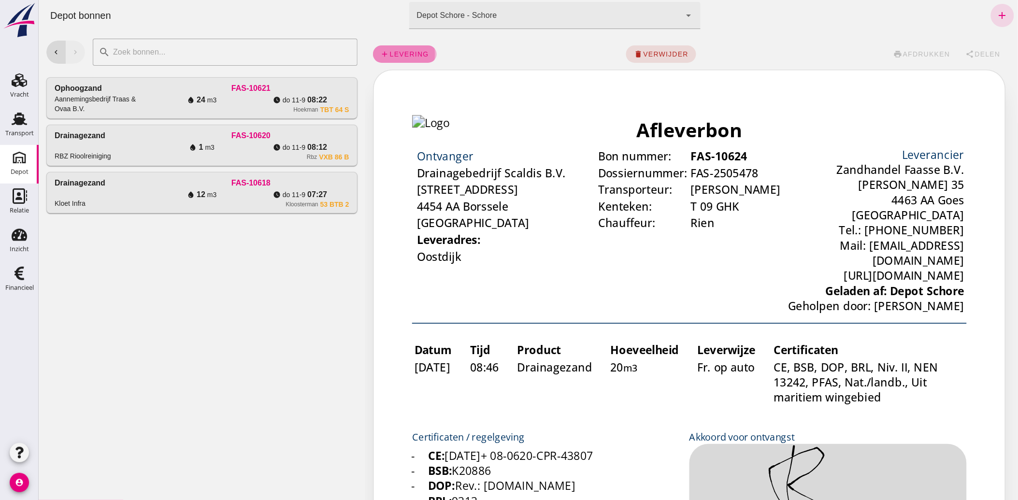
click at [403, 53] on span "levering" at bounding box center [409, 54] width 40 height 8
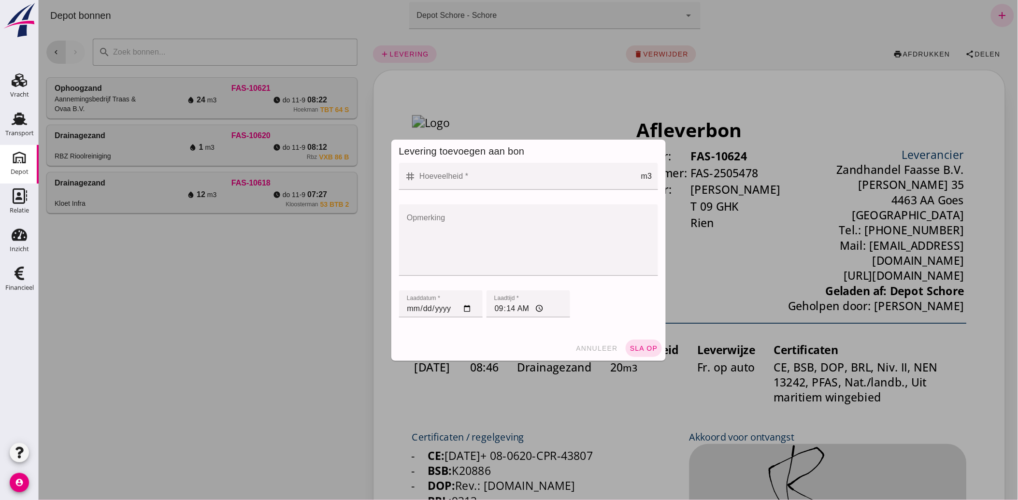
click at [450, 176] on input "Hoeveelheid *" at bounding box center [528, 176] width 225 height 27
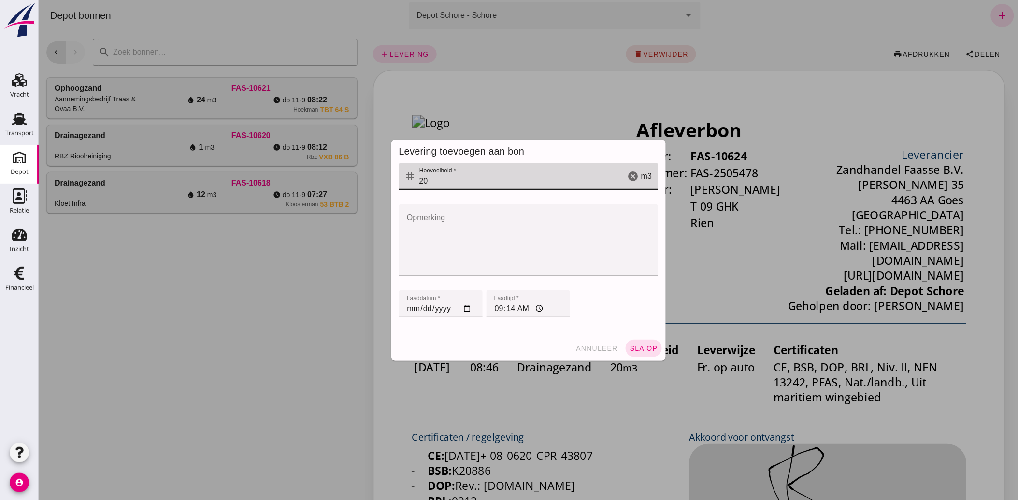
type input "20"
click at [464, 303] on input "[DATE]" at bounding box center [440, 303] width 84 height 27
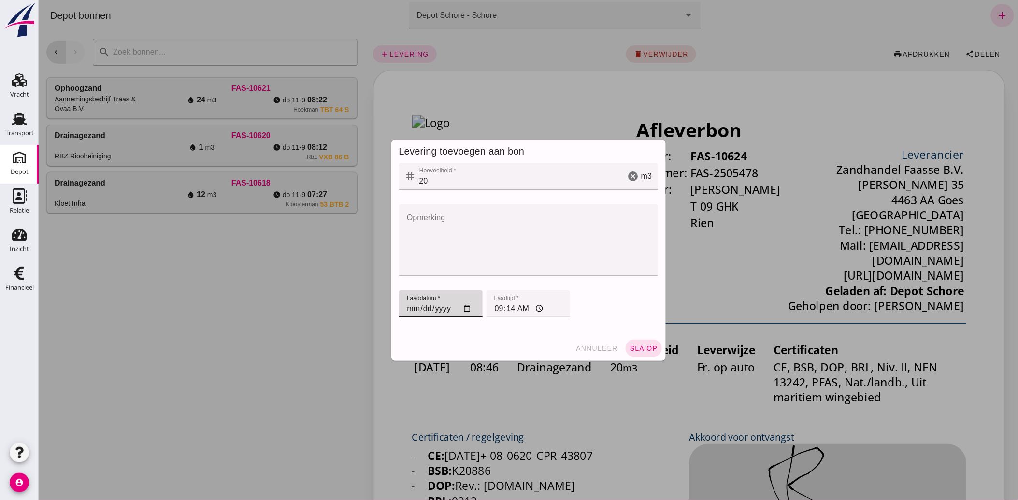
type input "[DATE]"
click at [495, 307] on input "09:14" at bounding box center [528, 303] width 84 height 27
type input "09:29"
click at [639, 345] on span "sla op" at bounding box center [643, 348] width 28 height 8
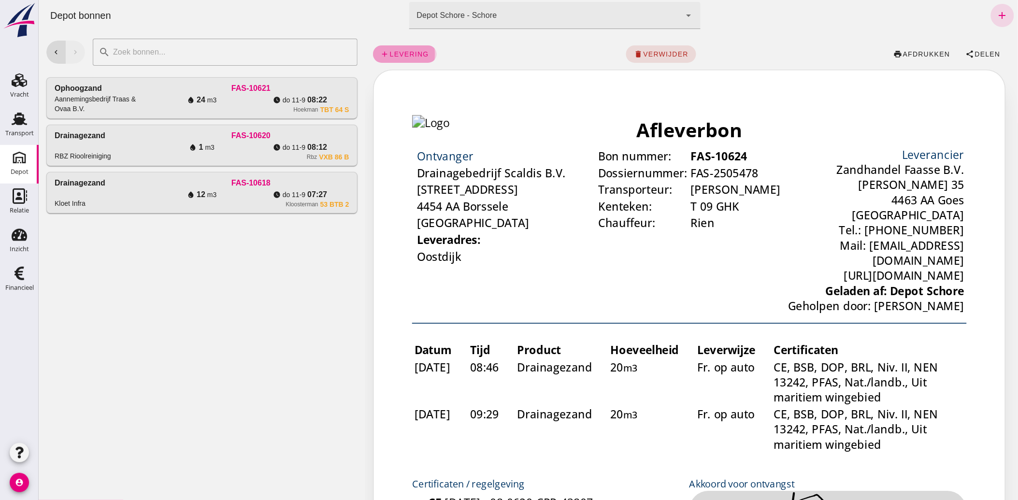
click at [396, 50] on span "levering" at bounding box center [409, 54] width 40 height 8
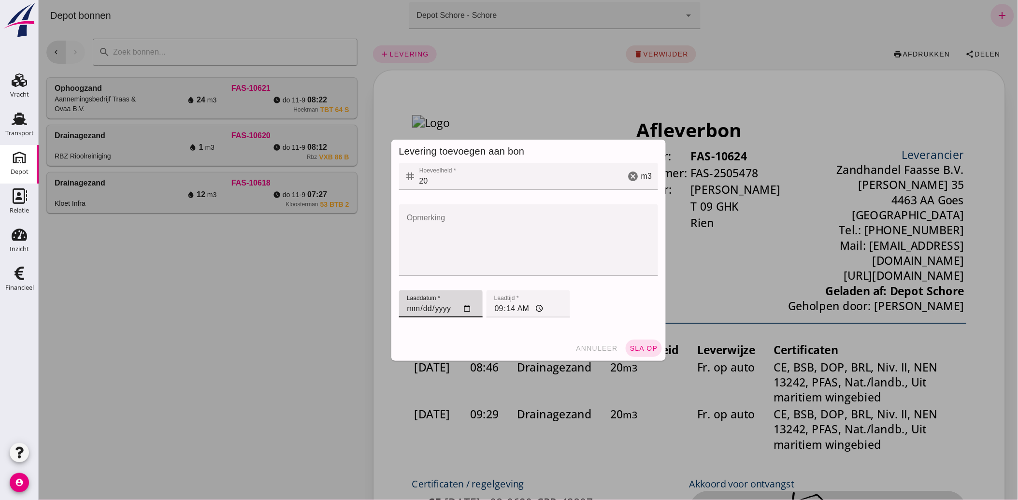
click at [403, 310] on input "[DATE]" at bounding box center [440, 303] width 84 height 27
type input "[DATE]"
type input "10:49"
click at [651, 350] on span "sla op" at bounding box center [643, 348] width 28 height 8
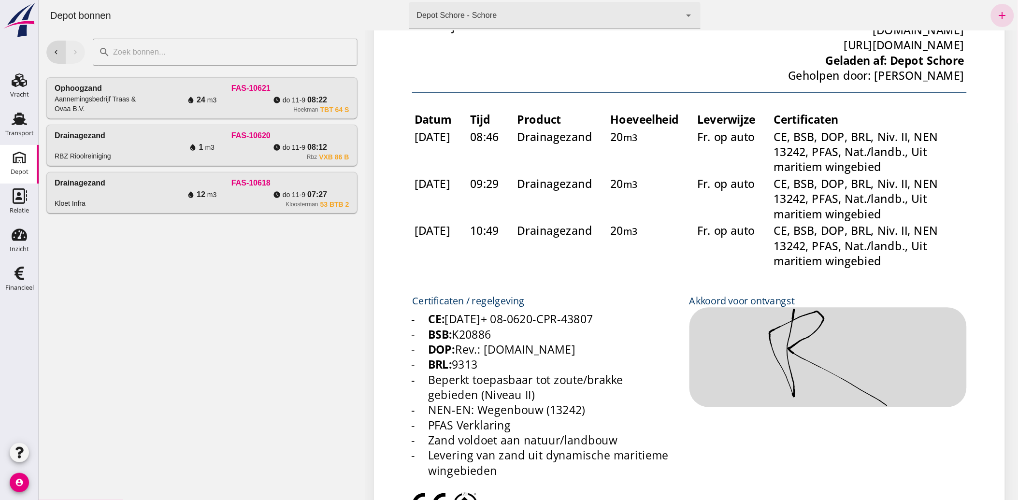
scroll to position [214, 0]
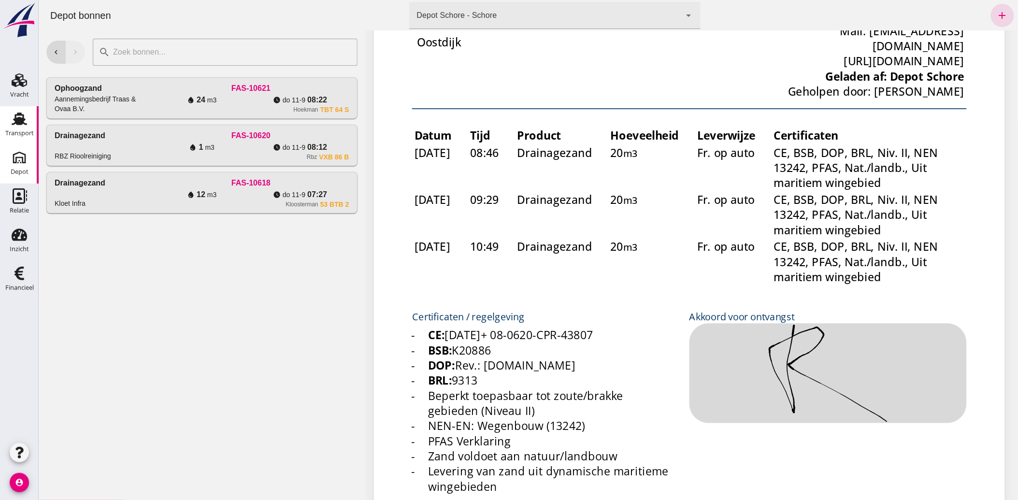
drag, startPoint x: 104, startPoint y: 270, endPoint x: 17, endPoint y: 127, distance: 167.3
click at [17, 127] on div "Transport" at bounding box center [19, 134] width 28 height 14
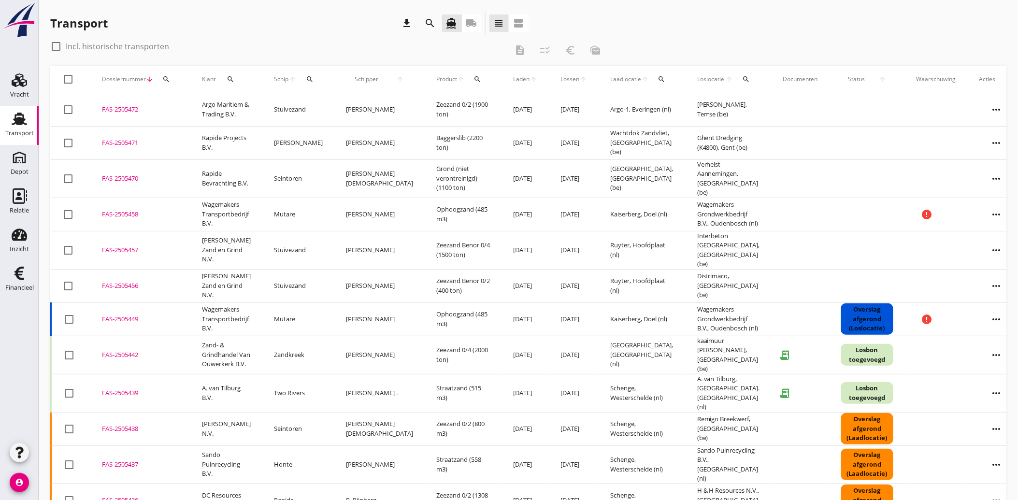
click at [470, 23] on icon "local_shipping" at bounding box center [472, 23] width 12 height 12
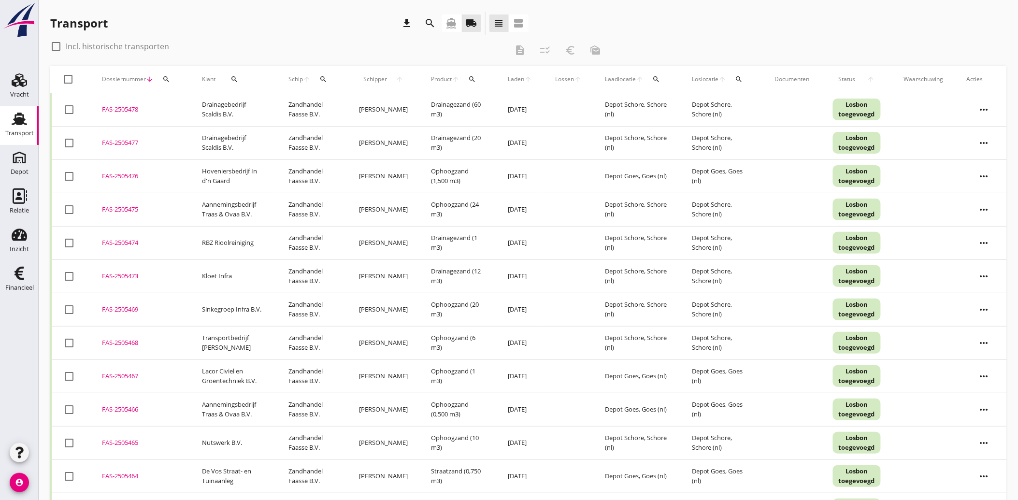
click at [71, 109] on div at bounding box center [69, 109] width 16 height 16
checkbox input "true"
click at [68, 142] on div at bounding box center [69, 143] width 16 height 16
checkbox input "true"
click at [568, 51] on icon "euro_symbol" at bounding box center [570, 50] width 12 height 12
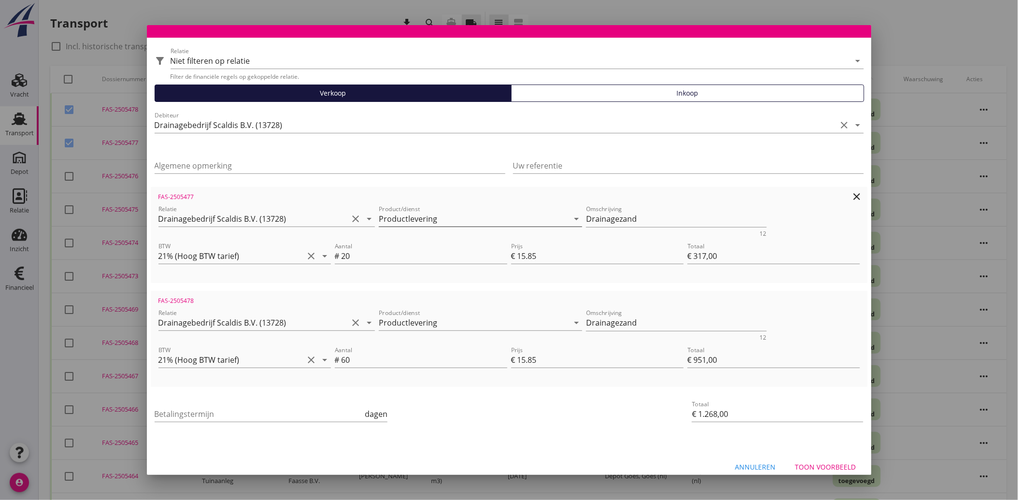
scroll to position [35, 0]
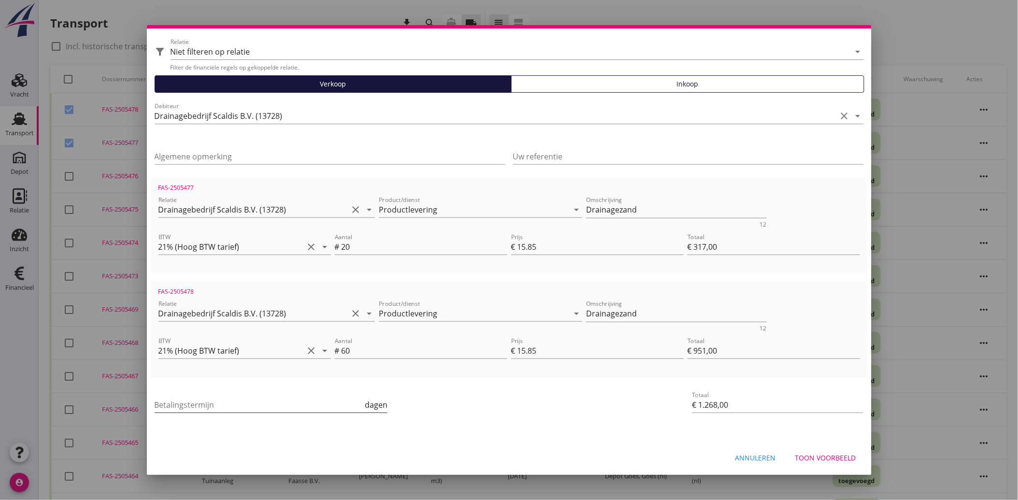
click at [228, 398] on input "Betalingstermijn" at bounding box center [259, 404] width 209 height 15
type input "30"
click at [485, 411] on div "Betalingstermijn 30 dagen" at bounding box center [390, 405] width 474 height 37
click at [832, 459] on div "Toon voorbeeld" at bounding box center [825, 458] width 61 height 10
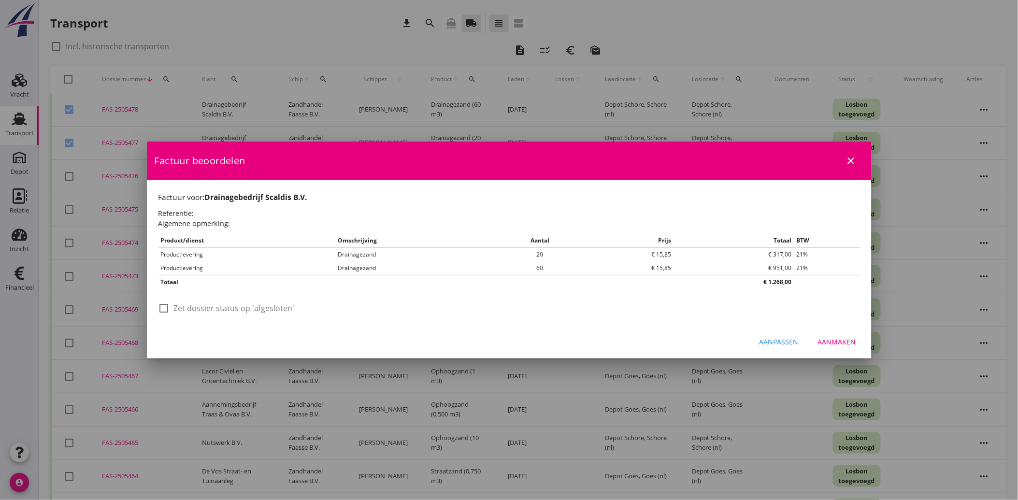
scroll to position [0, 0]
click at [159, 301] on div at bounding box center [164, 308] width 16 height 16
checkbox input "true"
click at [840, 337] on div "Aanmaken" at bounding box center [837, 342] width 38 height 10
checkbox input "false"
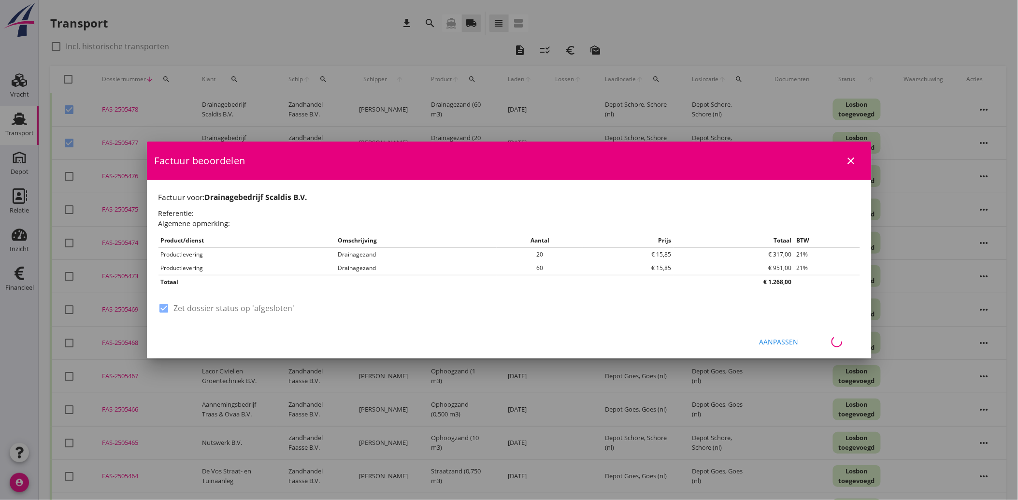
checkbox input "false"
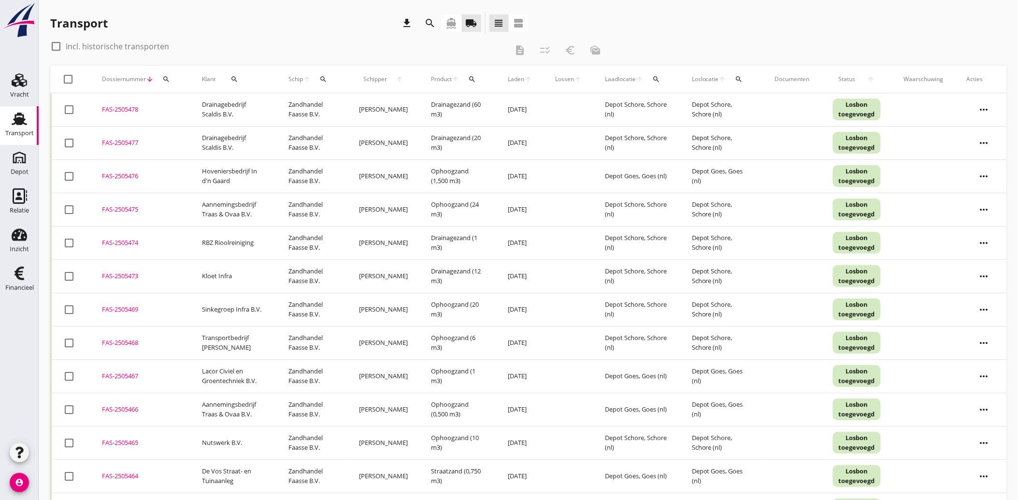
drag, startPoint x: 20, startPoint y: 282, endPoint x: 26, endPoint y: 304, distance: 23.0
click at [20, 282] on div "Financieel" at bounding box center [19, 288] width 28 height 14
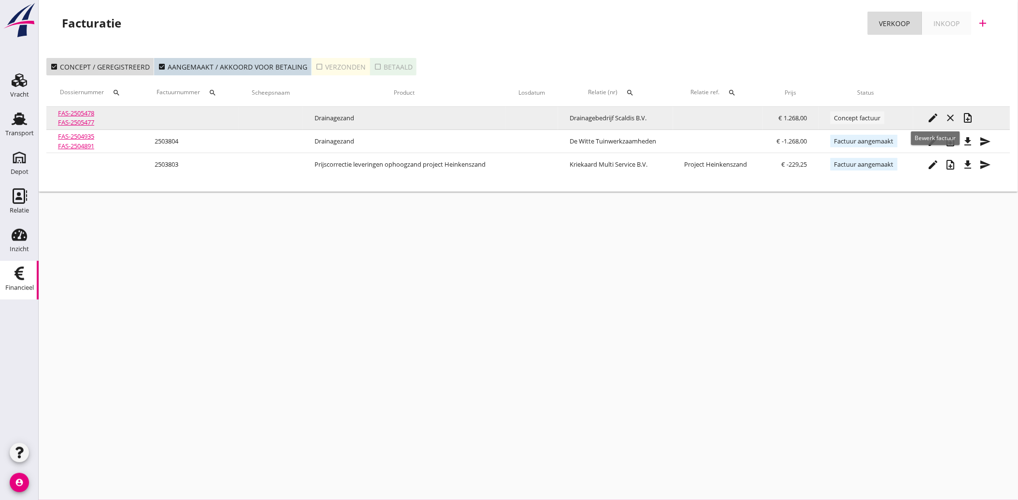
click at [930, 116] on icon "edit" at bounding box center [933, 118] width 12 height 12
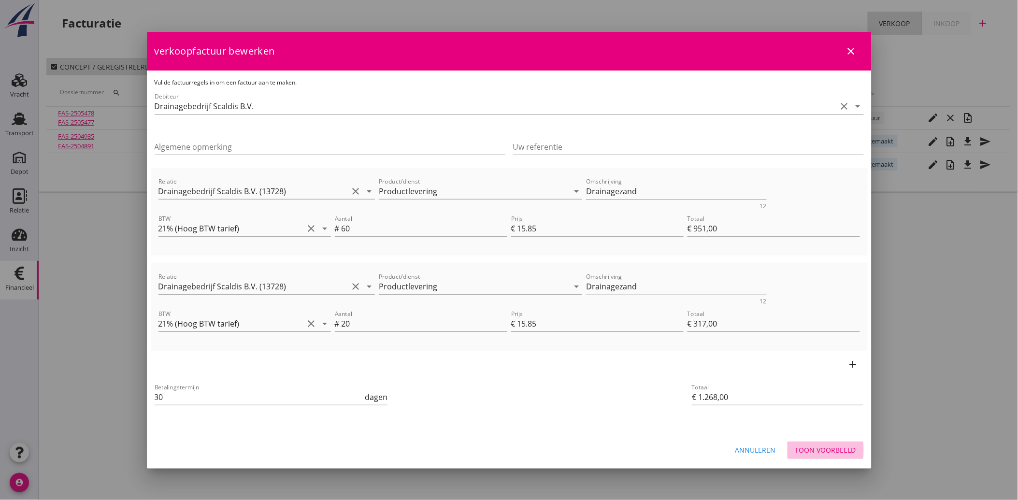
click at [815, 451] on div "Toon voorbeeld" at bounding box center [825, 450] width 61 height 10
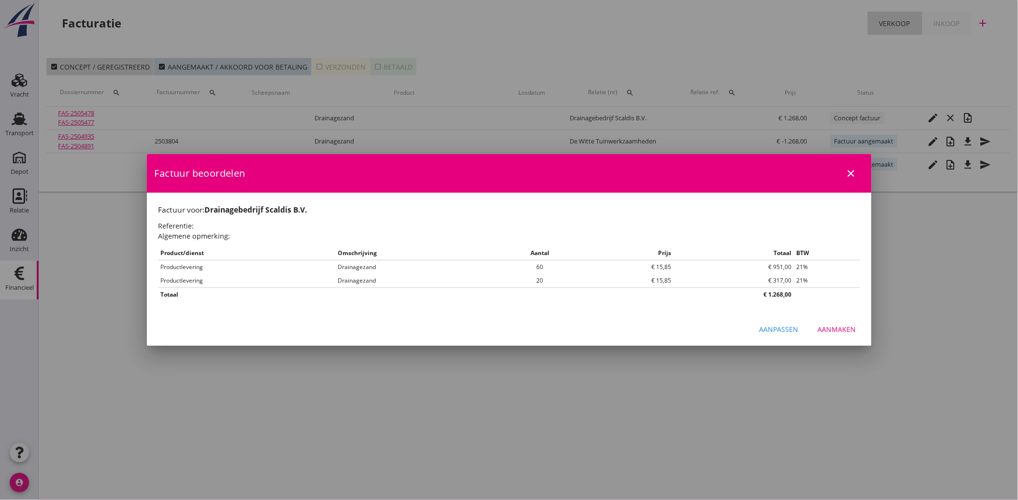
click at [831, 326] on div "Aanmaken" at bounding box center [837, 329] width 38 height 10
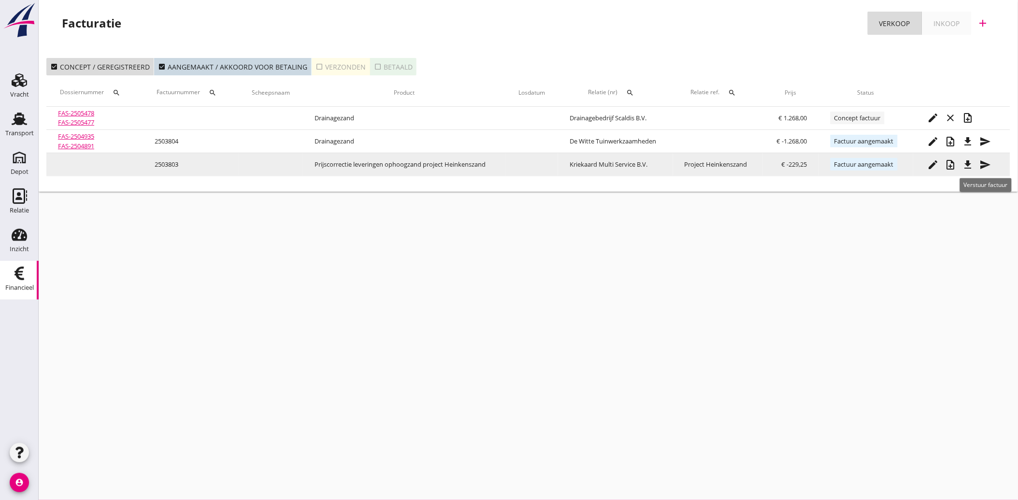
click at [983, 164] on icon "send" at bounding box center [985, 165] width 12 height 12
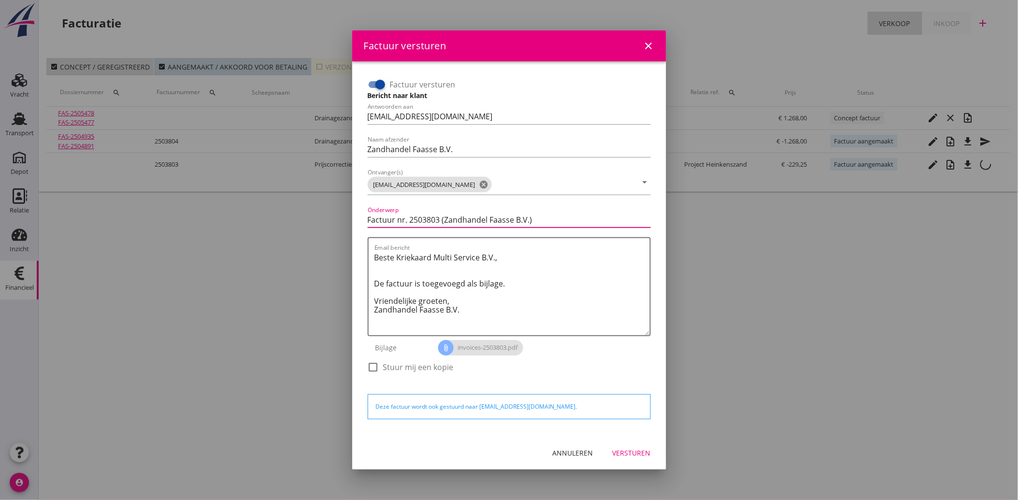
drag, startPoint x: 369, startPoint y: 218, endPoint x: 326, endPoint y: 227, distance: 44.0
click at [326, 227] on div "Factuur versturen close Factuur versturen Bericht naar klant Antwoorden aan [EM…" at bounding box center [509, 250] width 1018 height 500
type input "Creditfactuur nr. 2503803 (Zandhandel Faasse B.V.)"
drag, startPoint x: 471, startPoint y: 308, endPoint x: 368, endPoint y: 254, distance: 116.2
click at [368, 254] on div "Email bericht Beste Kriekaard Multi Service B.V., De factuur is toegevoegd als …" at bounding box center [509, 286] width 283 height 99
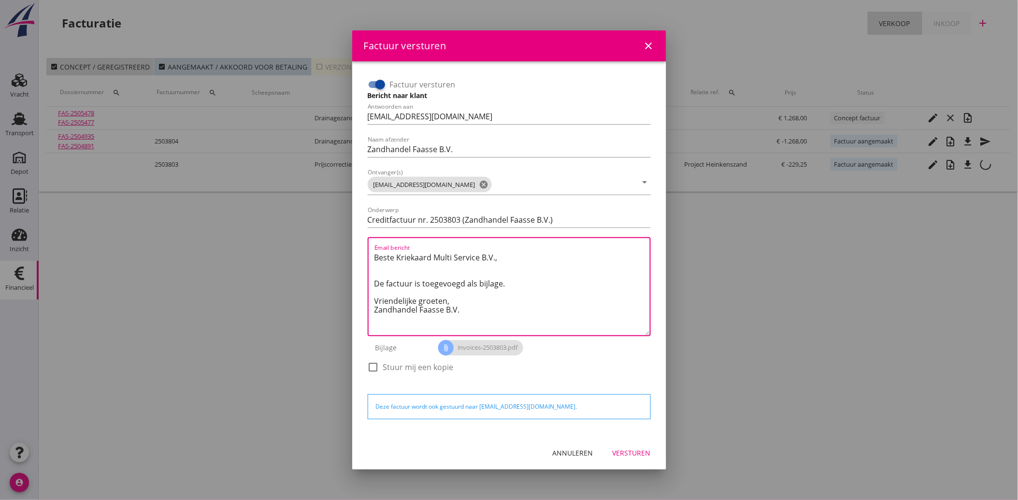
paste textarea "Geachte heer/mevrouw, Hierbij zenden wij u onze factuur i.v.m. de door ons aan …"
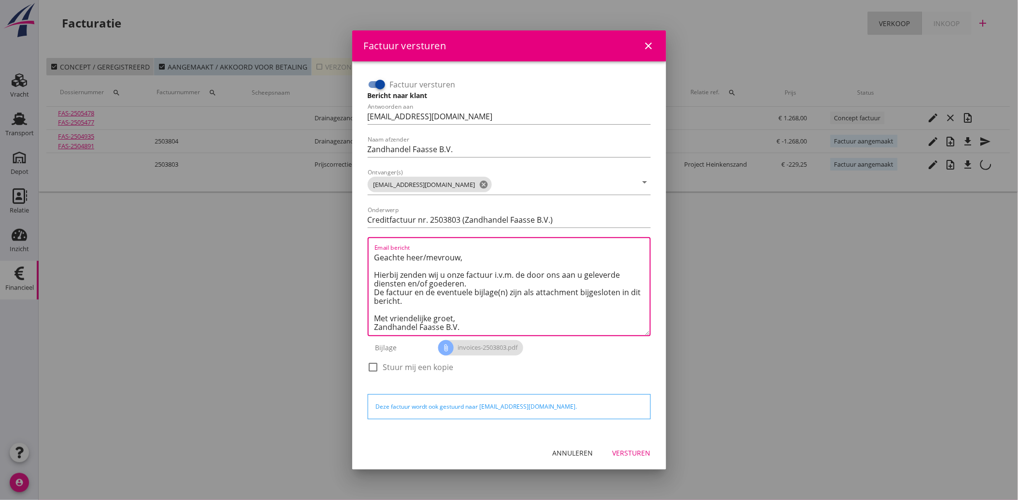
scroll to position [6, 0]
type textarea "Geachte heer/mevrouw, Hierbij zenden wij u onze factuur i.v.m. de door ons aan …"
click at [630, 452] on div "Versturen" at bounding box center [631, 453] width 38 height 10
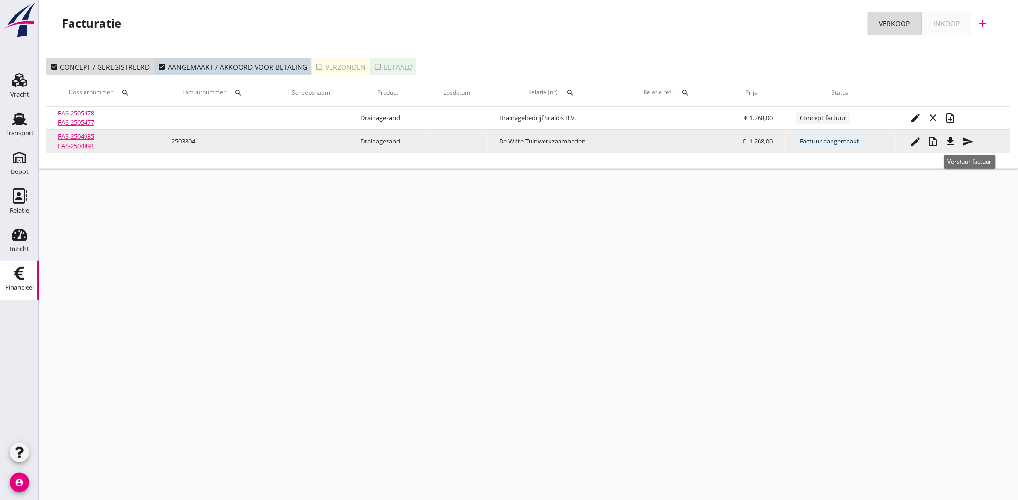
click at [968, 139] on icon "send" at bounding box center [968, 142] width 12 height 12
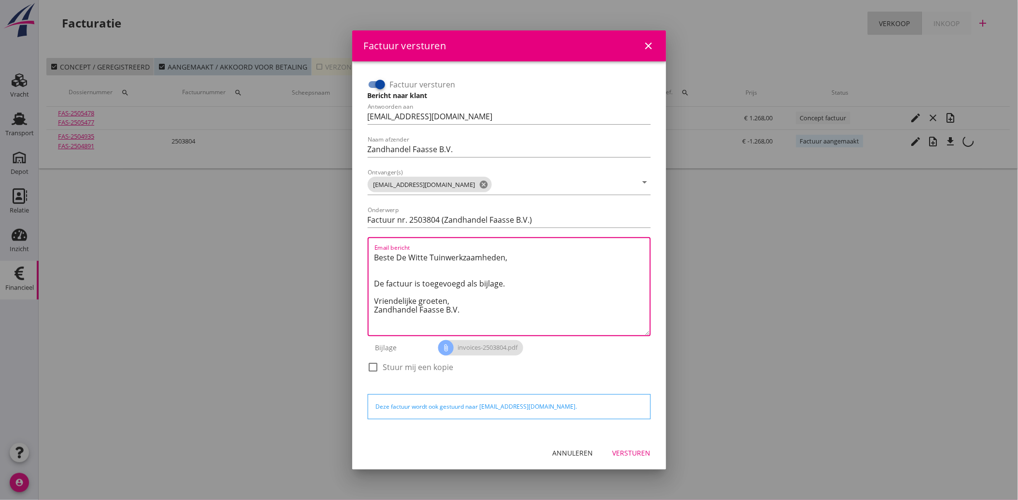
drag, startPoint x: 474, startPoint y: 311, endPoint x: 358, endPoint y: 245, distance: 132.8
click at [358, 245] on div "Factuur versturen Bericht naar klant Antwoorden aan [EMAIL_ADDRESS][DOMAIN_NAME…" at bounding box center [509, 248] width 314 height 375
paste textarea "Geachte heer/mevrouw, Hierbij zenden wij u onze factuur i.v.m. de door ons aan …"
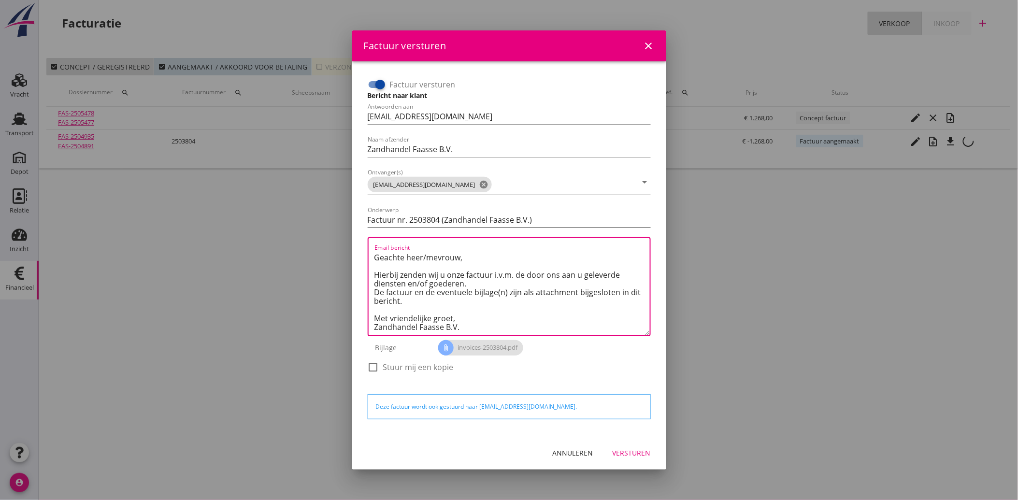
type textarea "Geachte heer/mevrouw, Hierbij zenden wij u onze factuur i.v.m. de door ons aan …"
drag, startPoint x: 372, startPoint y: 219, endPoint x: 353, endPoint y: 221, distance: 19.0
click at [353, 221] on div "Factuur versturen Bericht naar klant Antwoorden aan [EMAIL_ADDRESS][DOMAIN_NAME…" at bounding box center [509, 248] width 314 height 375
type input "Creditfactuur nr. 2503804 (Zandhandel Faasse B.V.)"
click at [643, 449] on div "Versturen" at bounding box center [631, 453] width 38 height 10
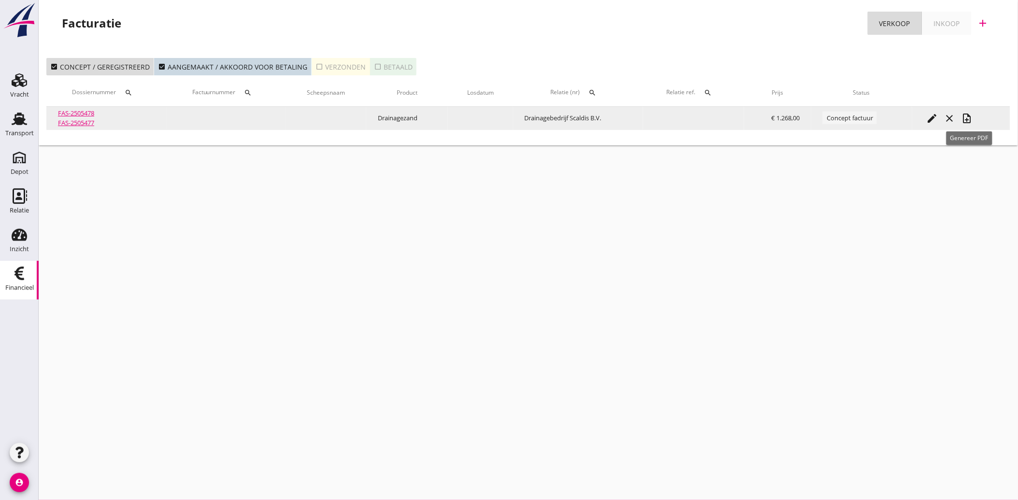
click at [967, 119] on icon "note_add" at bounding box center [967, 119] width 12 height 12
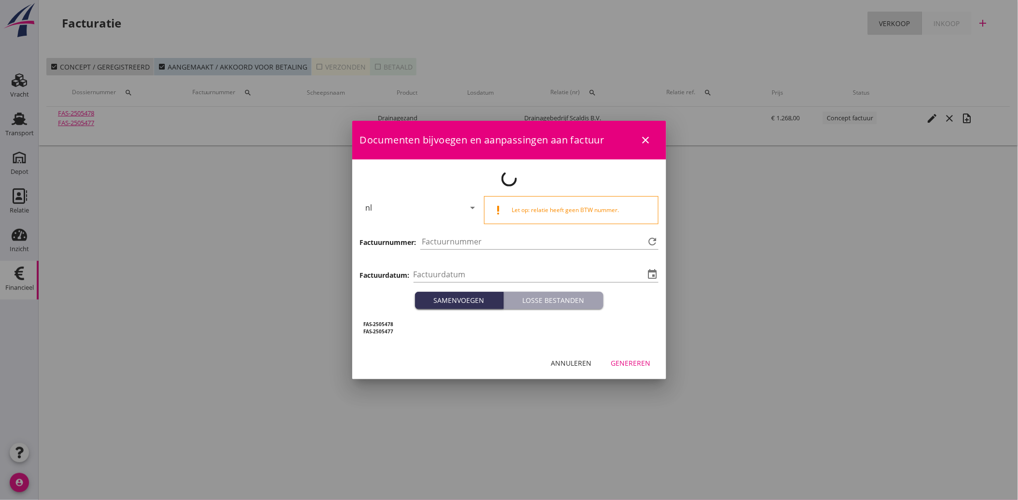
type input "[DATE]"
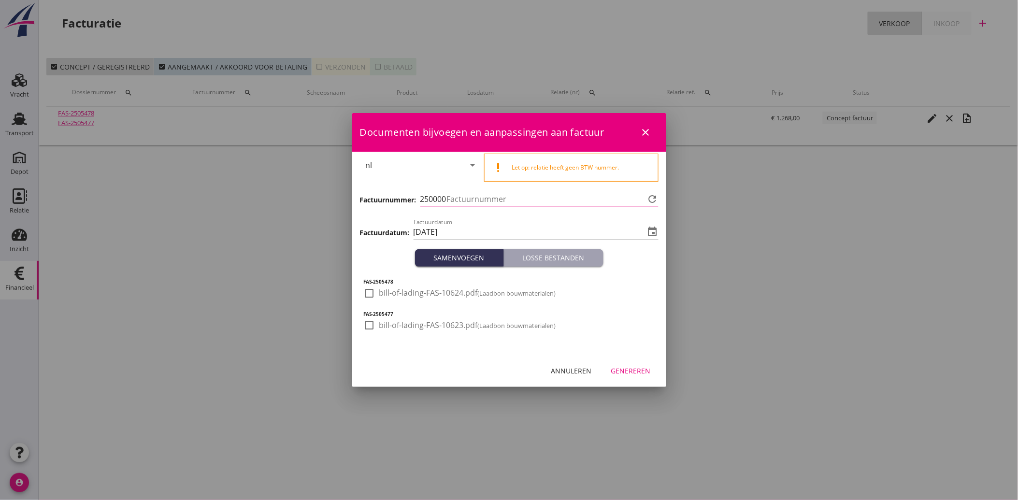
type input "3805"
drag, startPoint x: 365, startPoint y: 289, endPoint x: 360, endPoint y: 325, distance: 36.1
click at [365, 290] on div at bounding box center [369, 293] width 16 height 16
checkbox input "true"
drag, startPoint x: 358, startPoint y: 330, endPoint x: 367, endPoint y: 327, distance: 9.5
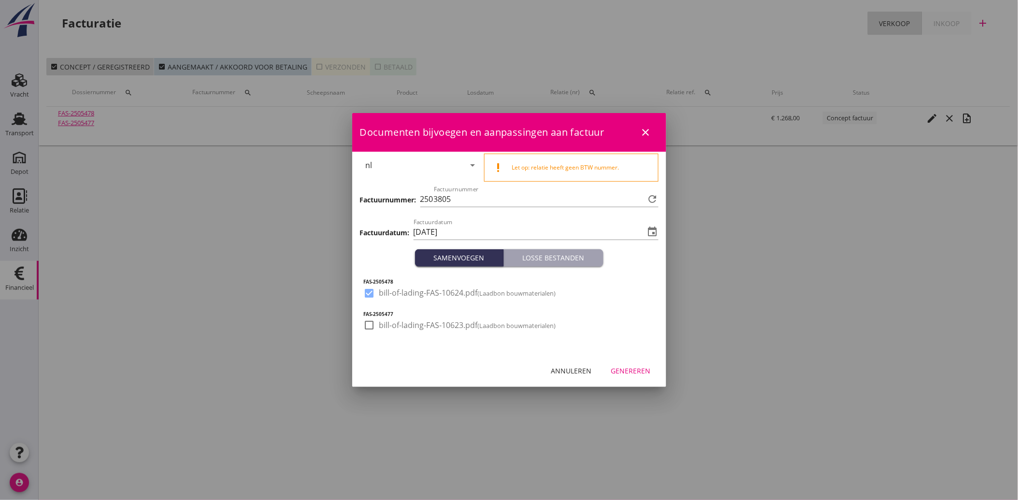
click at [360, 329] on div "FAS-2505478 check_box bill-of-lading-FAS-10624.pdf (Laadbon bouwmaterialen) FAS…" at bounding box center [509, 311] width 314 height 88
drag, startPoint x: 366, startPoint y: 323, endPoint x: 451, endPoint y: 359, distance: 92.6
click at [366, 324] on div at bounding box center [369, 325] width 16 height 16
checkbox input "true"
click at [636, 369] on div "Genereren" at bounding box center [631, 371] width 40 height 10
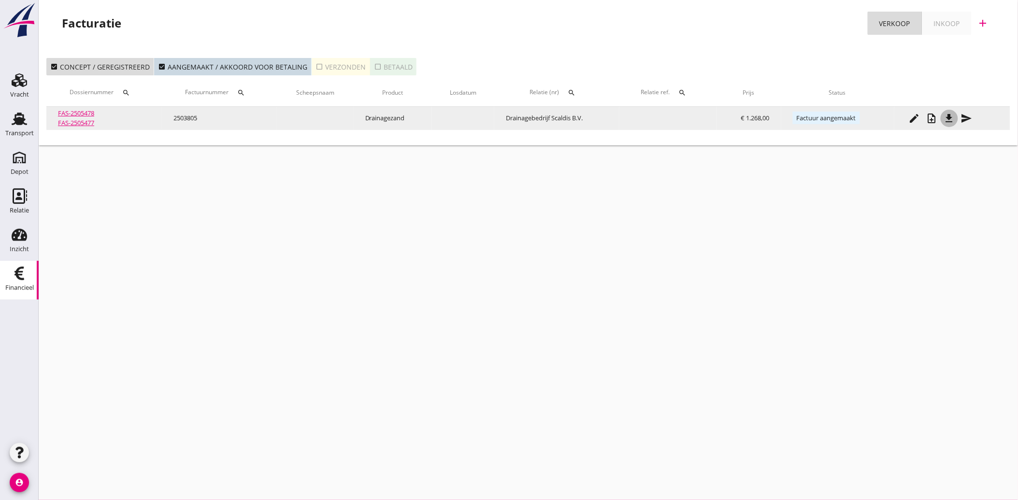
click at [950, 121] on icon "file_download" at bounding box center [949, 119] width 12 height 12
click at [972, 119] on icon "send" at bounding box center [967, 119] width 12 height 12
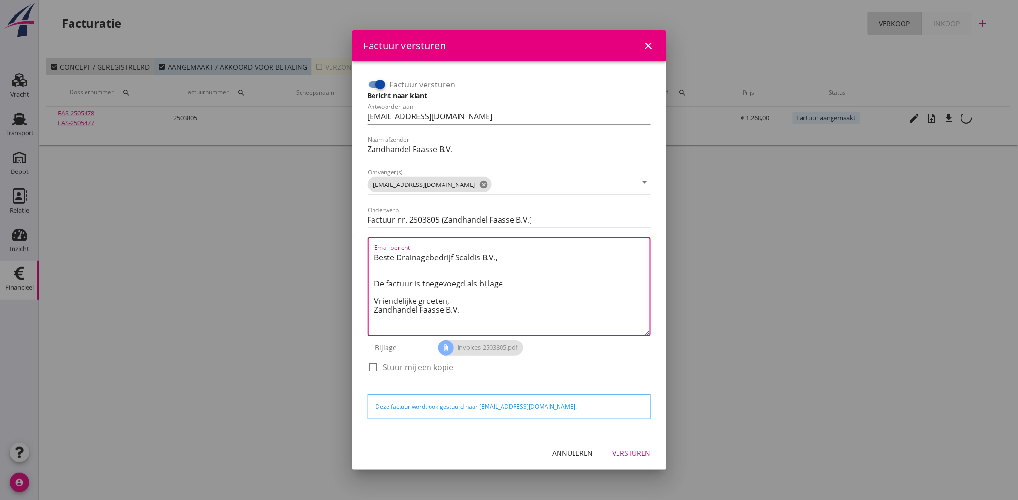
drag, startPoint x: 469, startPoint y: 318, endPoint x: 369, endPoint y: 254, distance: 118.2
click at [369, 254] on div "Email bericht Beste Drainagebedrijf Scaldis B.V., De factuur is toegevoegd als …" at bounding box center [509, 286] width 283 height 99
paste textarea "Geachte heer/mevrouw, Hierbij zenden wij u onze factuur i.v.m. de door ons aan …"
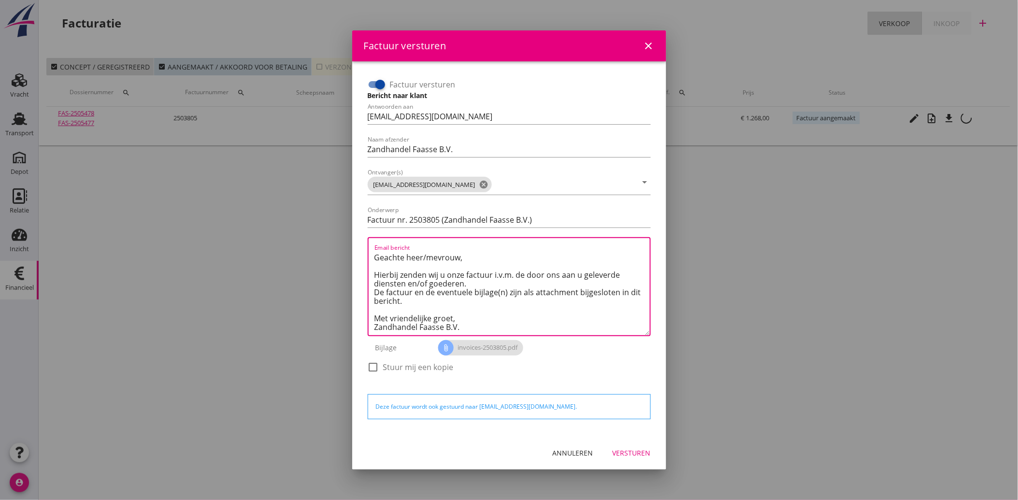
type textarea "Geachte heer/mevrouw, Hierbij zenden wij u onze factuur i.v.m. de door ons aan …"
click at [624, 444] on button "Versturen" at bounding box center [632, 452] width 54 height 17
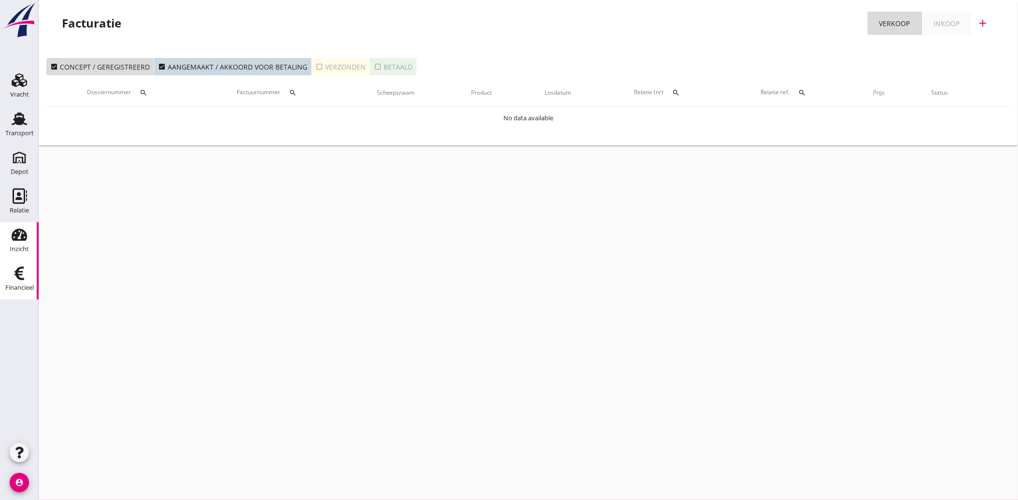
click at [9, 237] on div "Inzicht" at bounding box center [19, 234] width 23 height 15
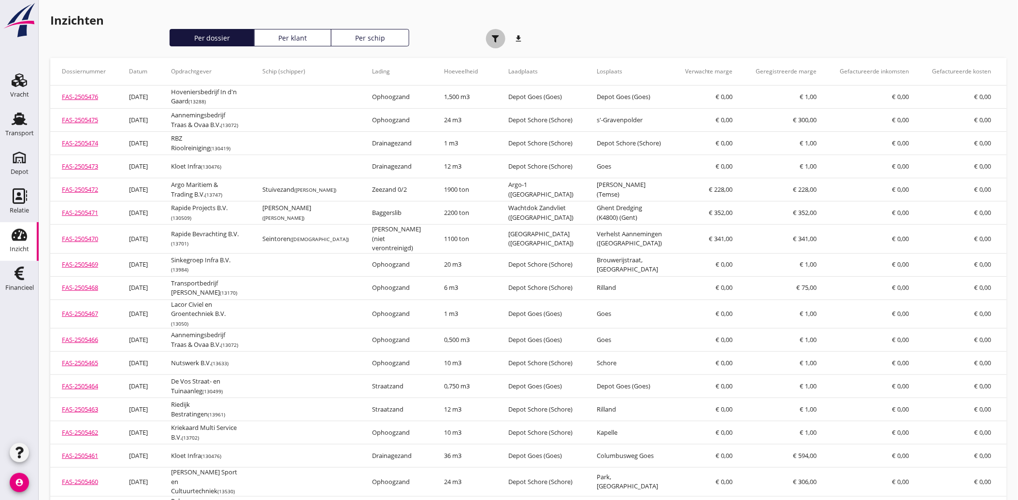
click at [496, 34] on div "button" at bounding box center [495, 38] width 19 height 19
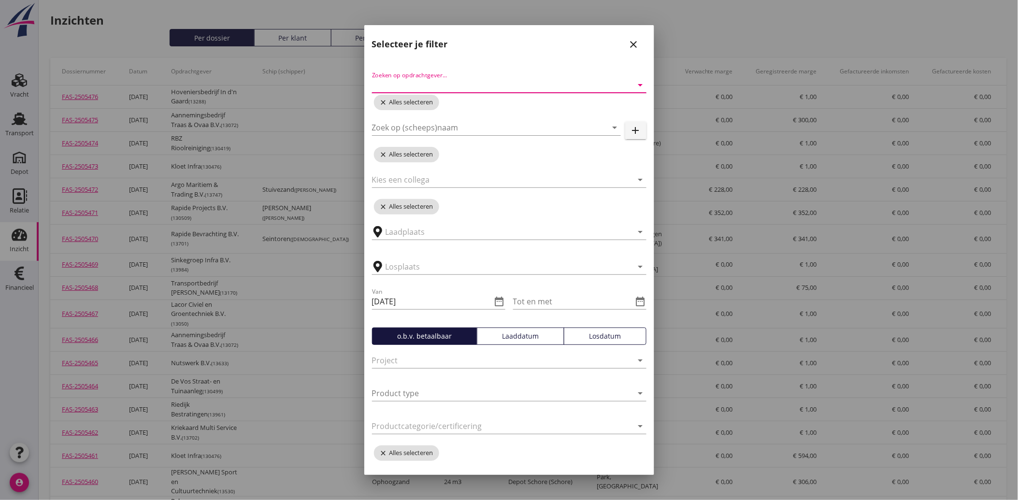
click at [455, 88] on input "Zoeken op opdrachtgever..." at bounding box center [495, 84] width 247 height 15
type input "witte"
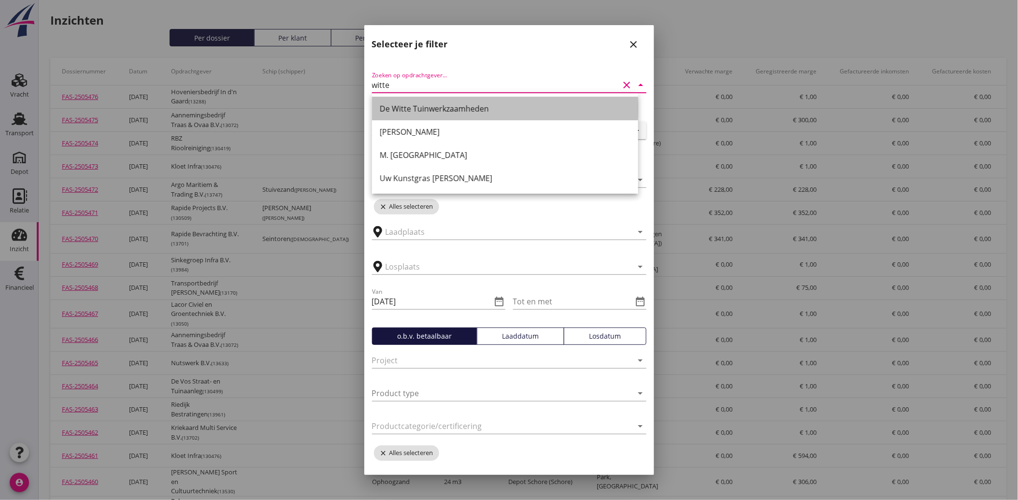
click at [442, 112] on div "De Witte Tuinwerkzaamheden" at bounding box center [505, 109] width 251 height 12
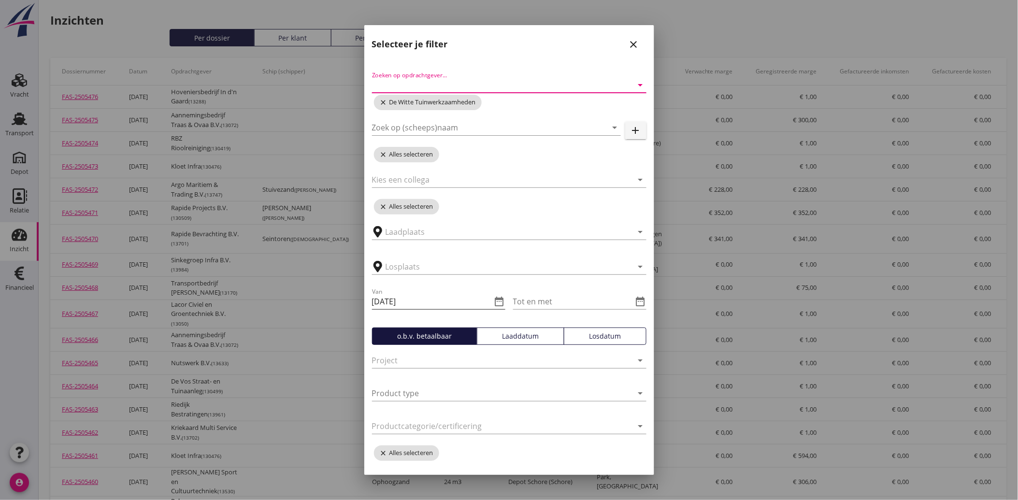
click at [498, 304] on icon "date_range" at bounding box center [500, 302] width 12 height 12
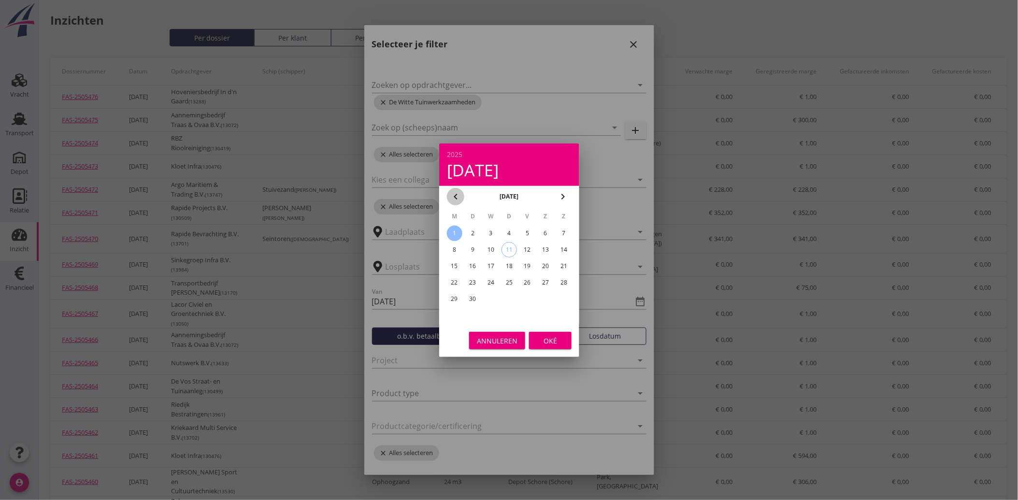
click at [456, 198] on icon "chevron_left" at bounding box center [456, 197] width 12 height 12
click at [522, 234] on div "1" at bounding box center [526, 233] width 15 height 15
type input "[DATE]"
click at [553, 336] on div "Oké" at bounding box center [550, 340] width 27 height 10
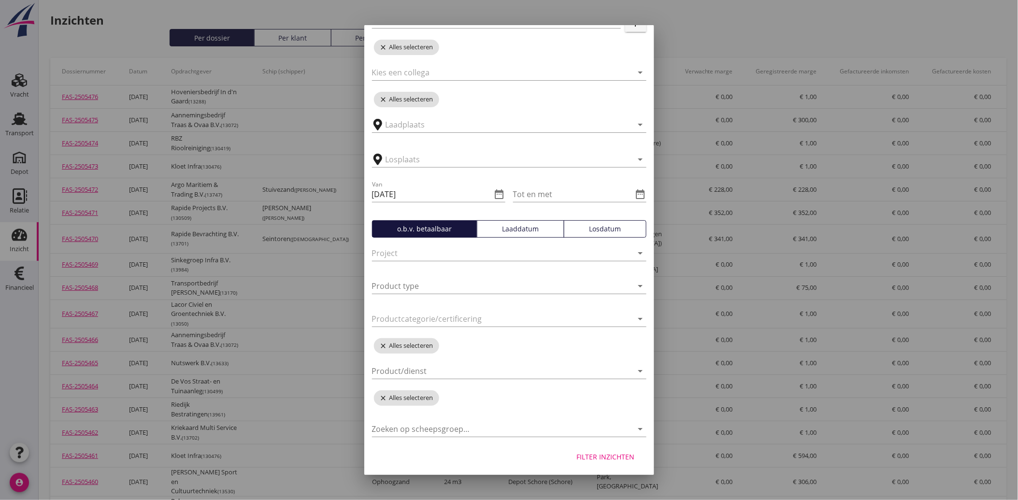
scroll to position [109, 0]
click at [588, 452] on div "Filter inzichten" at bounding box center [606, 455] width 58 height 10
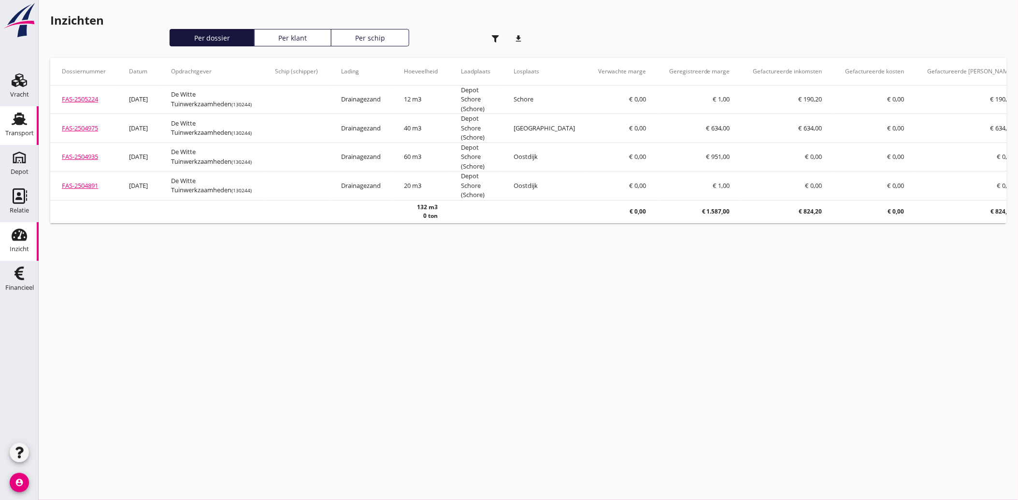
click at [18, 119] on use at bounding box center [19, 119] width 15 height 13
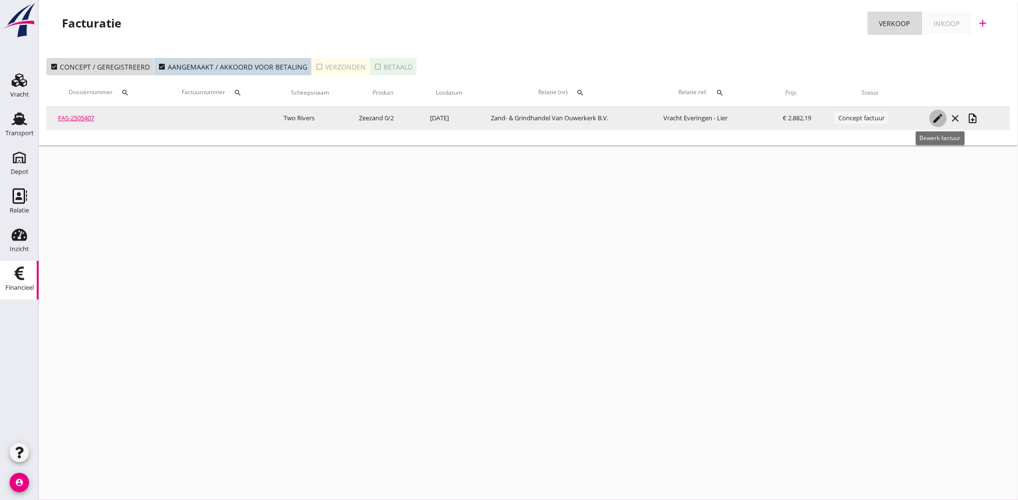
click at [939, 113] on icon "edit" at bounding box center [938, 119] width 12 height 12
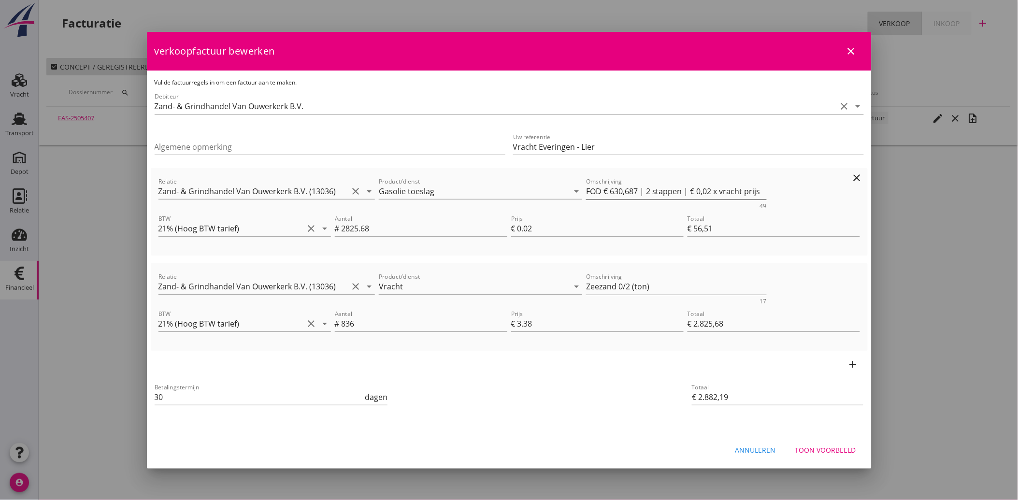
click at [718, 188] on textarea "FOD € 630,687 | 2 stappen | € 0,02 x vracht prijs" at bounding box center [676, 192] width 181 height 16
type textarea "FOD € 630,687 | 2 stappen | € 0,02 x Vrachtprijs"
click at [834, 450] on div "Toon voorbeeld" at bounding box center [825, 450] width 61 height 10
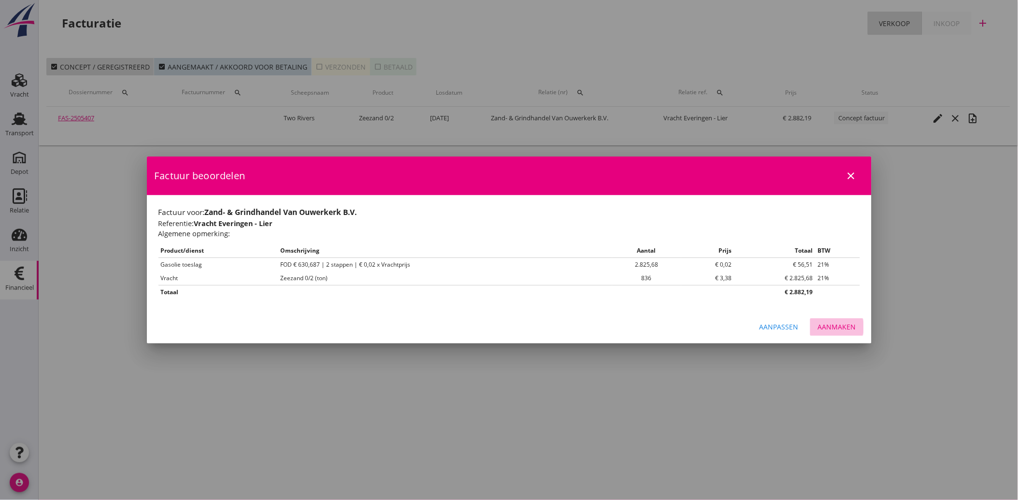
click at [850, 321] on button "Aanmaken" at bounding box center [837, 326] width 54 height 17
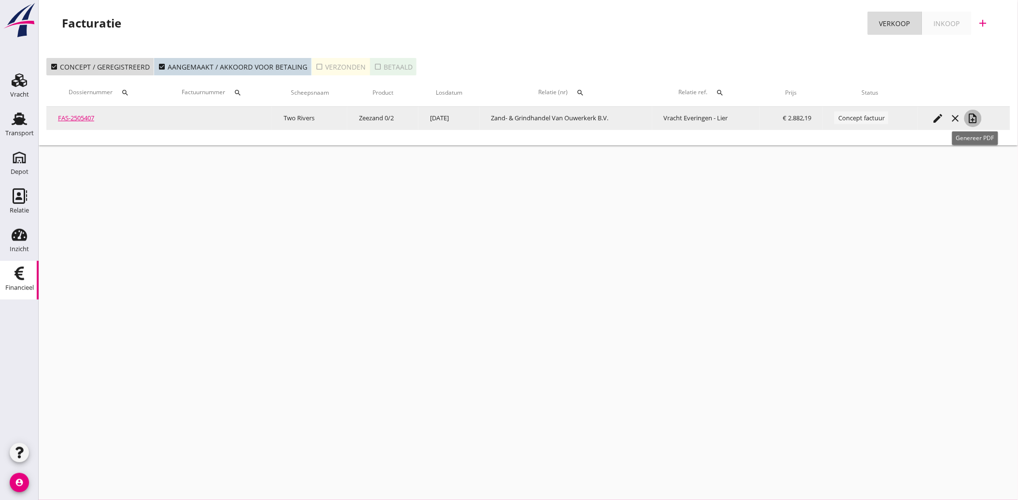
click at [973, 118] on icon "note_add" at bounding box center [973, 119] width 12 height 12
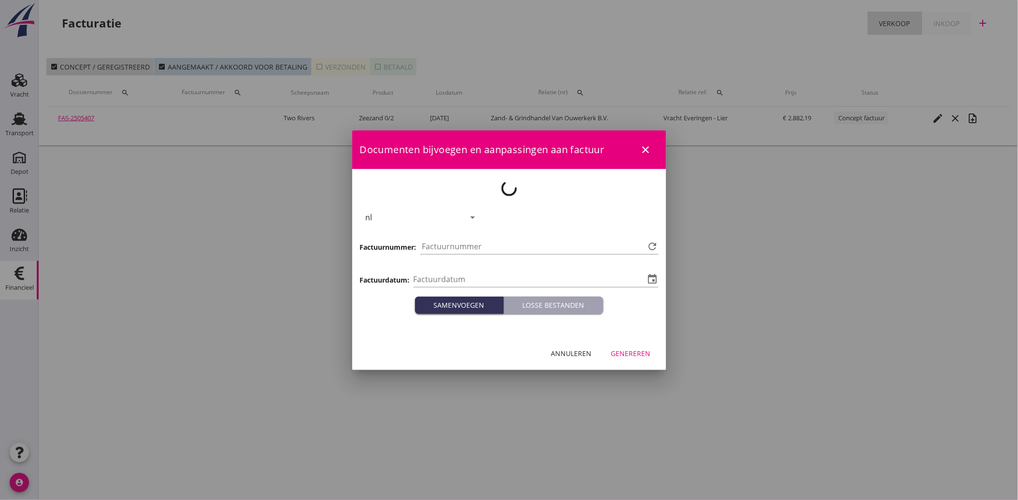
type input "[DATE]"
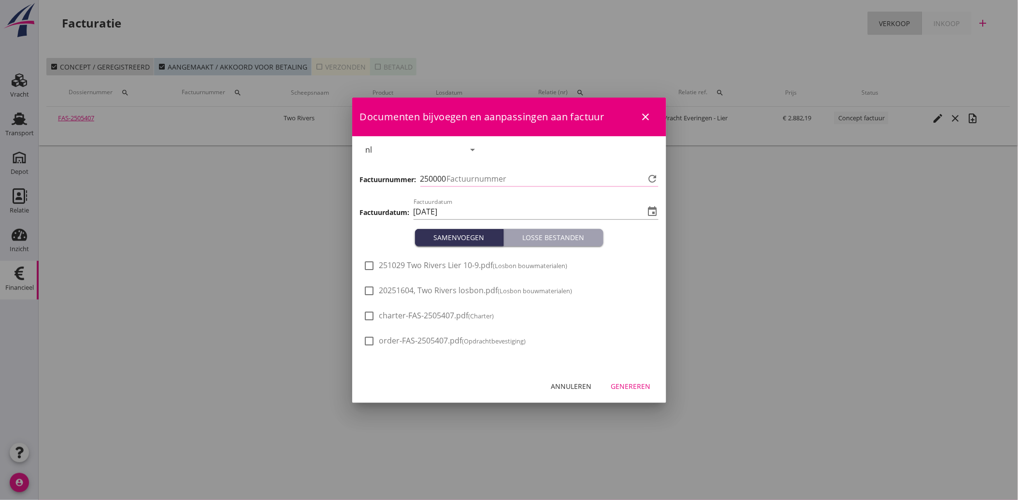
type input "3802"
click at [369, 291] on div at bounding box center [369, 291] width 16 height 16
checkbox input "true"
click at [620, 383] on div "Genereren" at bounding box center [631, 386] width 40 height 10
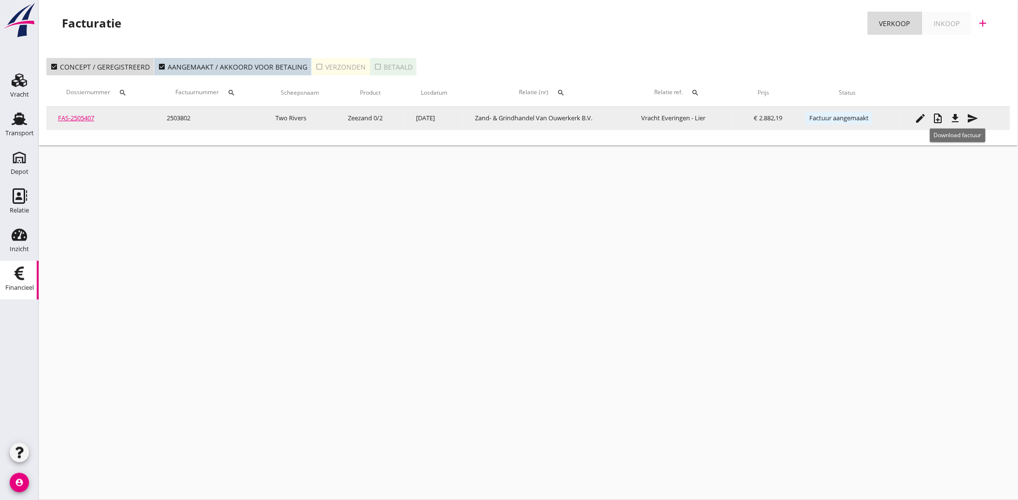
click at [959, 116] on icon "file_download" at bounding box center [955, 119] width 12 height 12
click at [976, 115] on icon "send" at bounding box center [973, 119] width 12 height 12
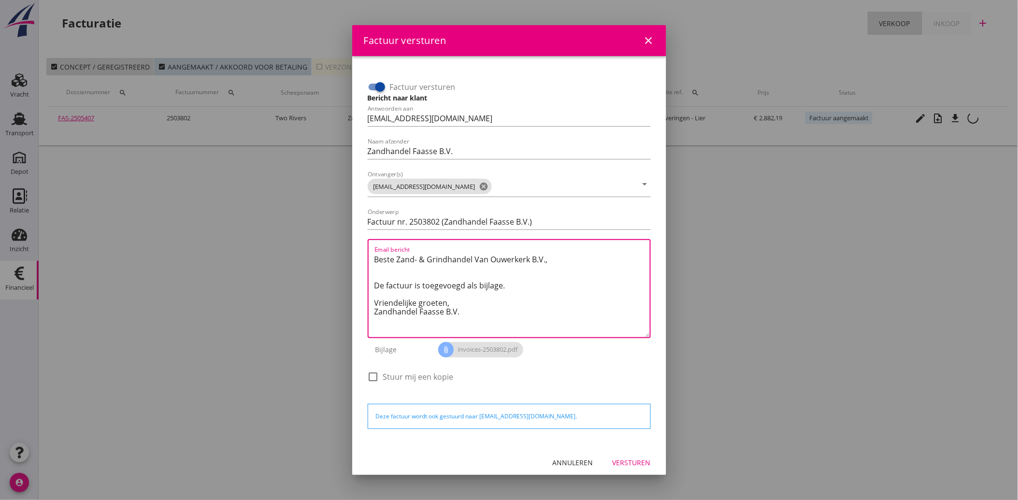
drag, startPoint x: 469, startPoint y: 315, endPoint x: 368, endPoint y: 239, distance: 127.0
click at [368, 239] on div "Email bericht Beste Zand- & Grindhandel Van Ouwerkerk B.V., De factuur is toege…" at bounding box center [509, 288] width 283 height 99
paste textarea "Geachte heer/mevrouw, Hierbij zenden wij u onze factuur i.v.m. de door ons aan …"
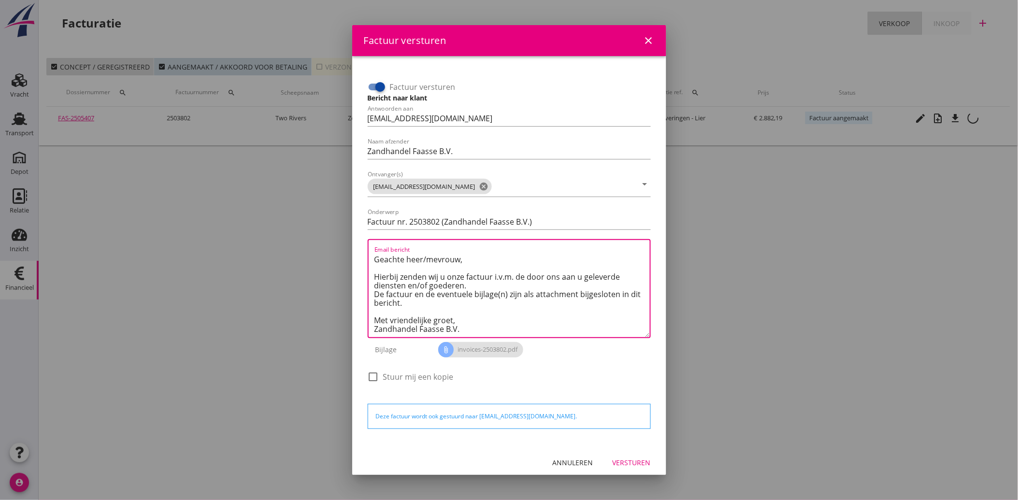
scroll to position [5, 0]
type textarea "Geachte heer/mevrouw, Hierbij zenden wij u onze factuur i.v.m. de door ons aan …"
click at [639, 462] on div "Versturen" at bounding box center [631, 462] width 38 height 10
